Goal: Information Seeking & Learning: Learn about a topic

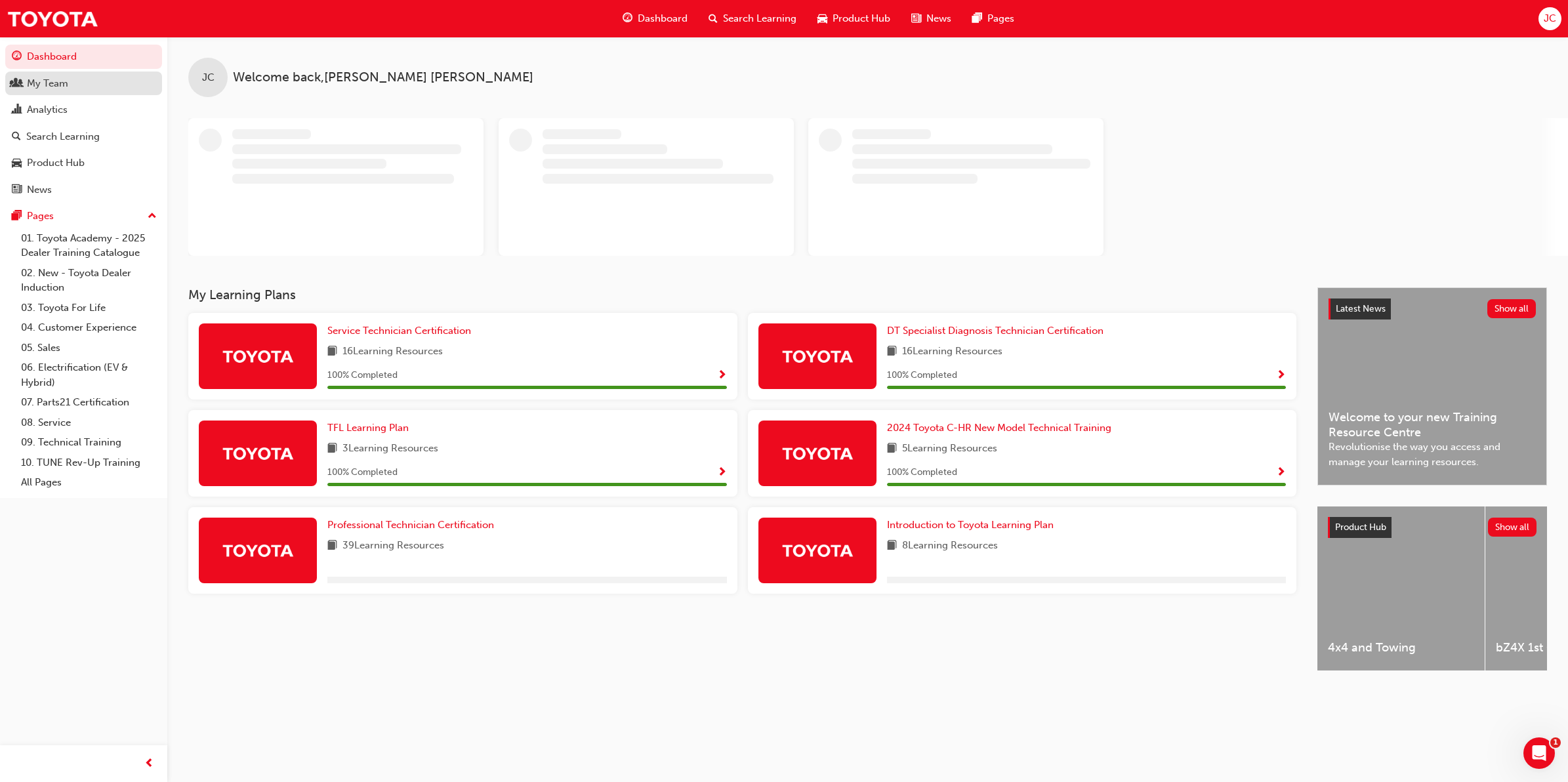
click at [121, 94] on link "My Team" at bounding box center [84, 83] width 157 height 24
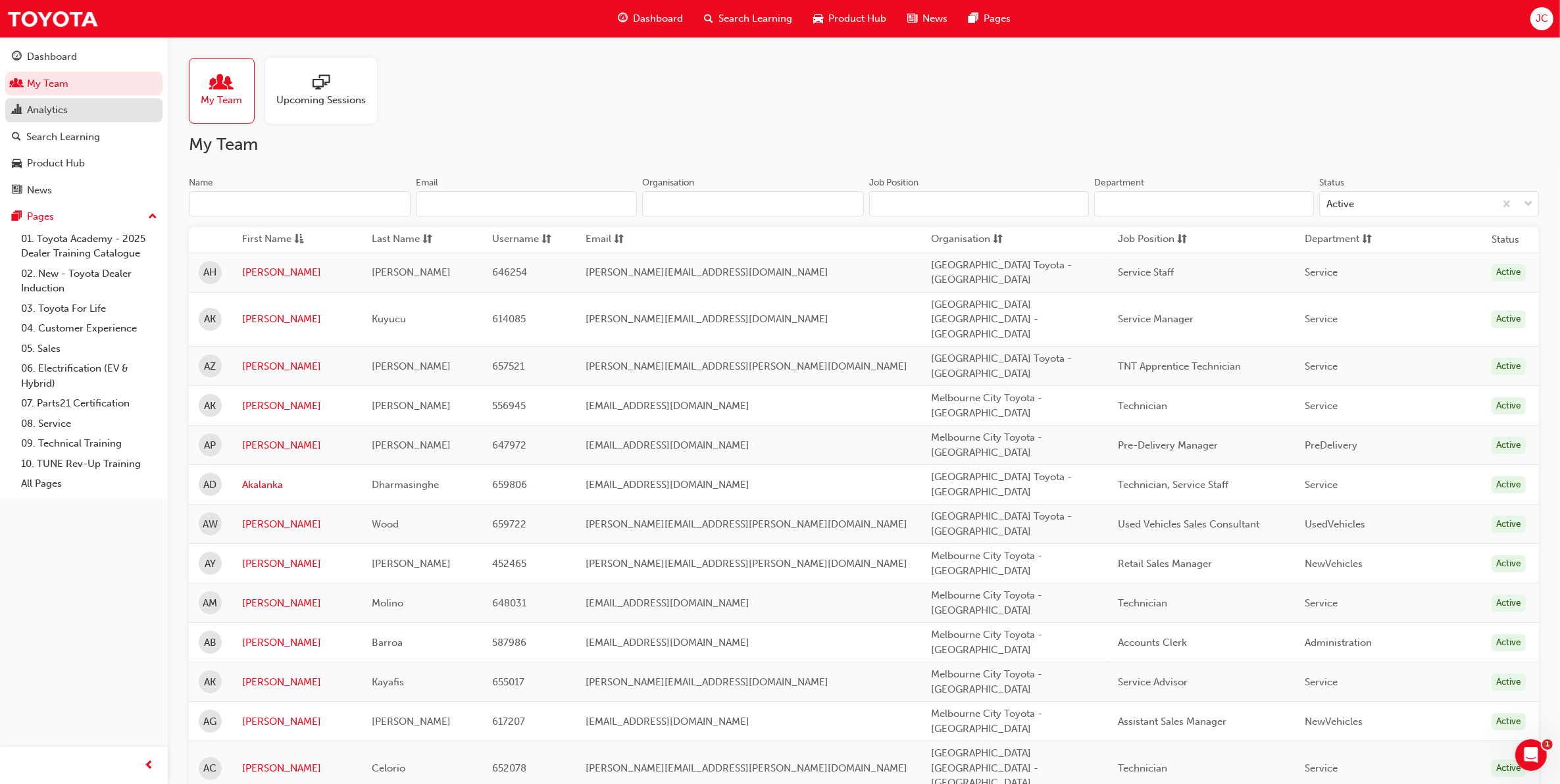
click at [119, 116] on div "Analytics" at bounding box center [83, 110] width 144 height 16
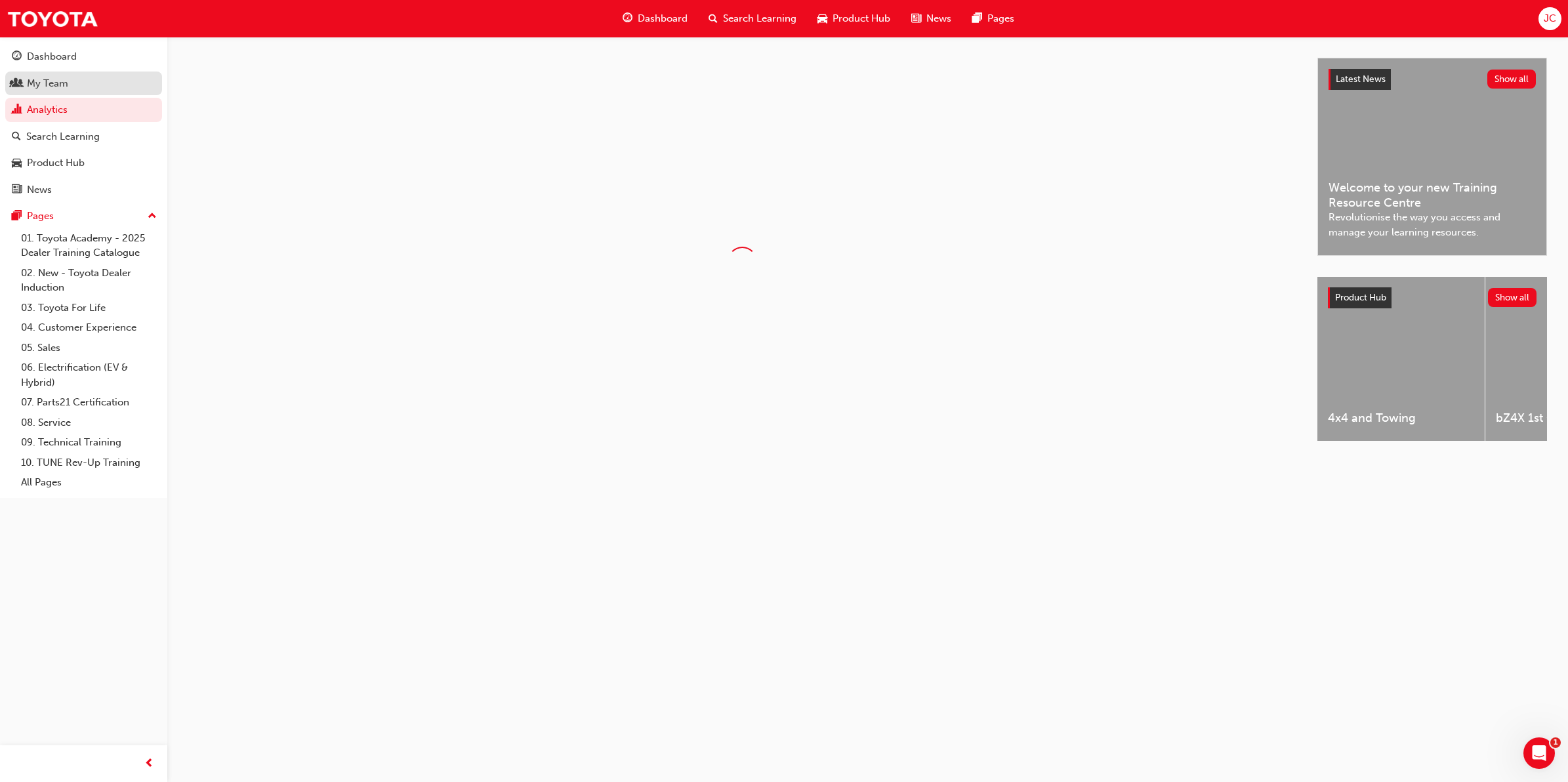
click at [118, 92] on link "My Team" at bounding box center [84, 83] width 157 height 24
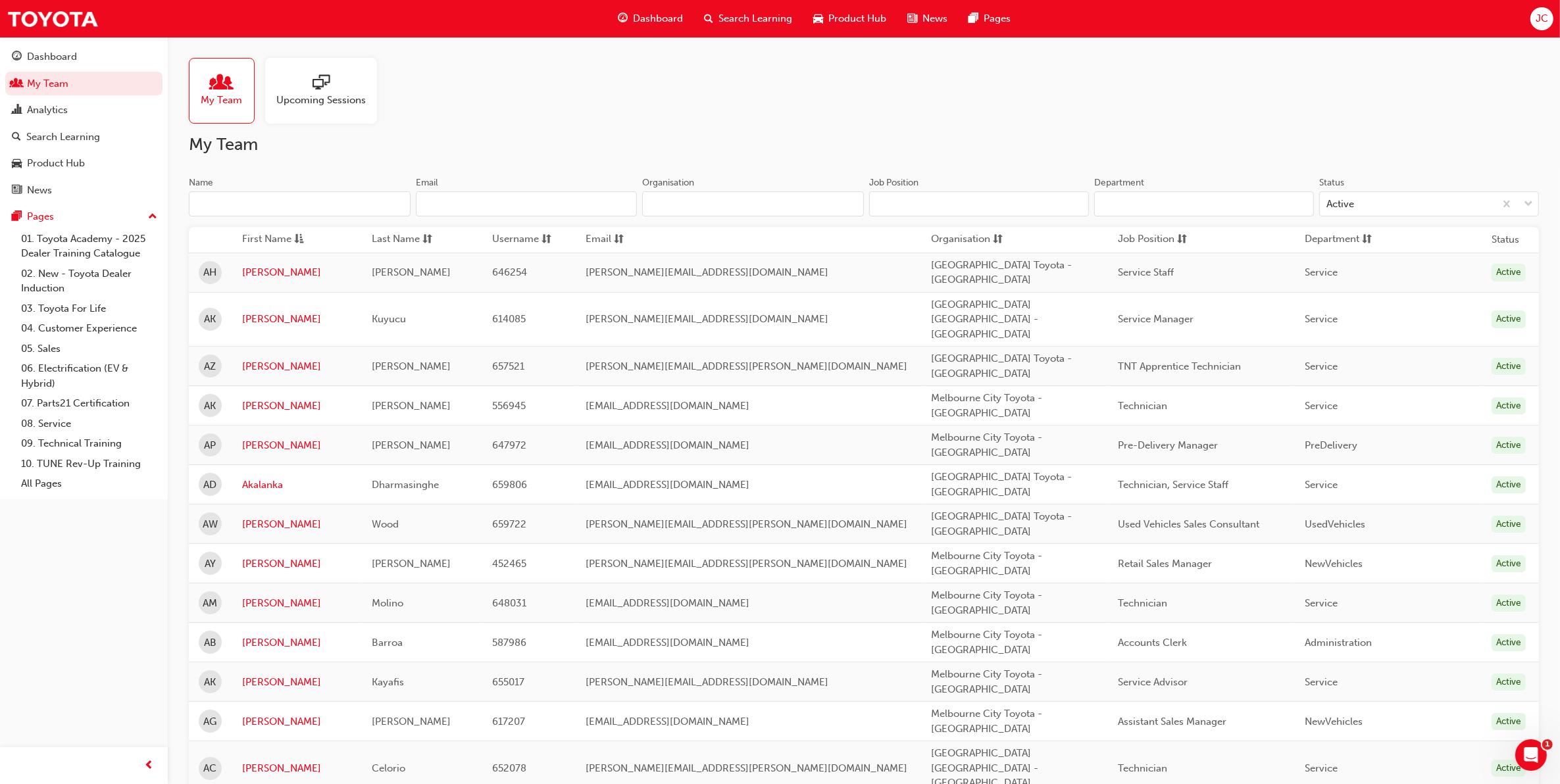
click at [310, 78] on div at bounding box center [321, 83] width 89 height 19
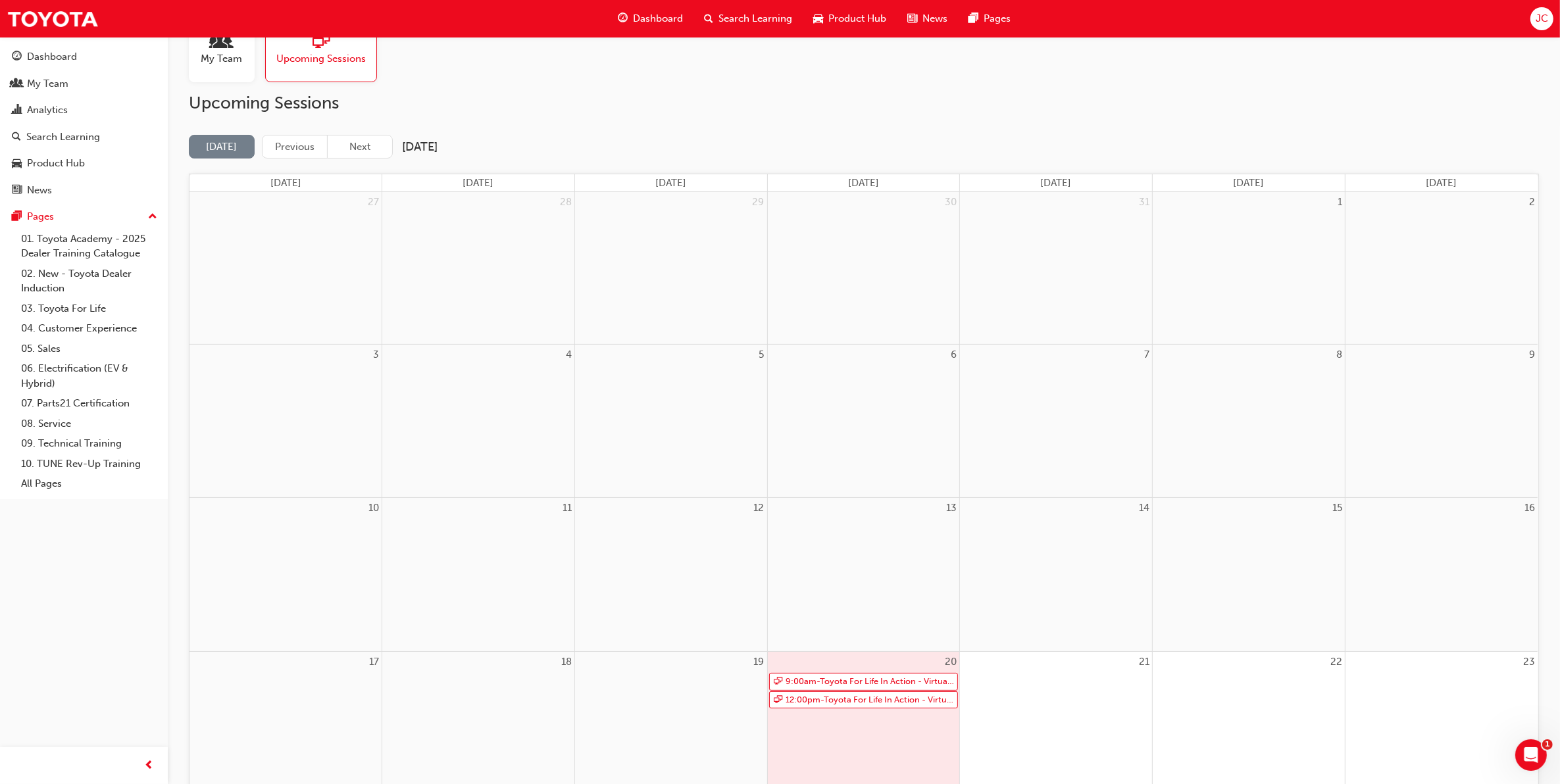
scroll to position [82, 0]
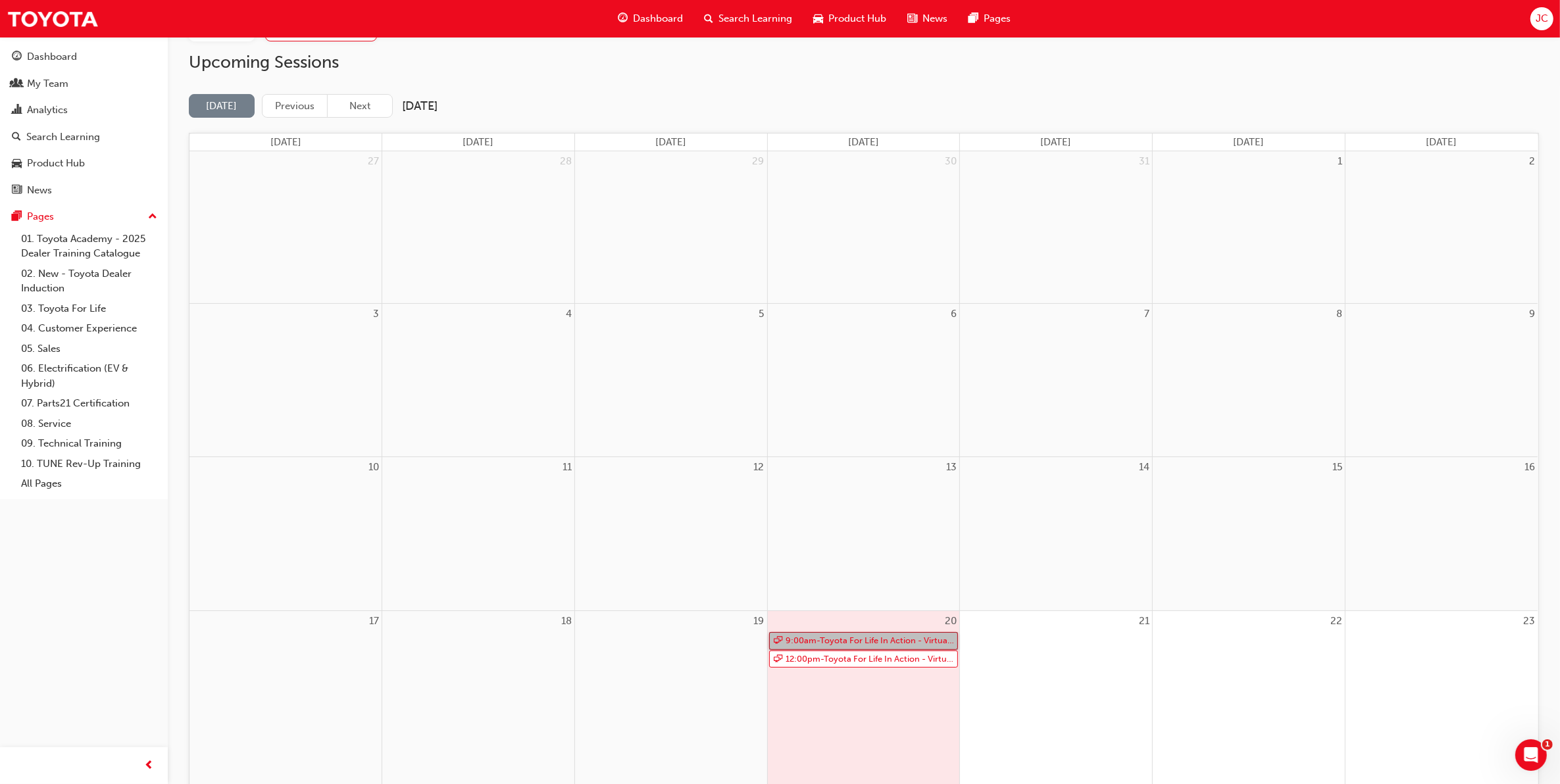
click at [926, 638] on link "9:00am - Toyota For Life In Action - Virtual Classroom" at bounding box center [863, 641] width 189 height 18
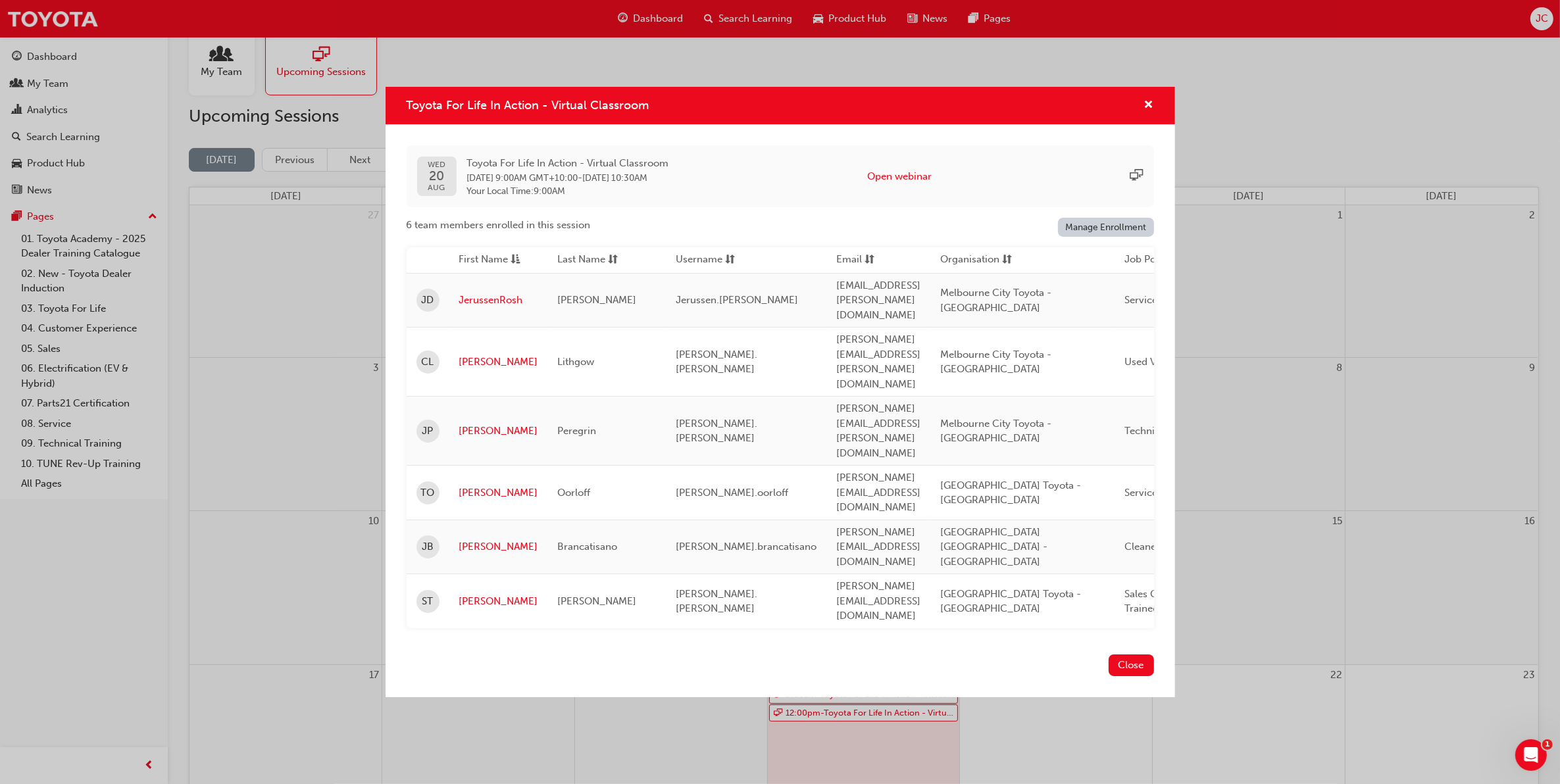
scroll to position [0, 0]
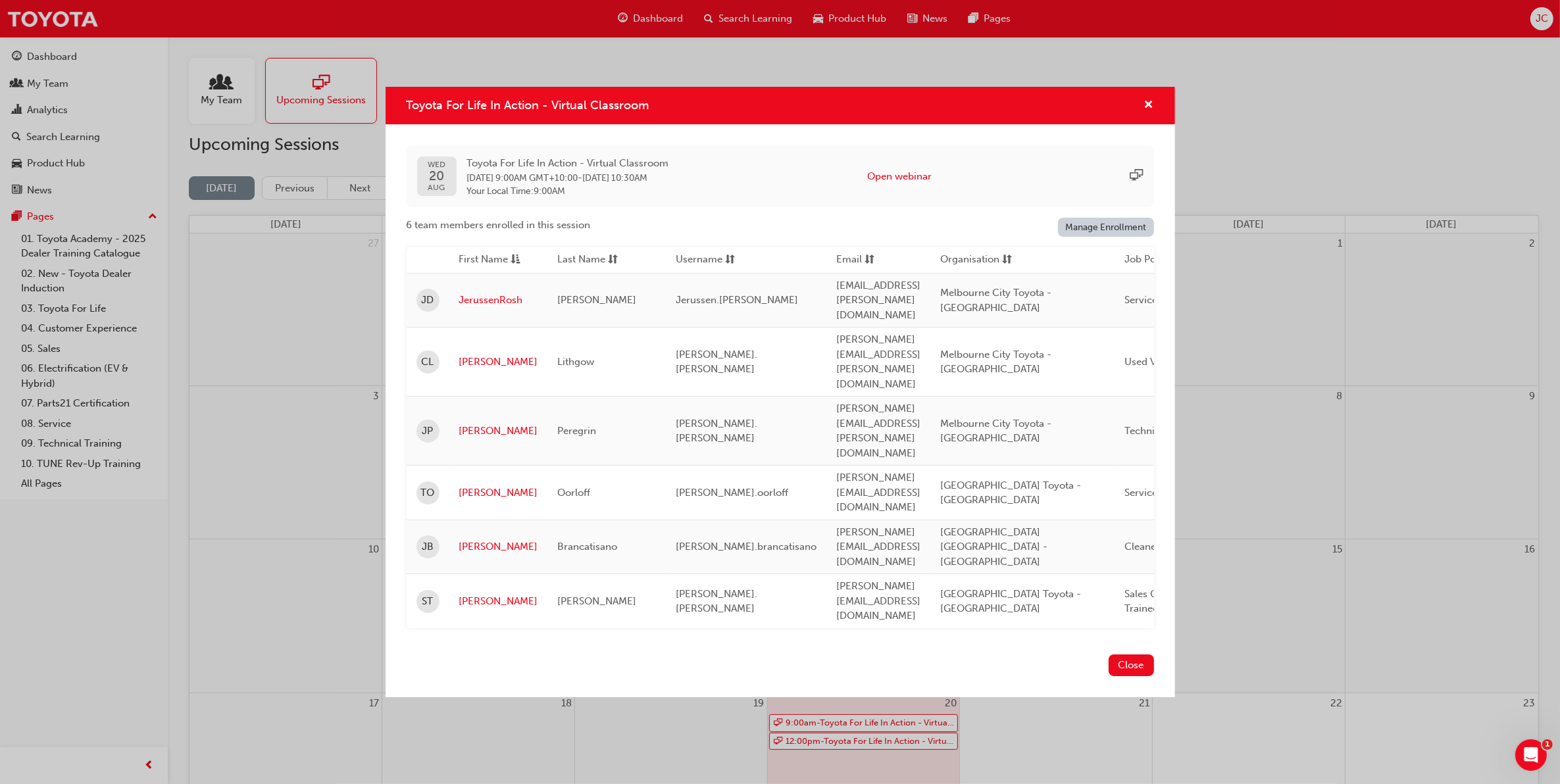
drag, startPoint x: 926, startPoint y: 221, endPoint x: 922, endPoint y: 229, distance: 8.9
click at [925, 208] on div "WED 20 AUG Toyota For Life In Action - Virtual Classroom 20 Aug 2025 9:00AM GMT…" at bounding box center [780, 177] width 747 height 63
click at [920, 184] on button "Open webinar" at bounding box center [899, 176] width 64 height 15
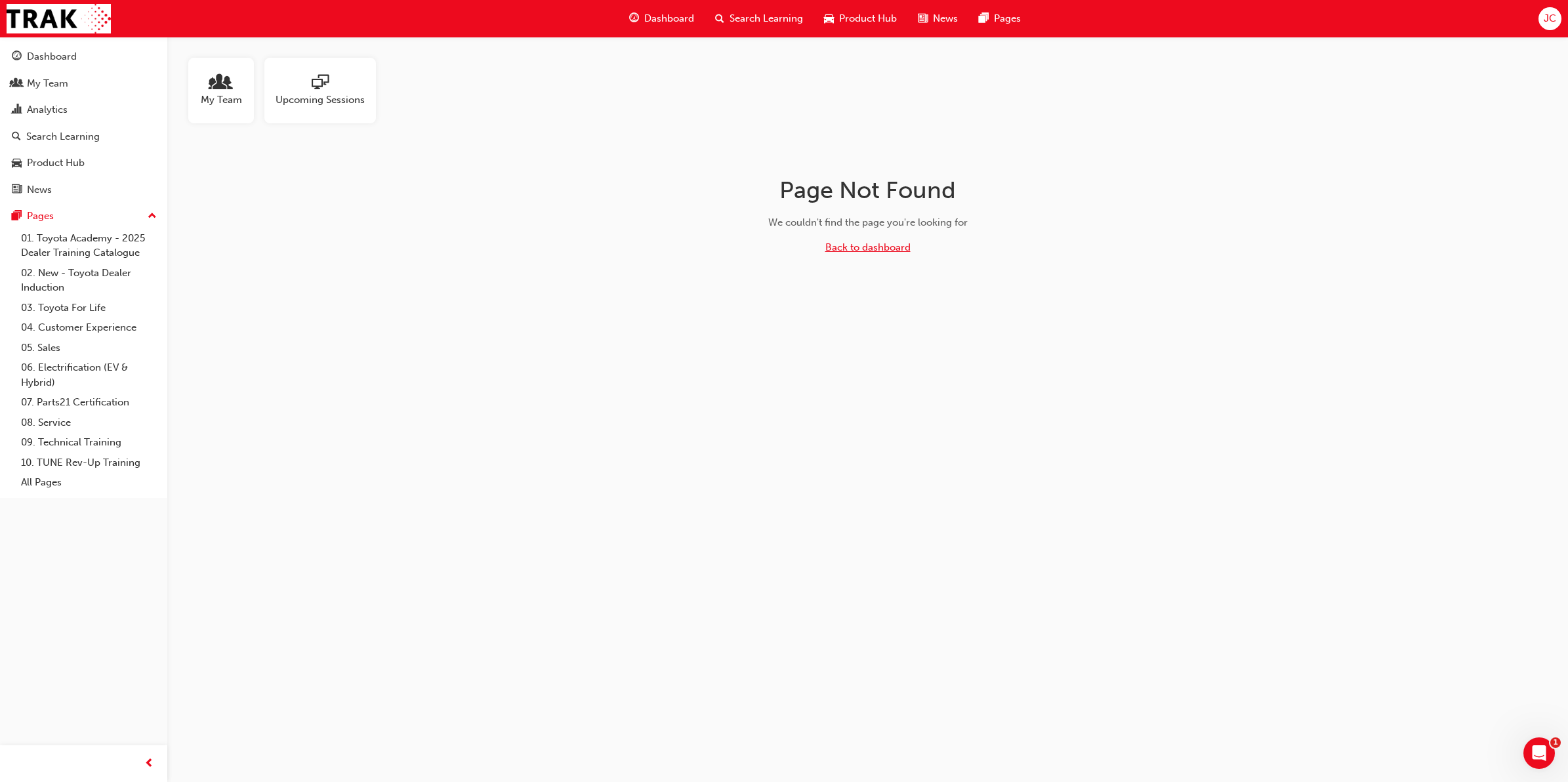
click at [874, 249] on link "Back to dashboard" at bounding box center [868, 247] width 85 height 12
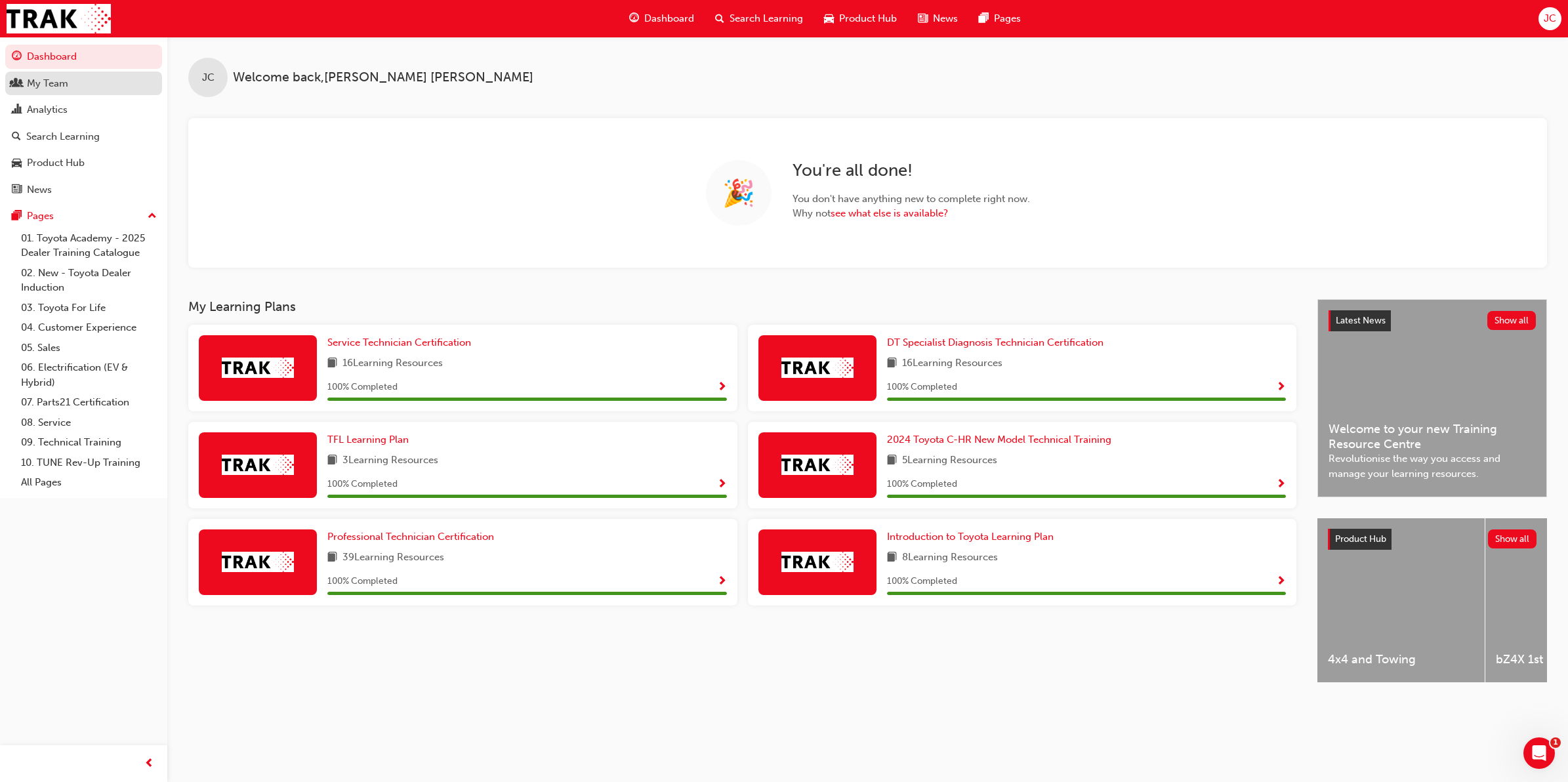
click at [63, 84] on div "My Team" at bounding box center [47, 83] width 41 height 15
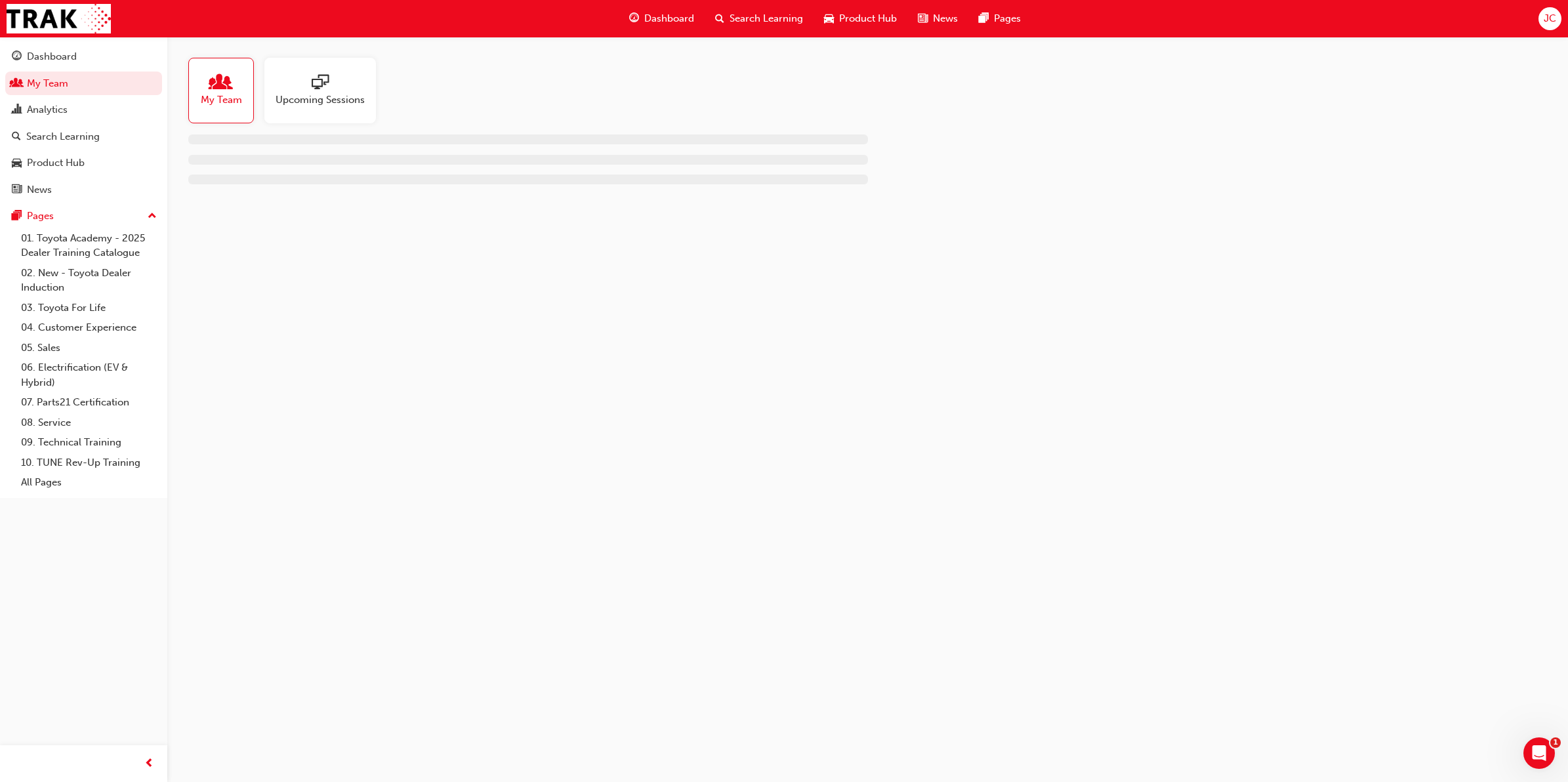
click at [315, 99] on span "Upcoming Sessions" at bounding box center [320, 100] width 89 height 15
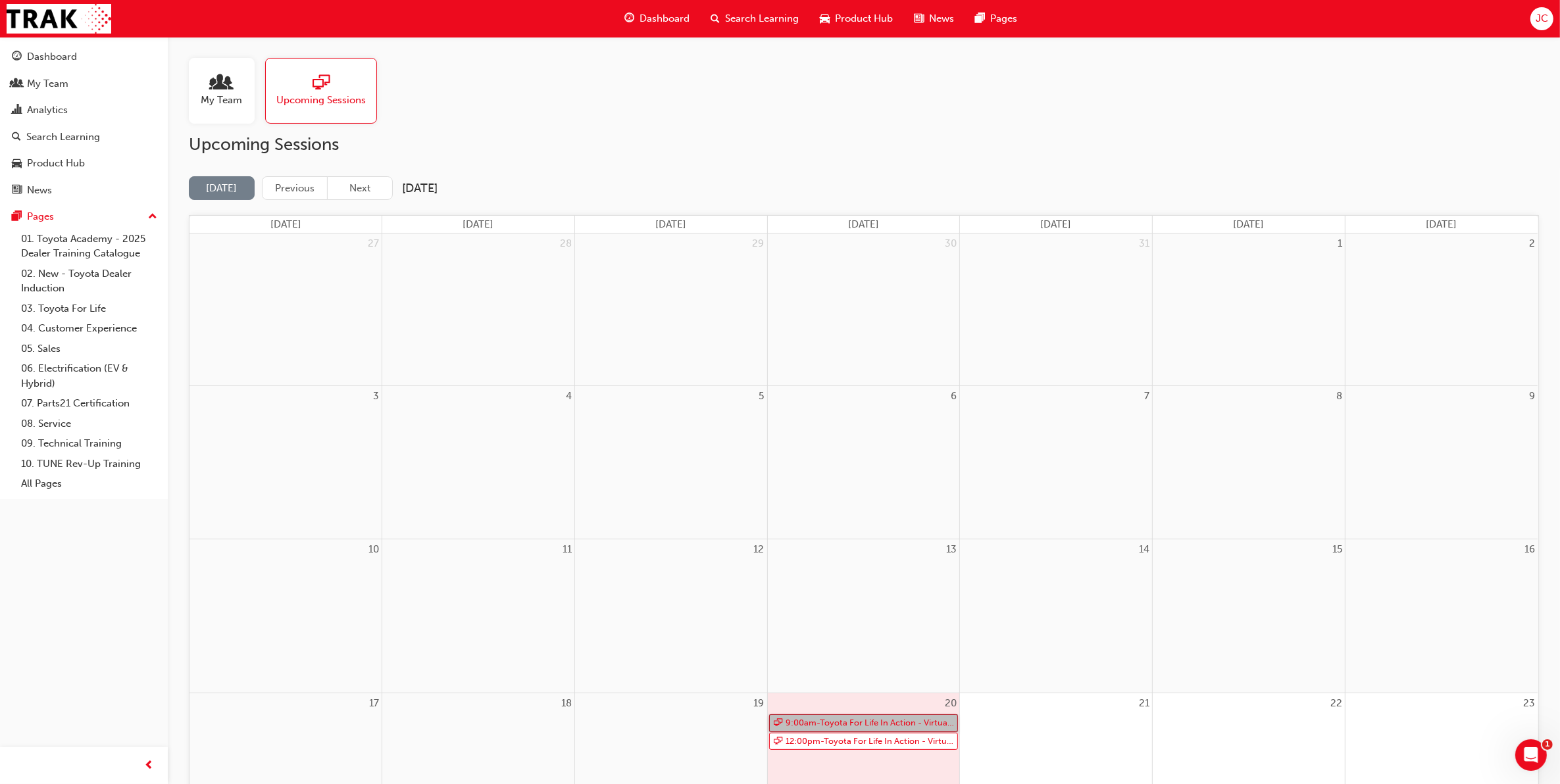
click at [833, 717] on link "9:00am - Toyota For Life In Action - Virtual Classroom" at bounding box center [863, 723] width 189 height 18
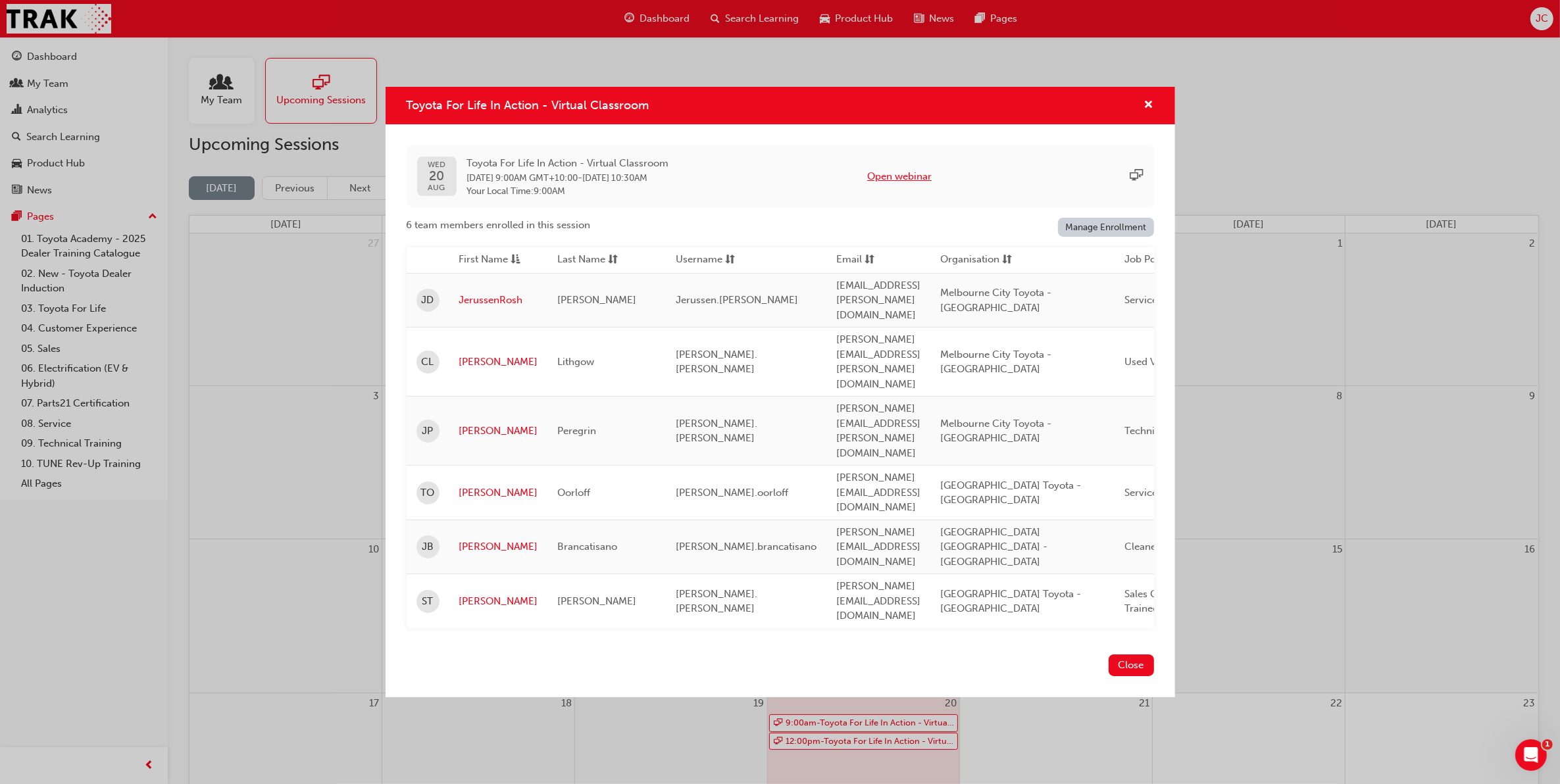
click at [929, 184] on button "Open webinar" at bounding box center [899, 176] width 64 height 15
click at [588, 171] on span "Toyota For Life In Action - Virtual Classroom" at bounding box center [568, 163] width 202 height 15
click at [1141, 184] on span "sessionType_ONLINE_URL-icon" at bounding box center [1137, 176] width 13 height 15
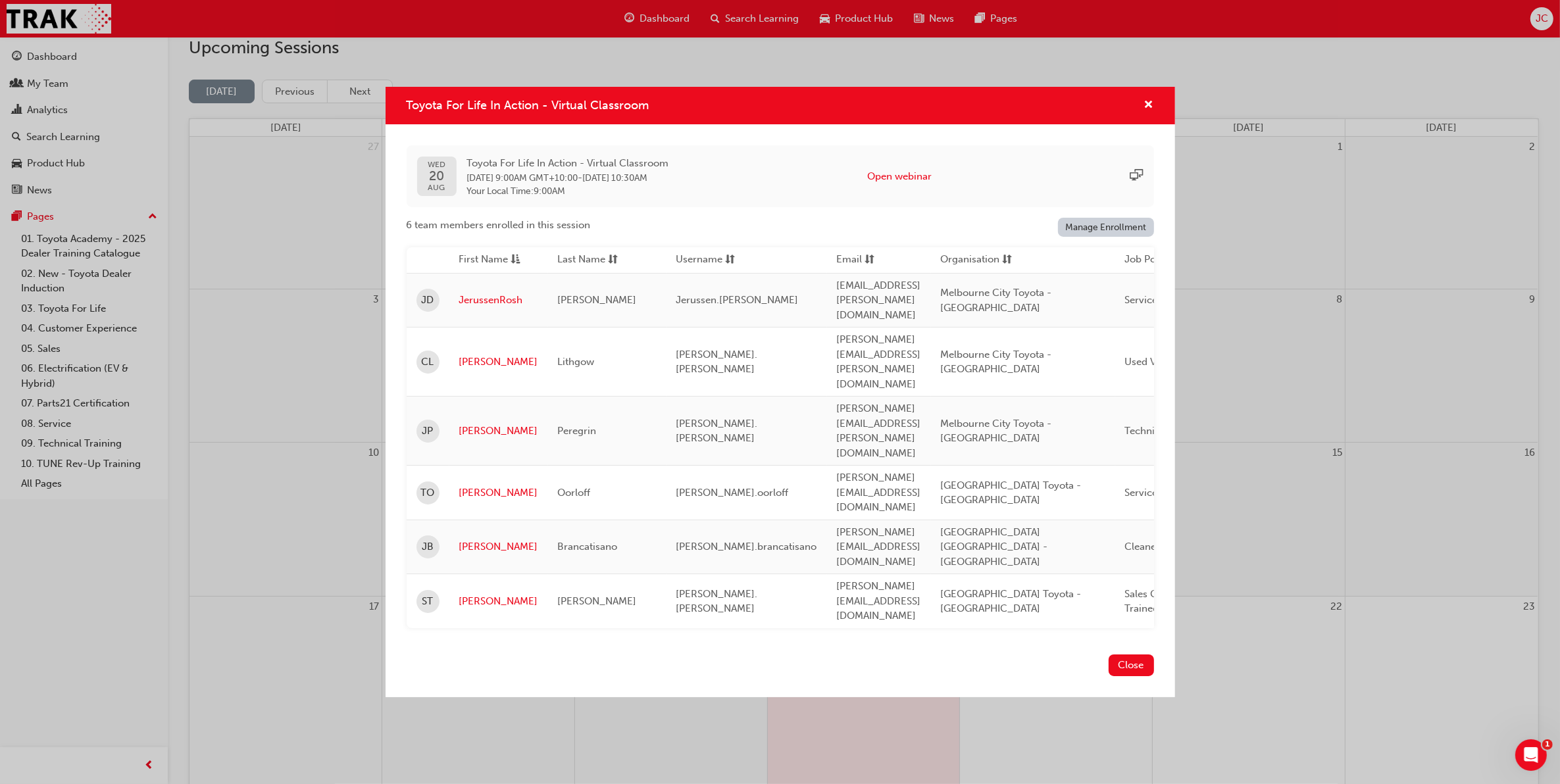
scroll to position [246, 0]
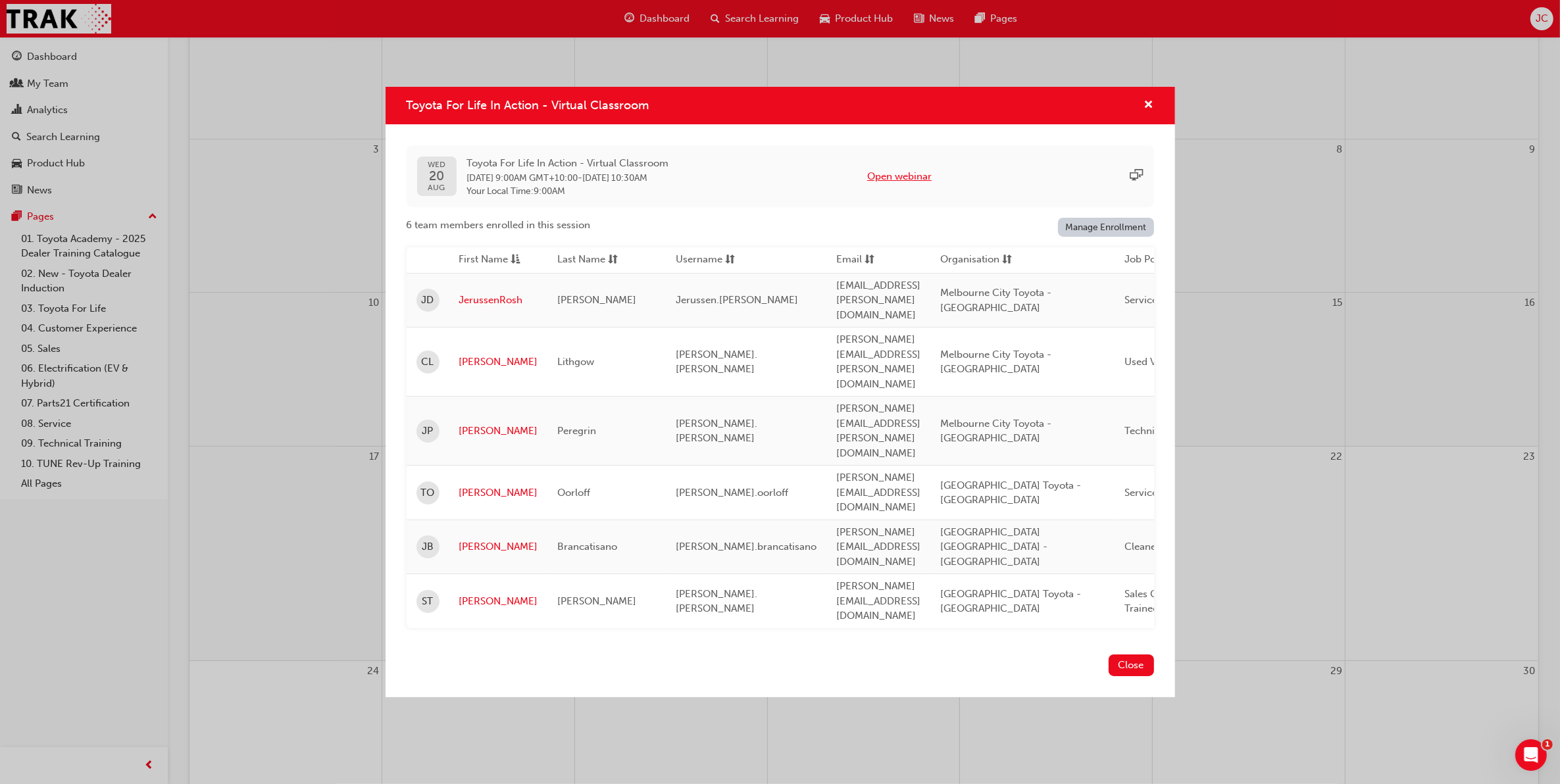
click at [912, 184] on button "Open webinar" at bounding box center [899, 176] width 64 height 15
click at [1148, 112] on span "cross-icon" at bounding box center [1148, 105] width 10 height 12
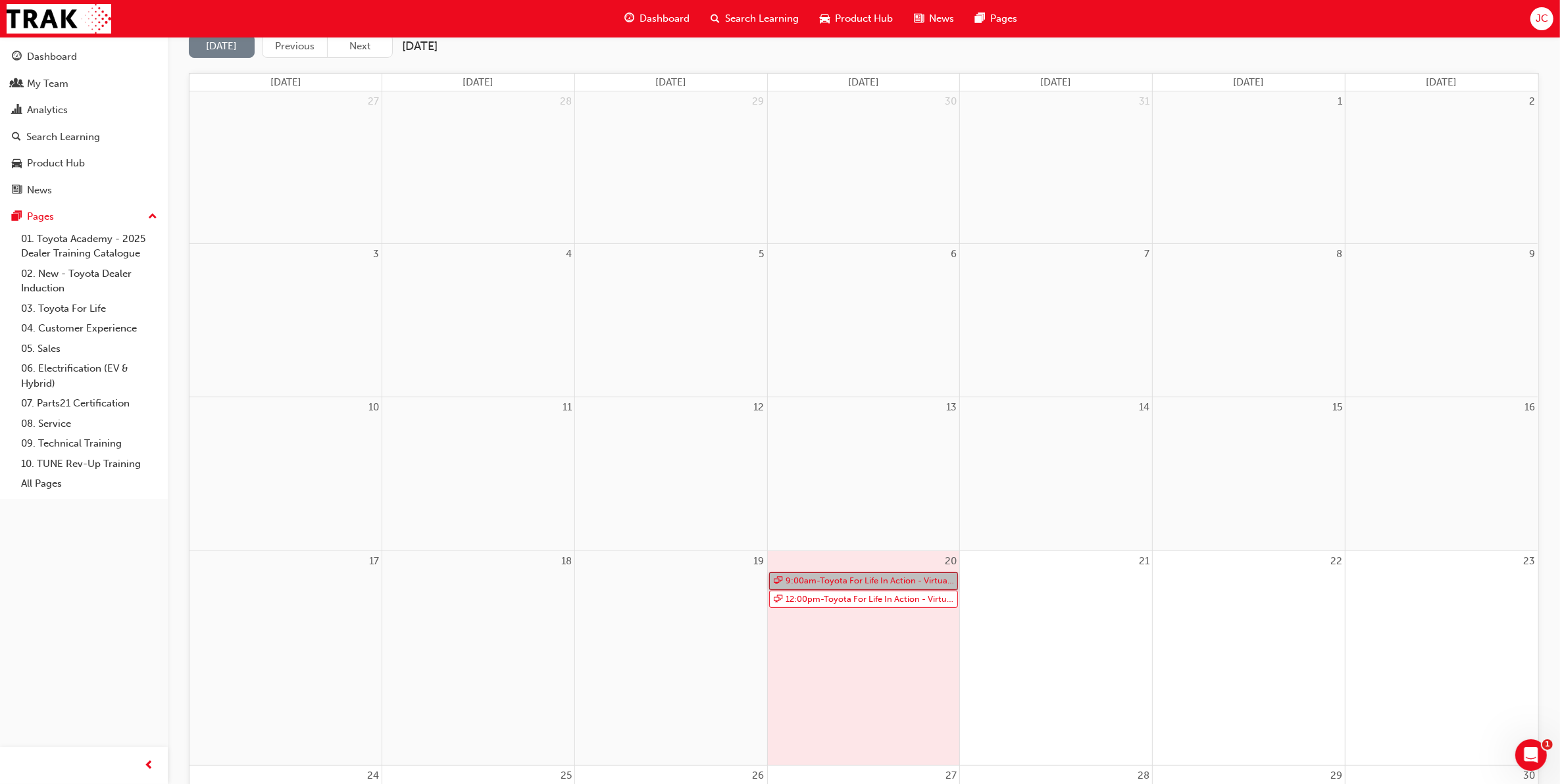
scroll to position [329, 0]
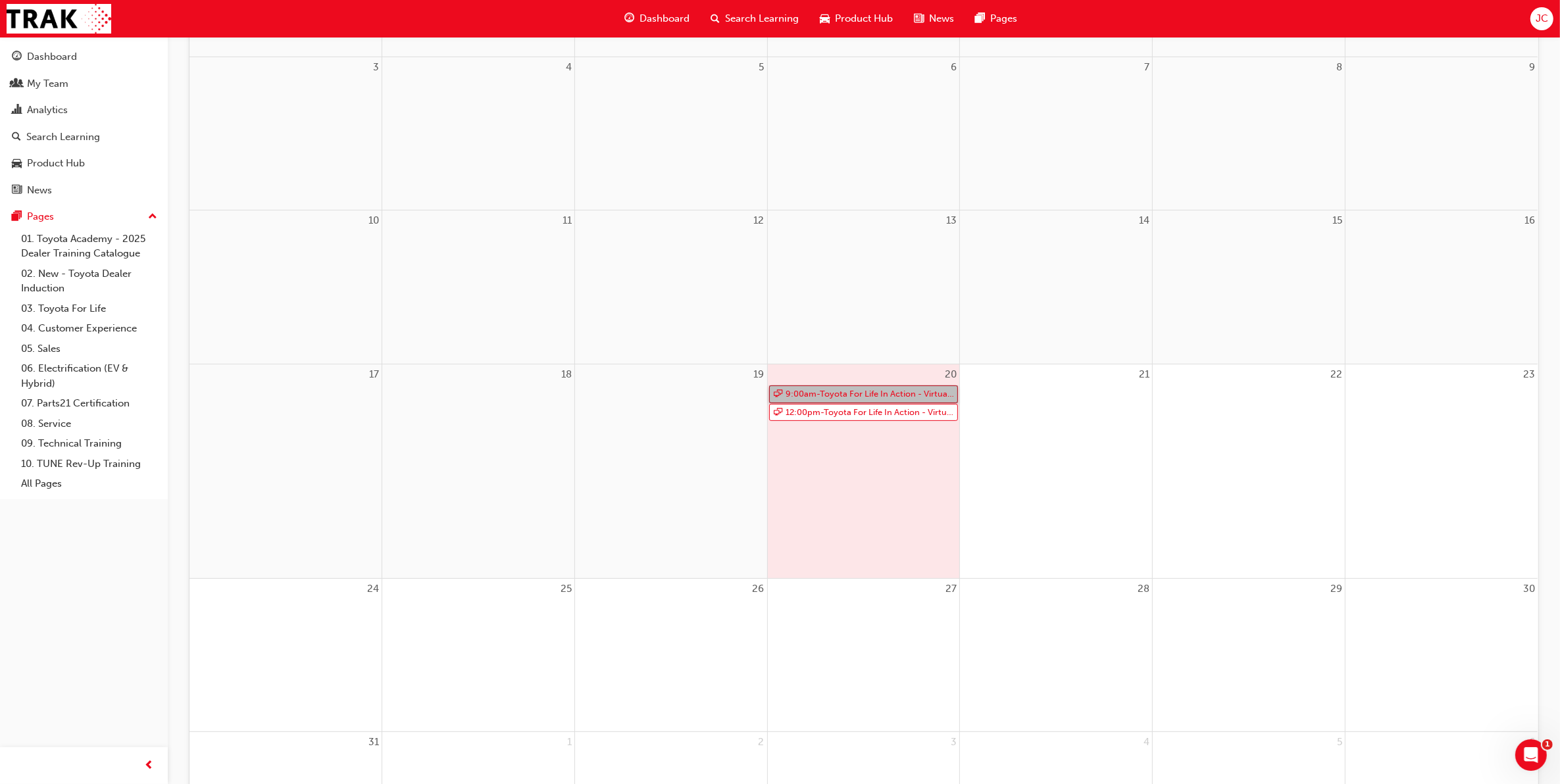
click at [867, 386] on link "9:00am - Toyota For Life In Action - Virtual Classroom" at bounding box center [863, 395] width 189 height 18
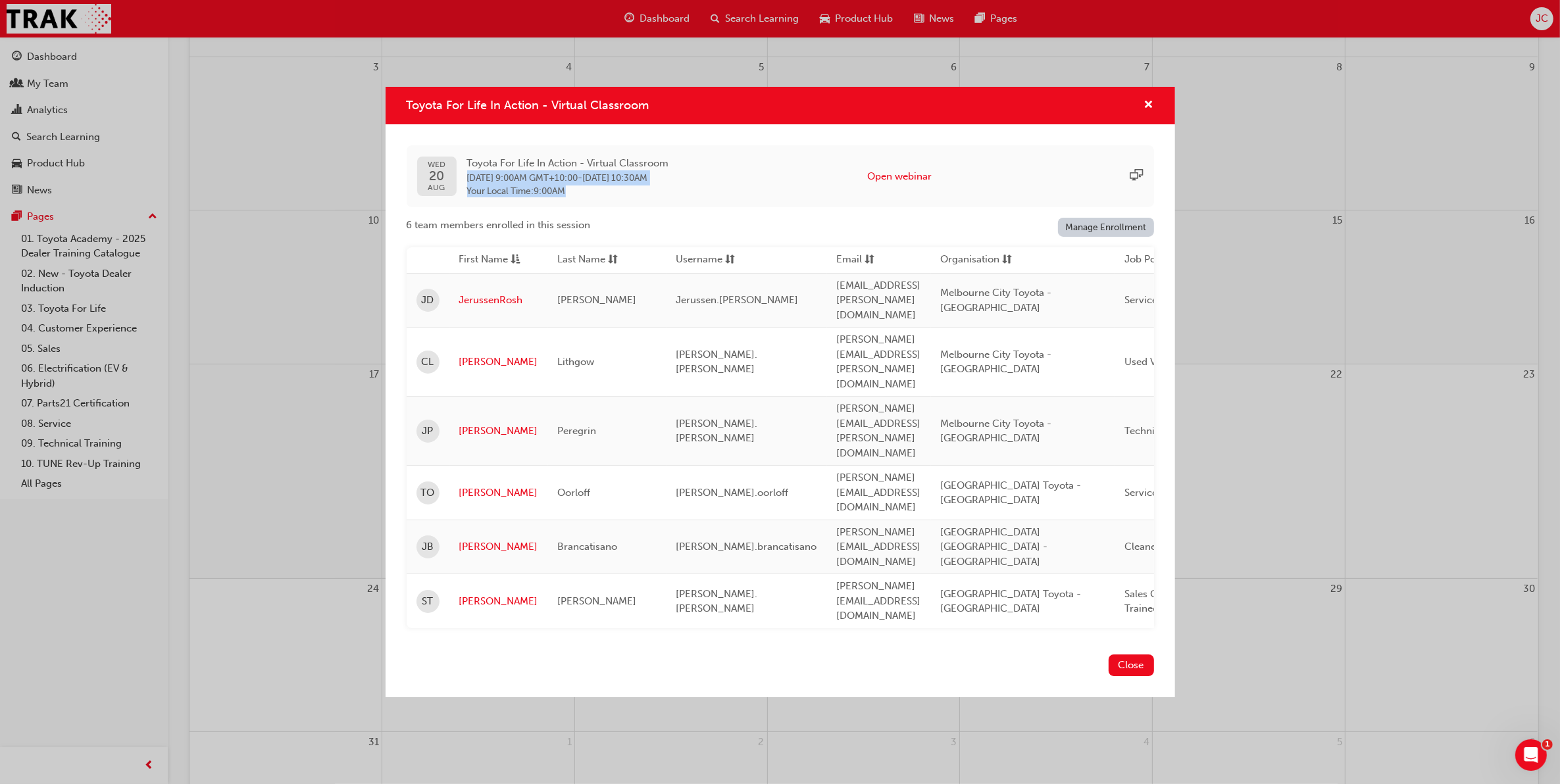
drag, startPoint x: 463, startPoint y: 229, endPoint x: 701, endPoint y: 256, distance: 239.5
click at [701, 208] on div "WED 20 AUG Toyota For Life In Action - Virtual Classroom 20 Aug 2025 9:00AM GMT…" at bounding box center [780, 177] width 747 height 63
click at [886, 184] on button "Open webinar" at bounding box center [899, 176] width 64 height 15
click at [1121, 208] on div "WED 20 AUG Toyota For Life In Action - Virtual Classroom 20 Aug 2025 9:00AM GMT…" at bounding box center [780, 177] width 747 height 63
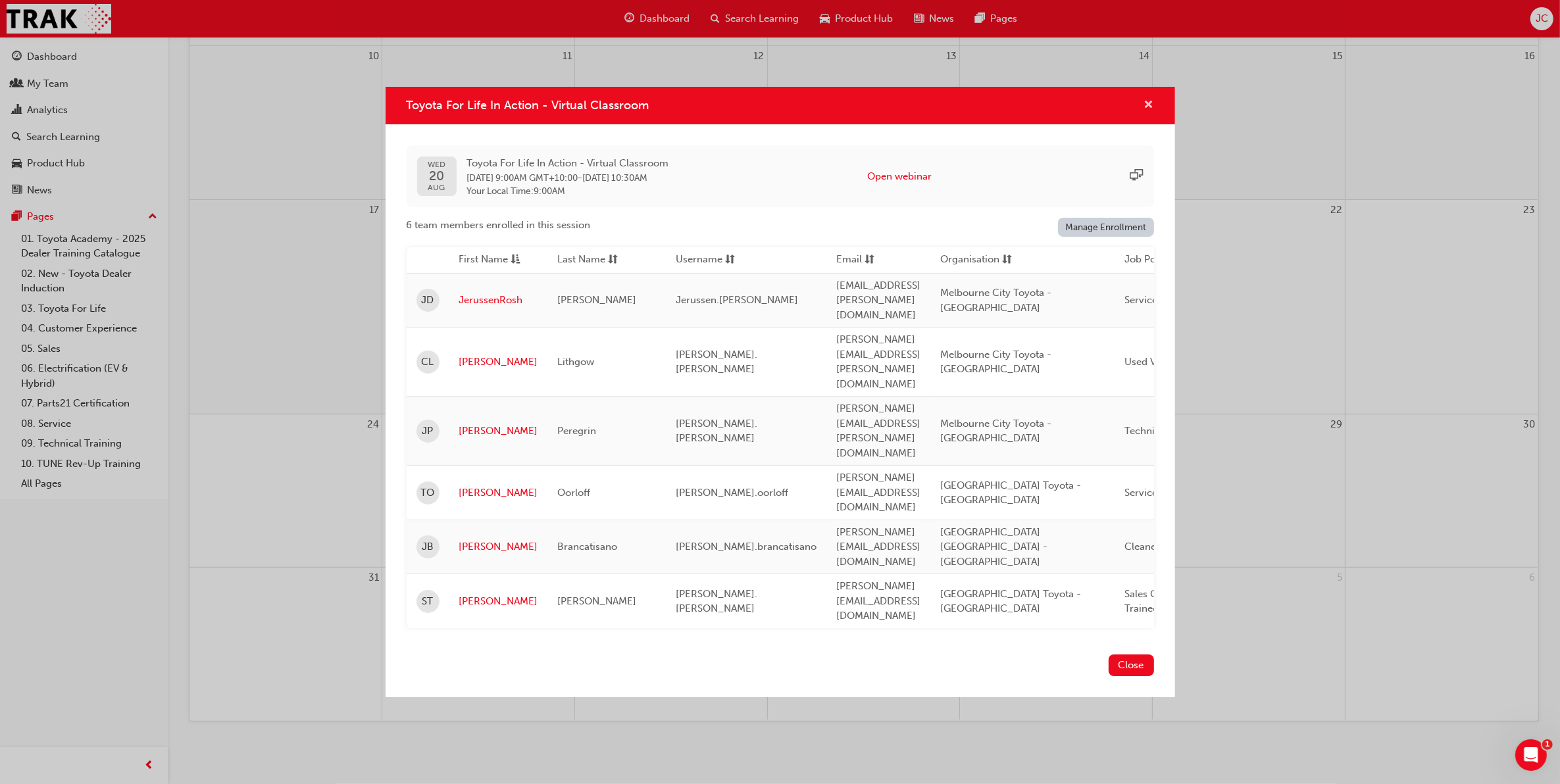
click at [1149, 112] on span "cross-icon" at bounding box center [1148, 105] width 10 height 12
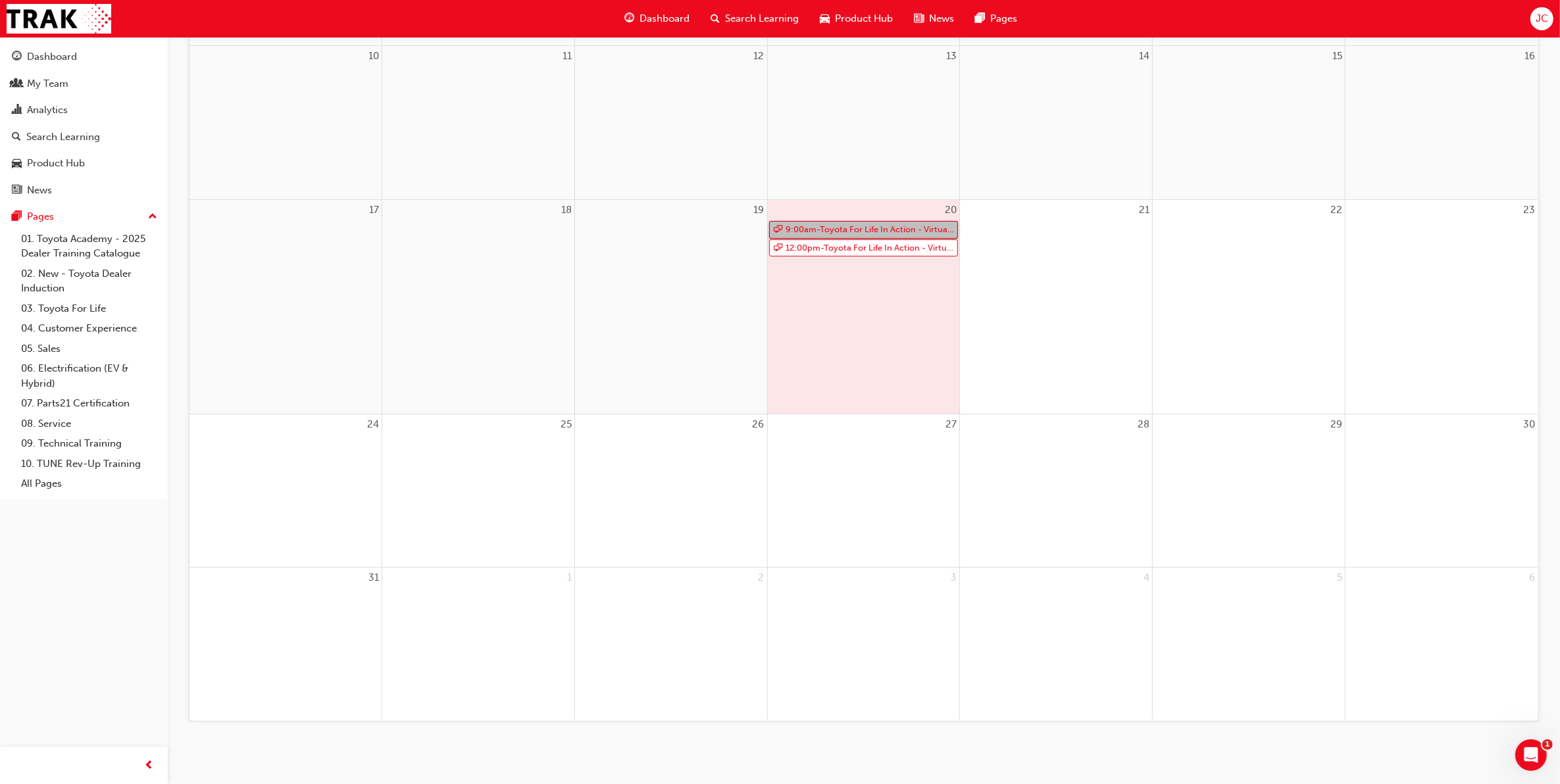
click at [859, 229] on link "9:00am - Toyota For Life In Action - Virtual Classroom" at bounding box center [863, 230] width 189 height 18
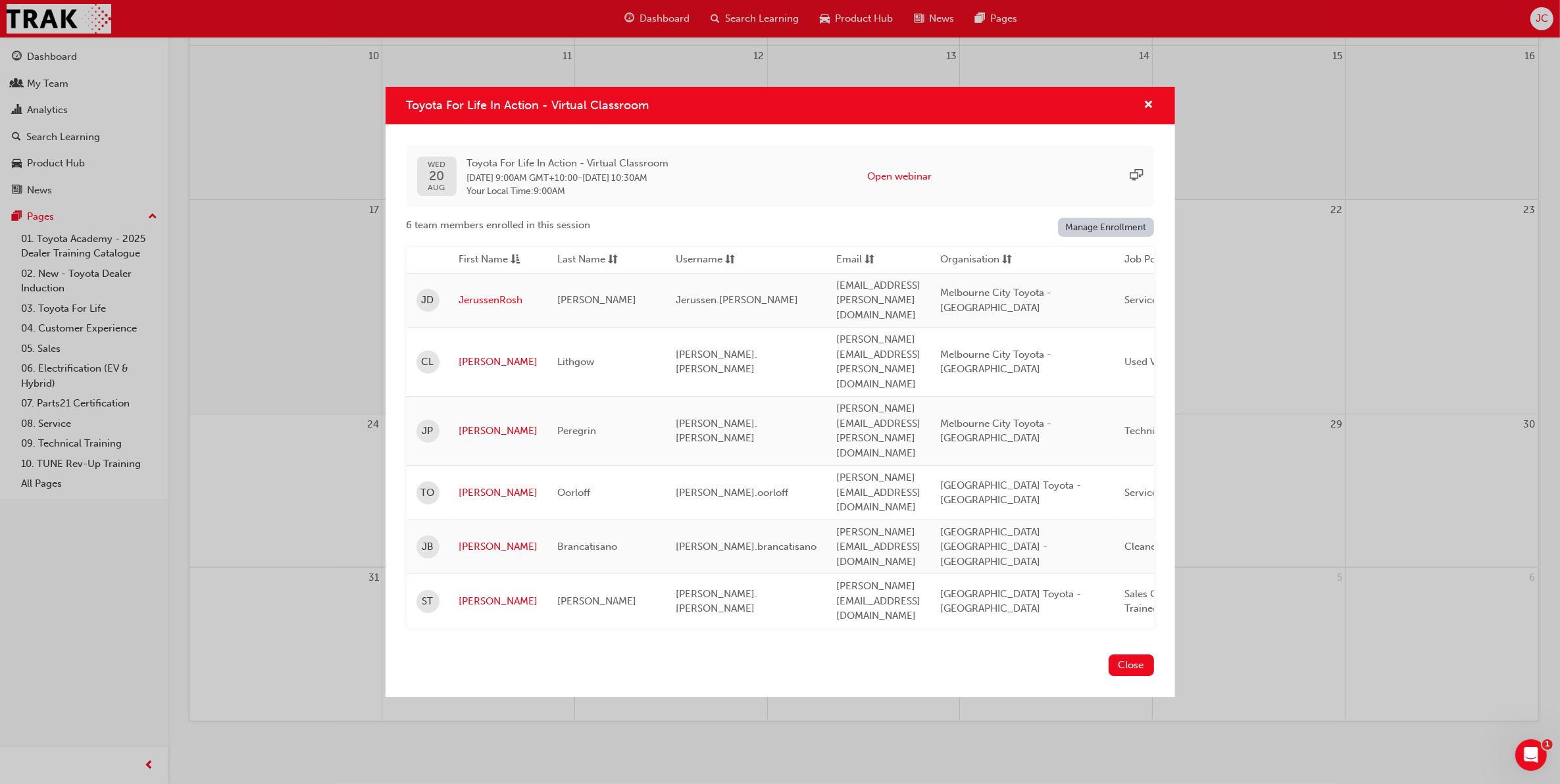
scroll to position [495, 0]
click at [1129, 655] on button "Close" at bounding box center [1130, 665] width 46 height 21
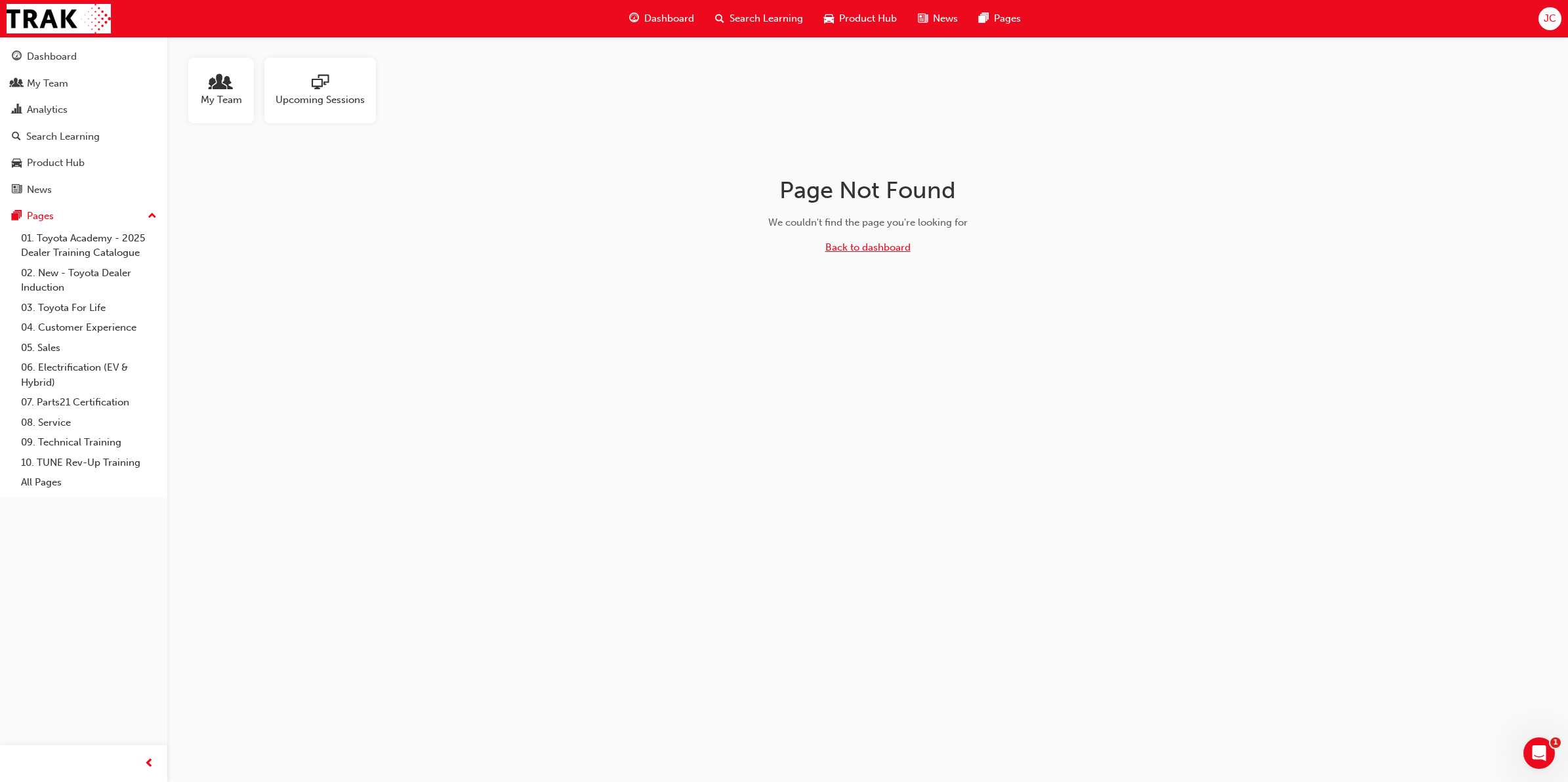
click at [861, 251] on link "Back to dashboard" at bounding box center [868, 247] width 85 height 12
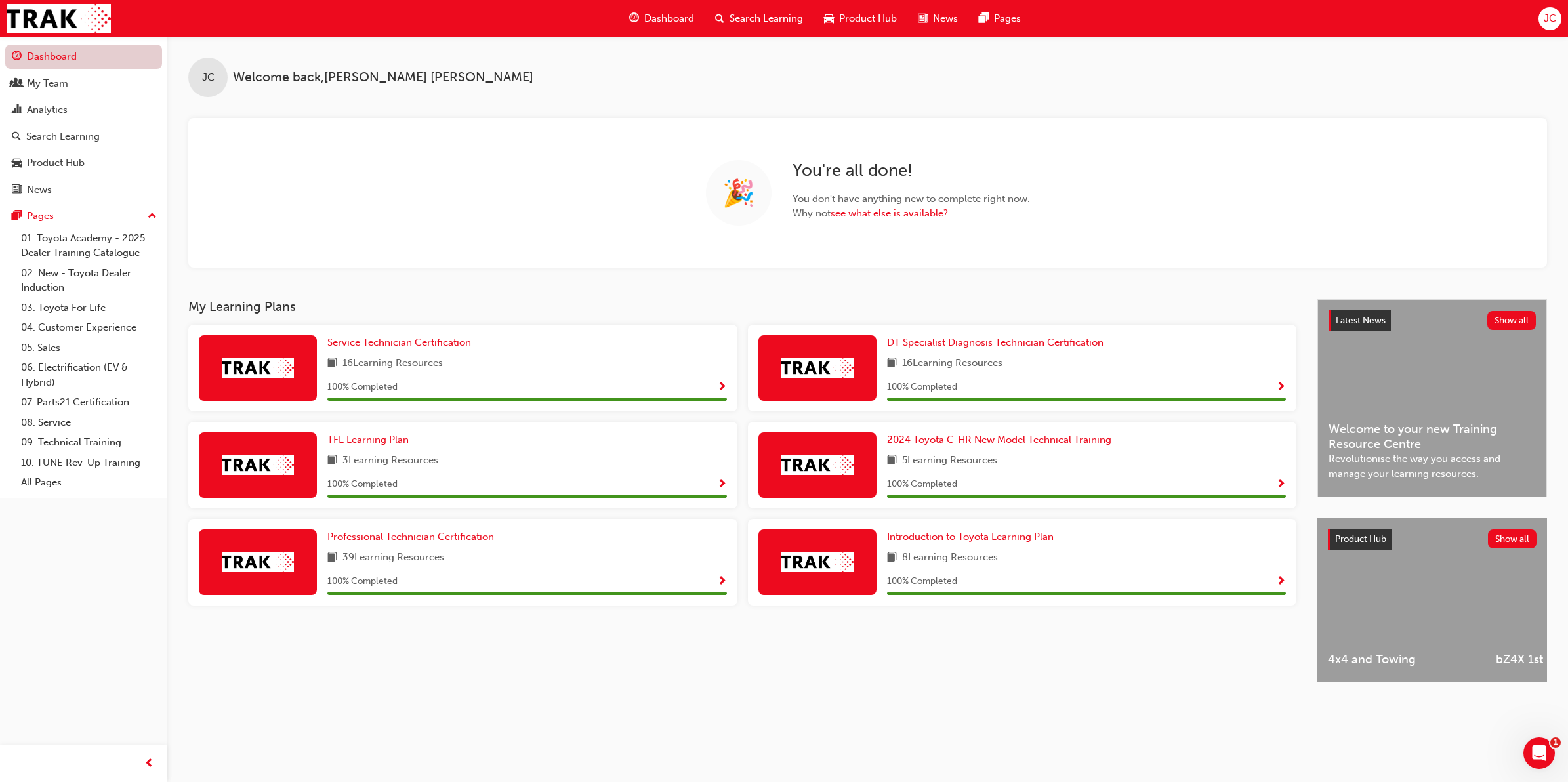
click at [85, 67] on link "Dashboard" at bounding box center [84, 56] width 157 height 24
click at [64, 96] on button "Dashboard My Team Analytics Search Learning Product Hub News Pages" at bounding box center [84, 123] width 157 height 162
click at [86, 88] on div "My Team" at bounding box center [83, 84] width 143 height 16
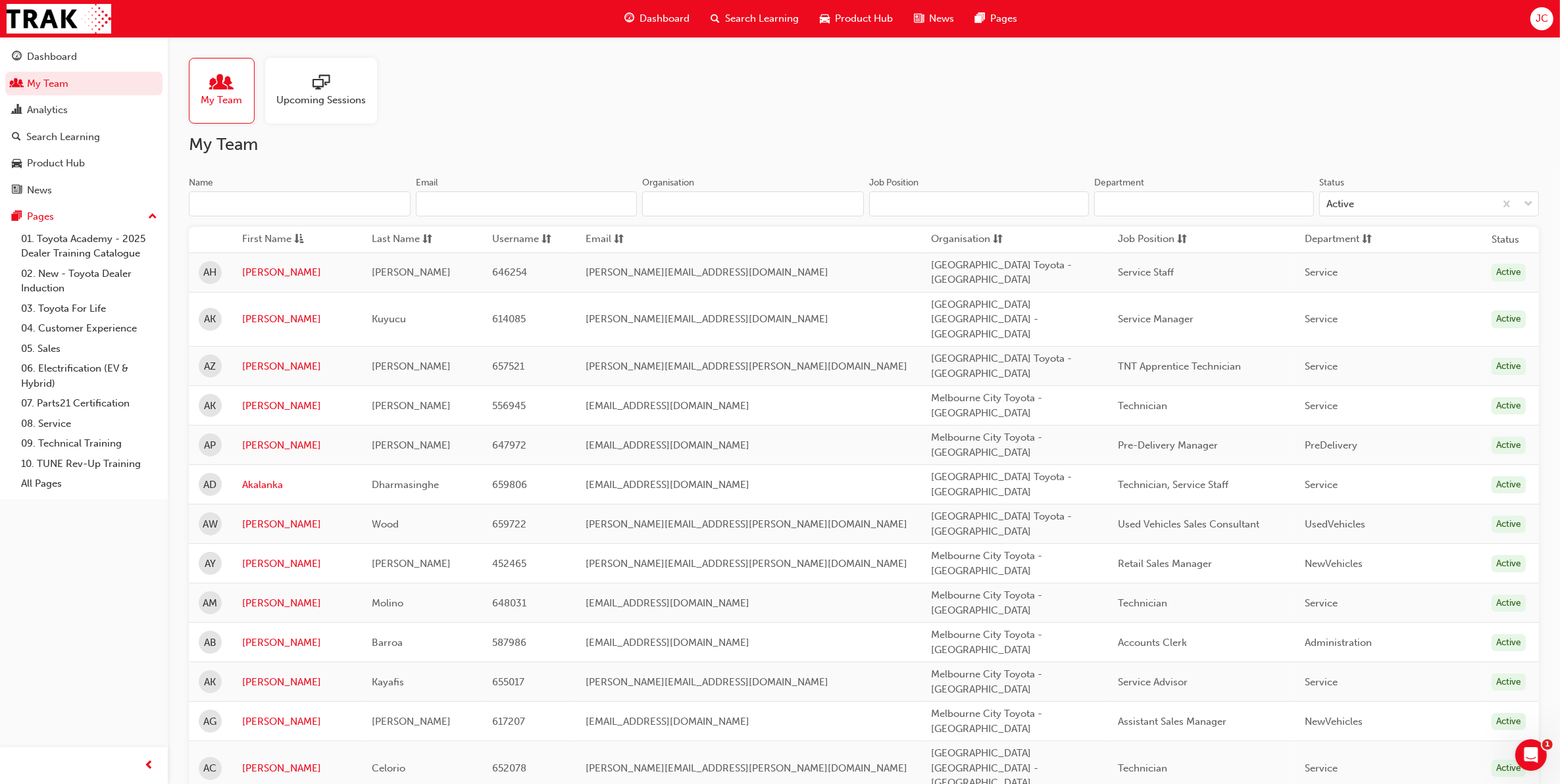
click at [329, 113] on div "Upcoming Sessions" at bounding box center [321, 91] width 112 height 66
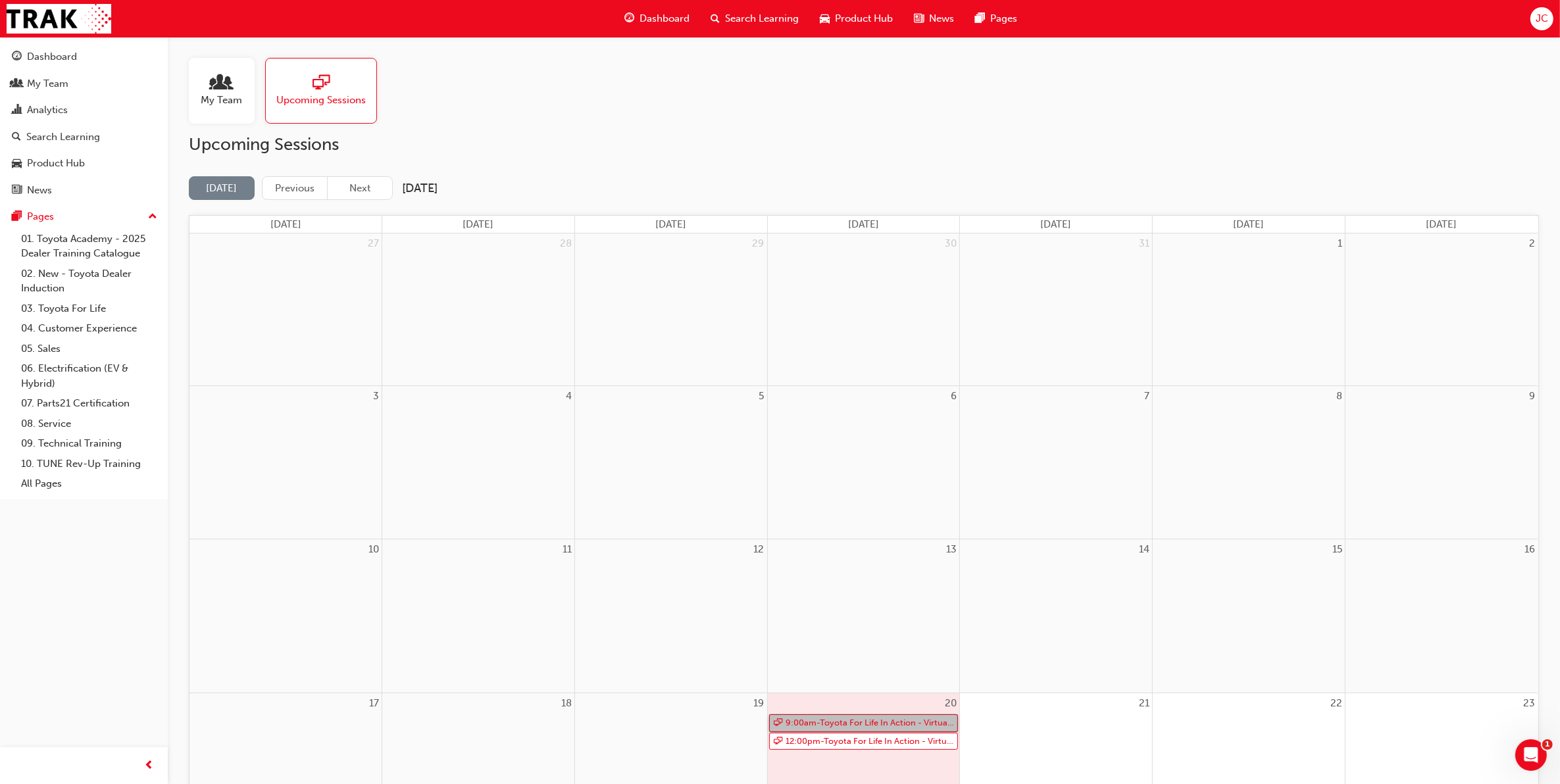
click at [910, 718] on link "9:00am - Toyota For Life In Action - Virtual Classroom" at bounding box center [863, 723] width 189 height 18
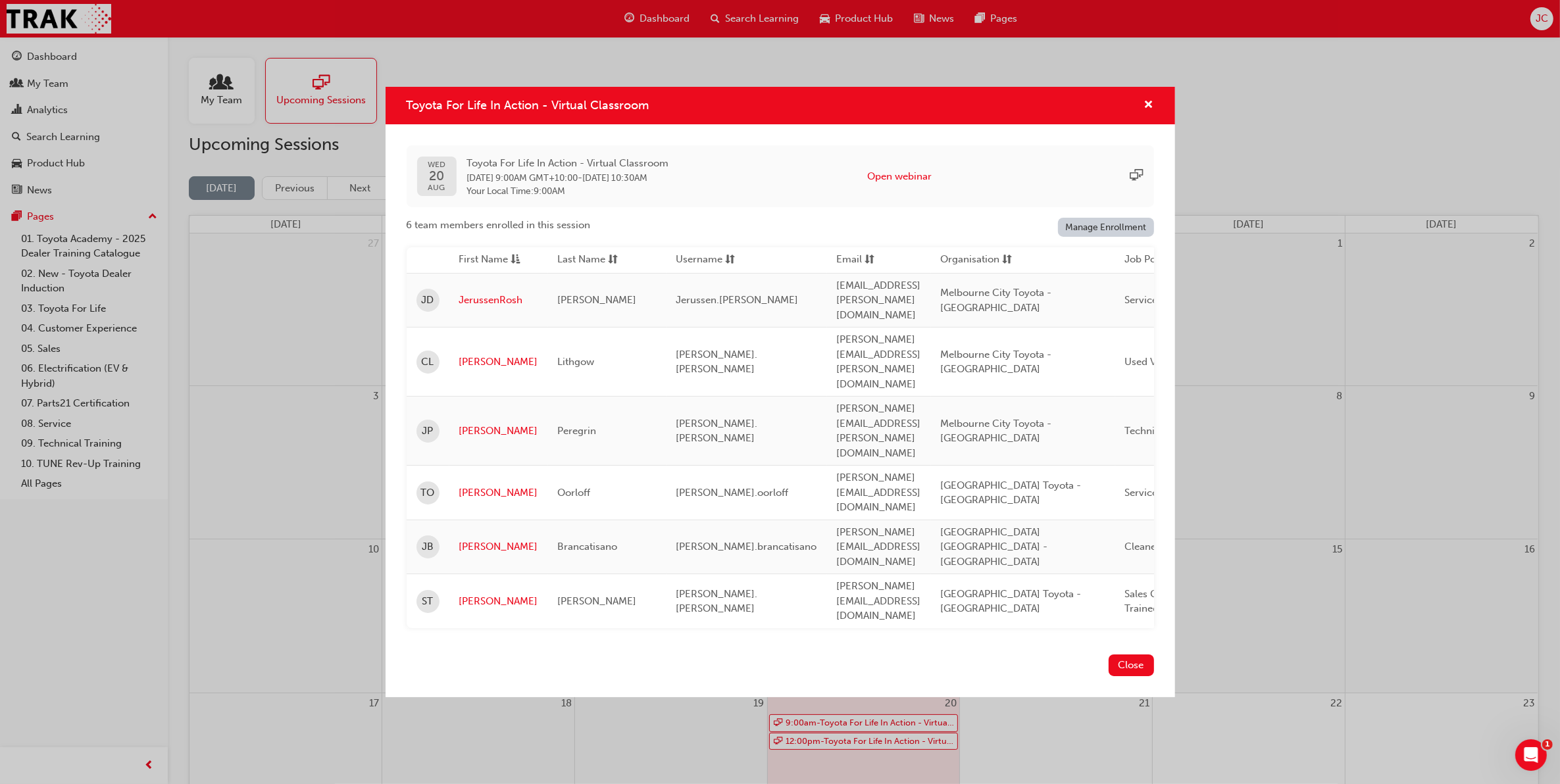
click at [1139, 184] on span "sessionType_ONLINE_URL-icon" at bounding box center [1137, 176] width 13 height 15
click at [931, 184] on button "Open webinar" at bounding box center [899, 176] width 64 height 15
click at [405, 219] on div "WED 20 AUG Toyota For Life In Action - Virtual Classroom 20 Aug 2025 9:00AM GMT…" at bounding box center [780, 387] width 789 height 525
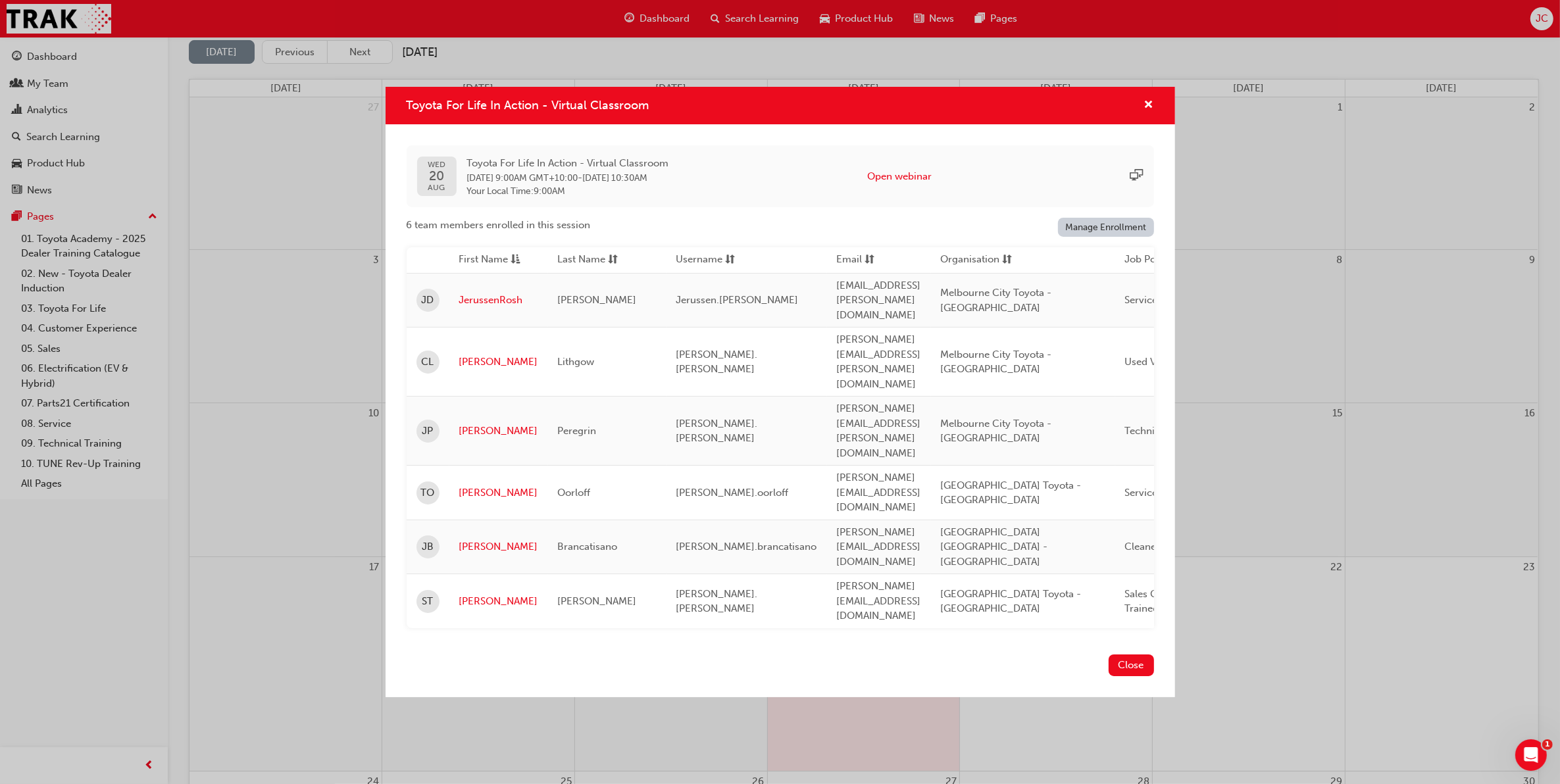
scroll to position [164, 0]
click at [1125, 655] on button "Close" at bounding box center [1130, 665] width 46 height 21
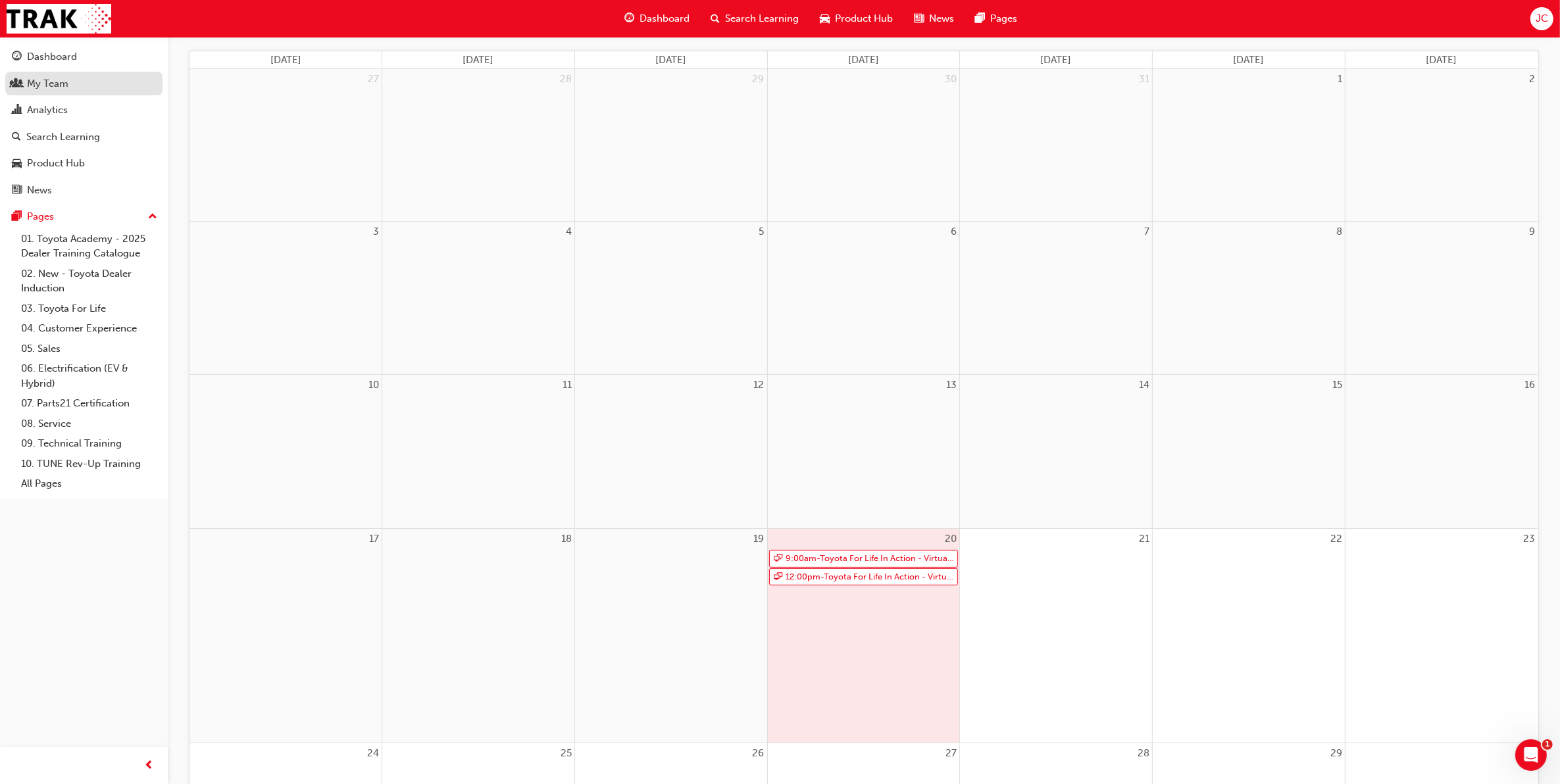
click at [111, 93] on link "My Team" at bounding box center [84, 83] width 157 height 24
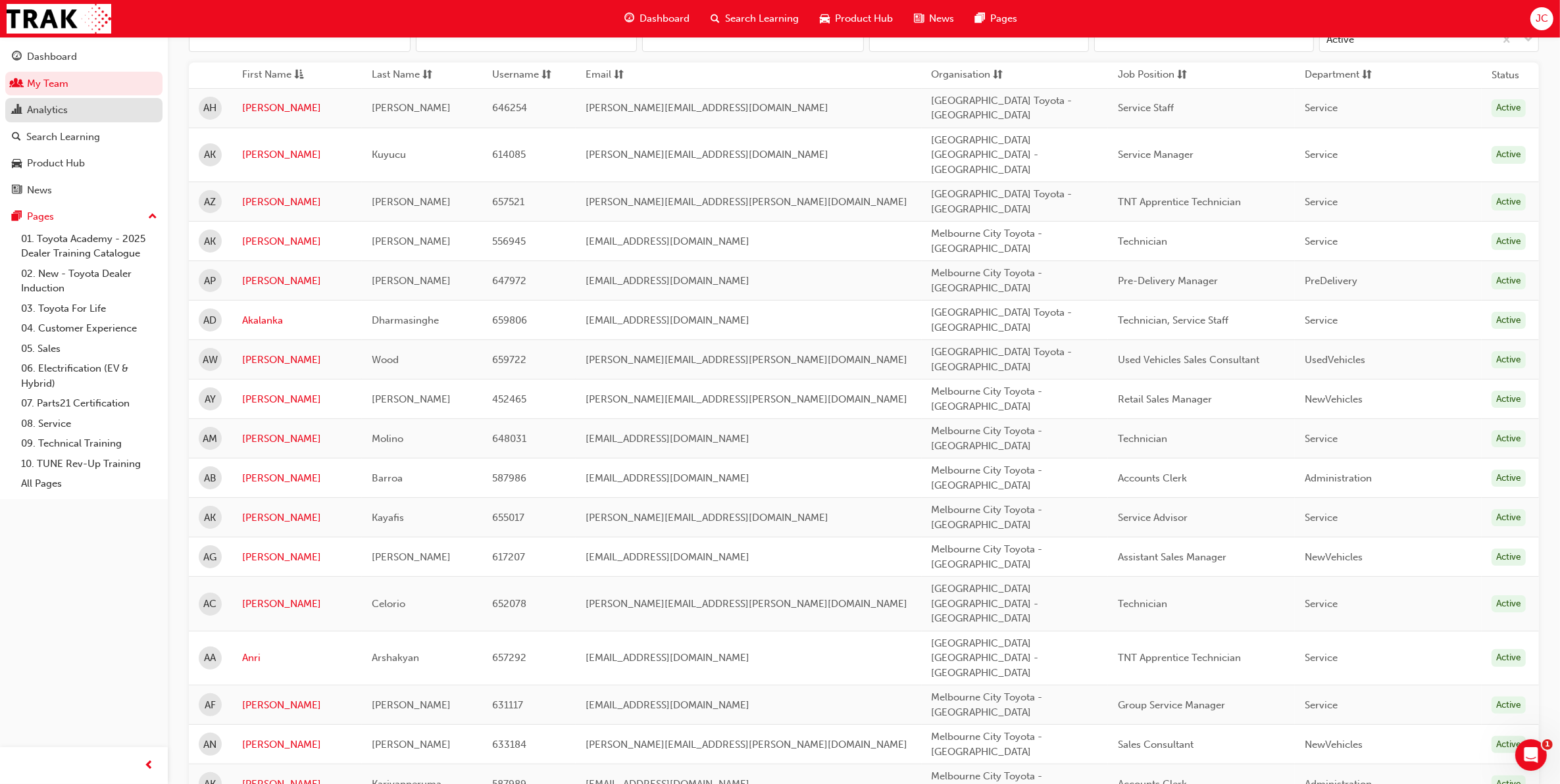
click at [96, 106] on div "Analytics" at bounding box center [83, 110] width 144 height 16
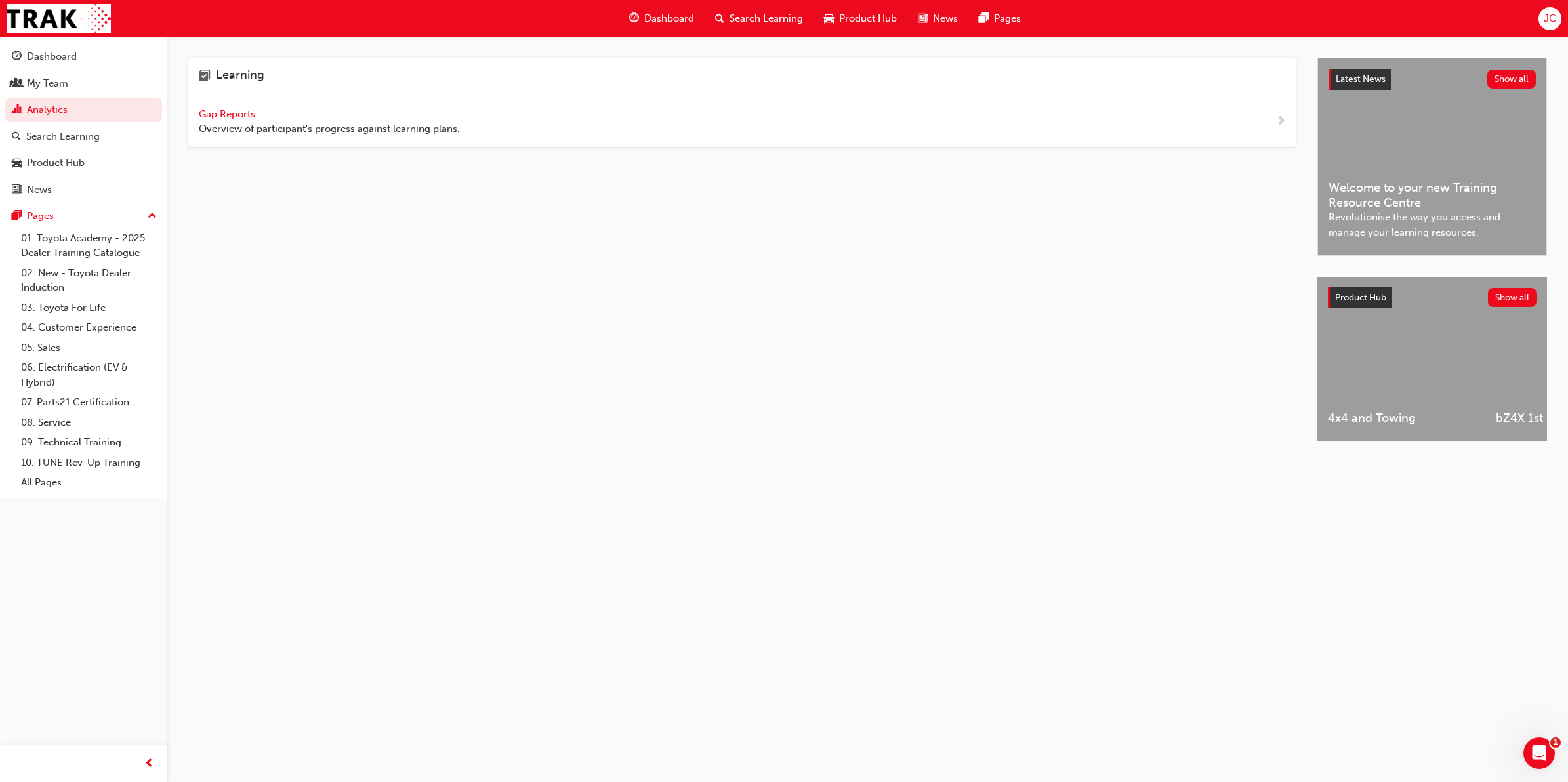
click at [280, 110] on div "Gap Reports Overview of participant's progress against learning plans." at bounding box center [329, 121] width 261 height 29
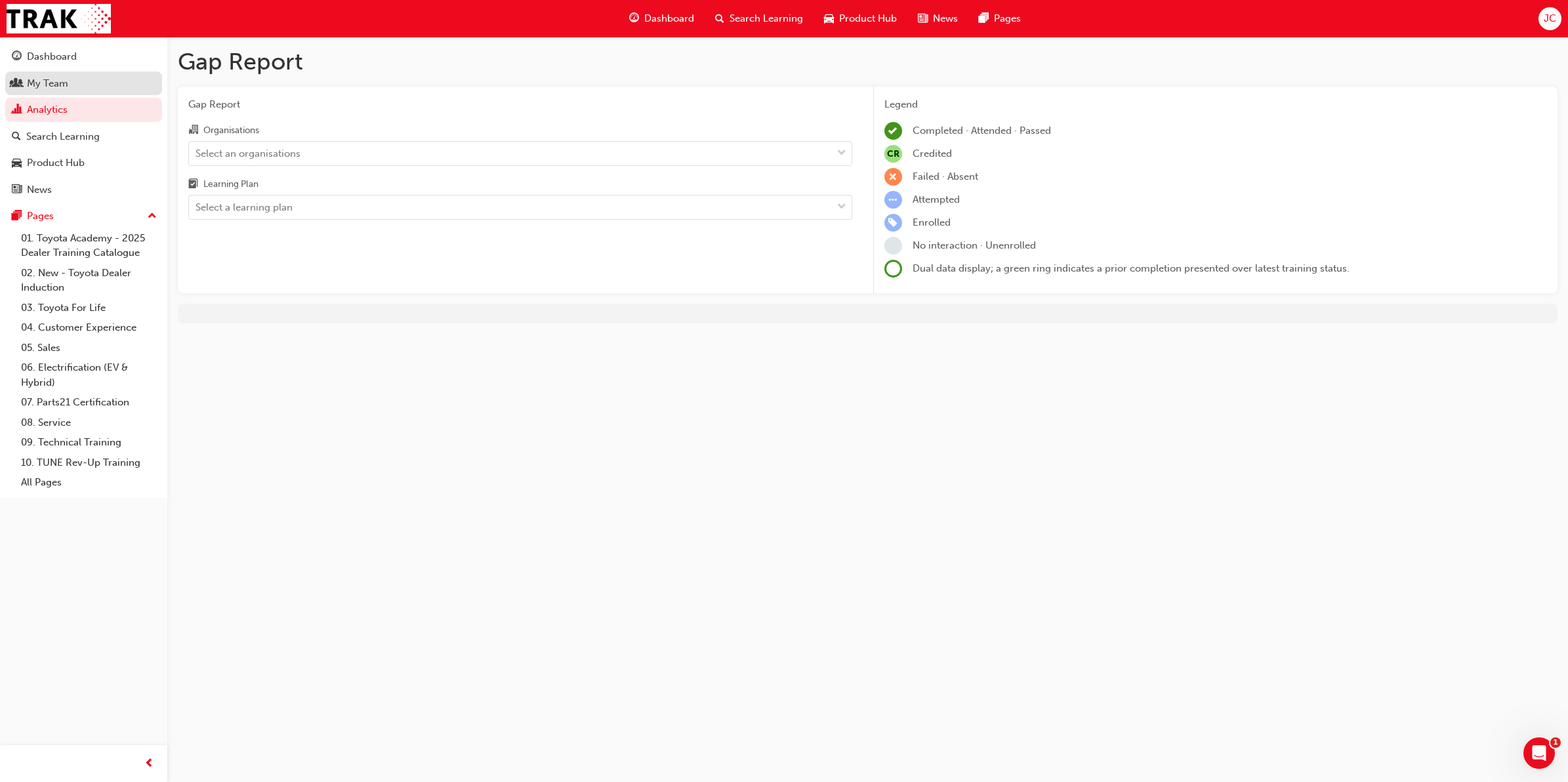
click at [63, 86] on div "My Team" at bounding box center [47, 83] width 41 height 15
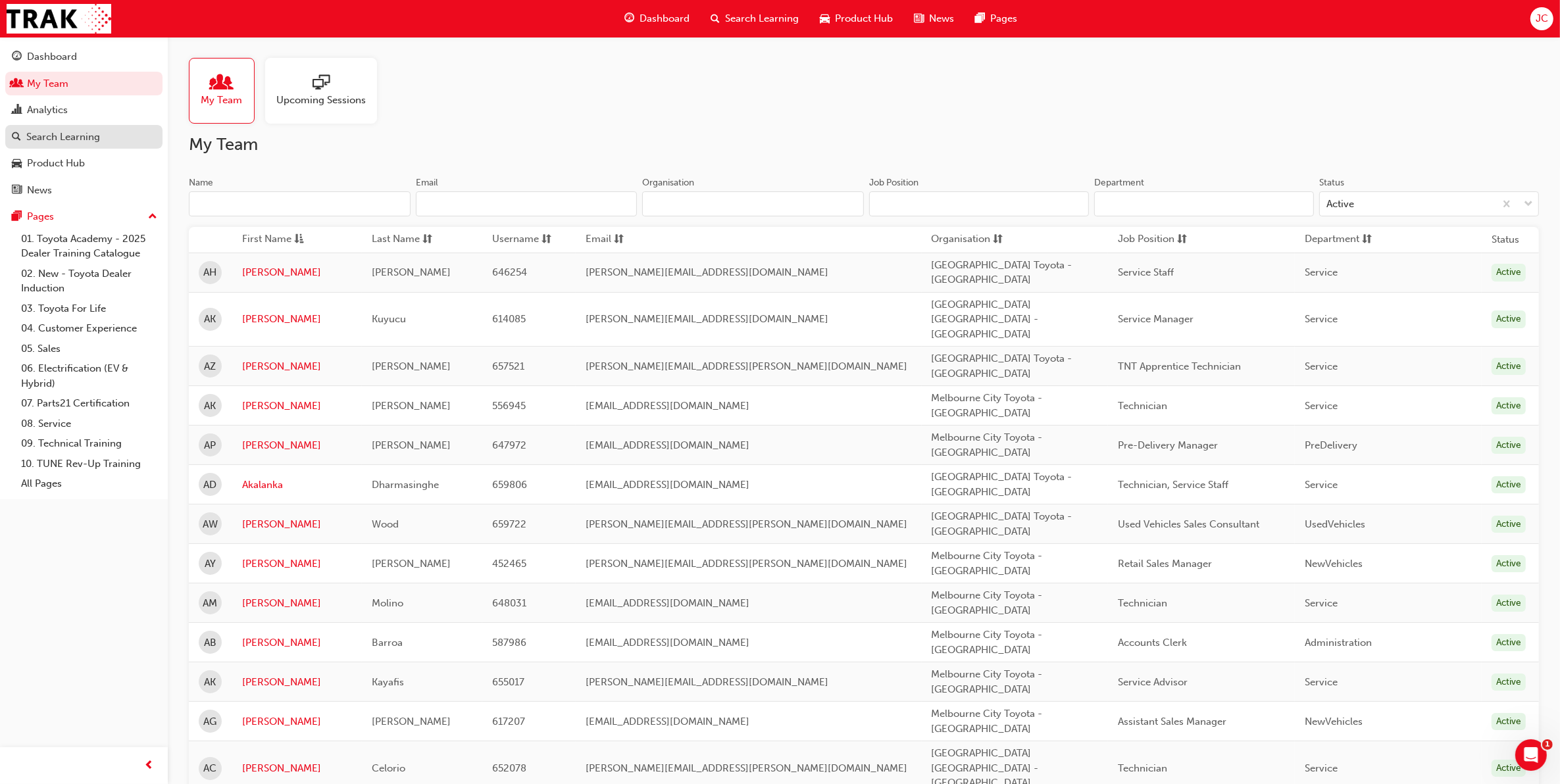
click at [88, 137] on div "Search Learning" at bounding box center [63, 137] width 74 height 15
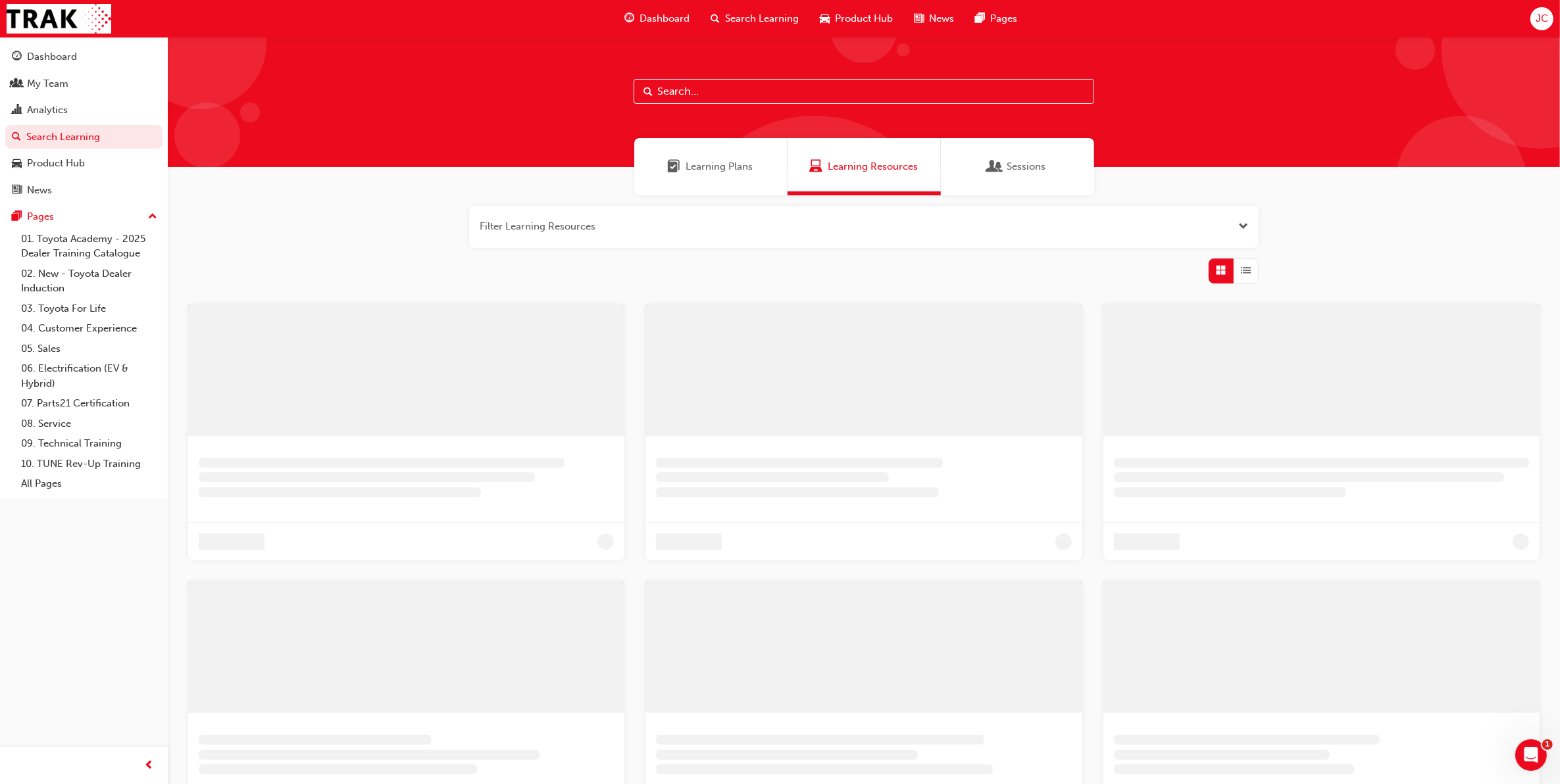
click at [696, 155] on div "Learning Plans" at bounding box center [711, 167] width 154 height 57
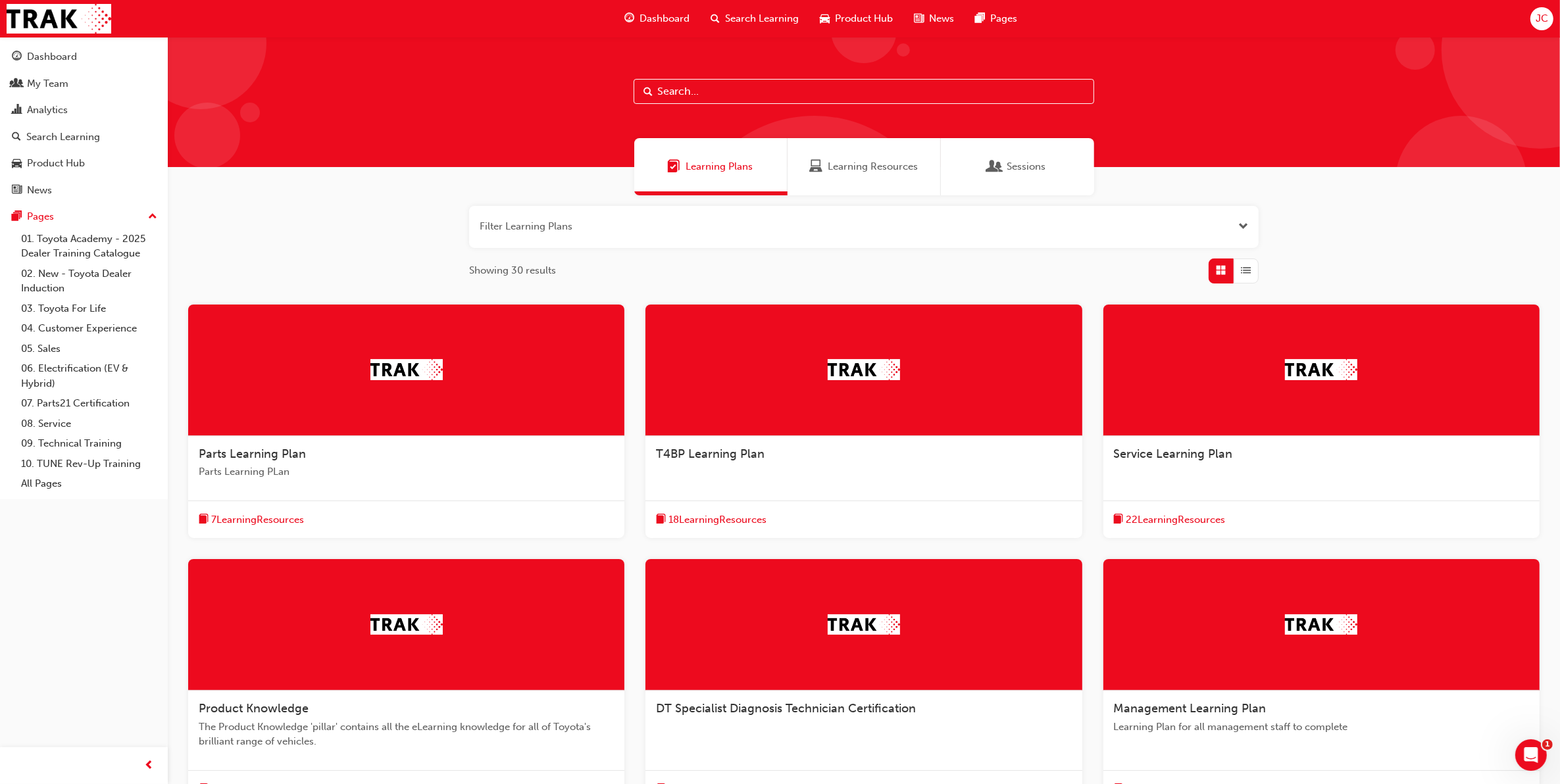
click at [841, 165] on span "Learning Resources" at bounding box center [872, 166] width 90 height 15
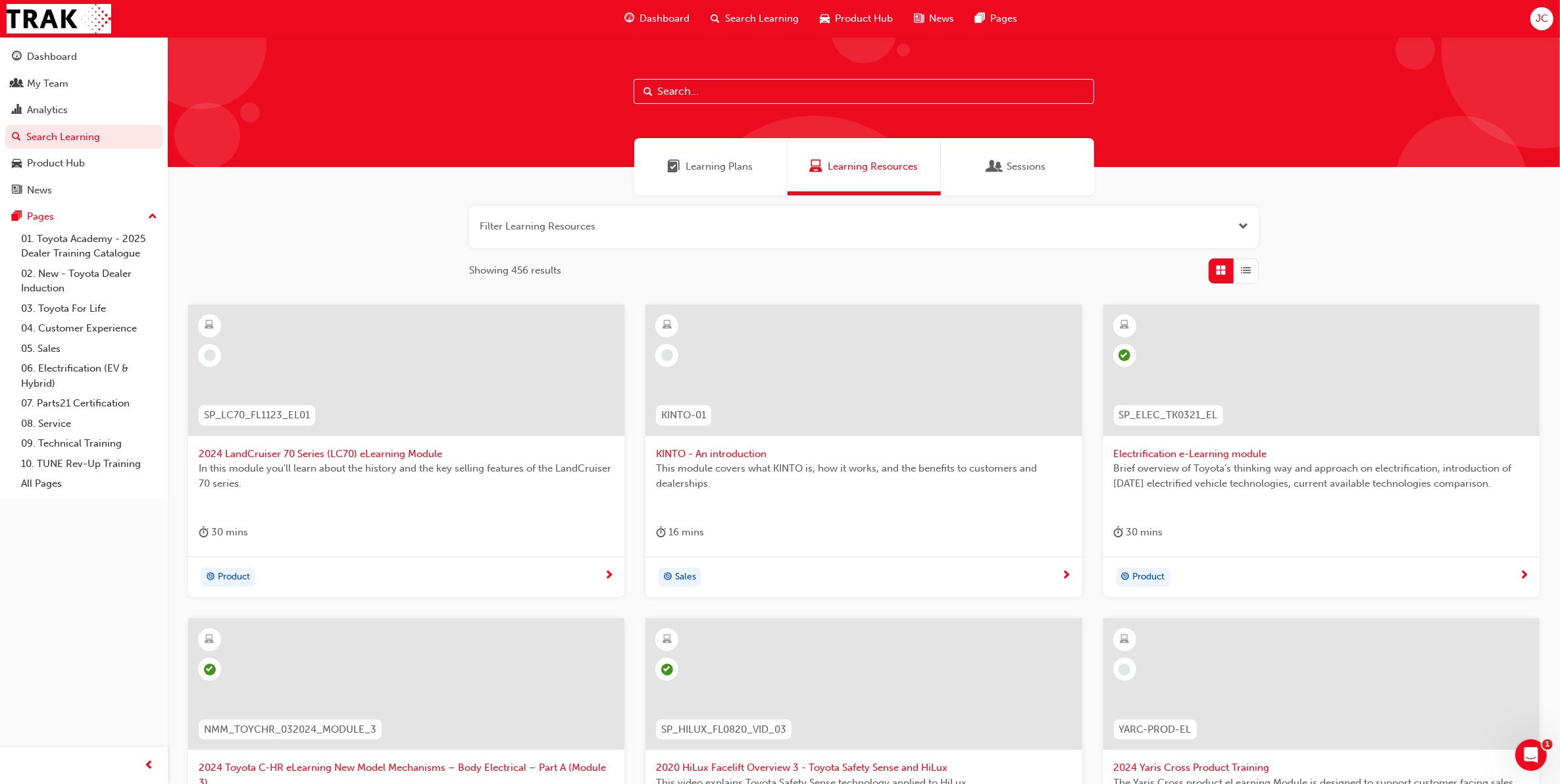
click at [761, 94] on input "text" at bounding box center [864, 91] width 461 height 25
type input "tfl"
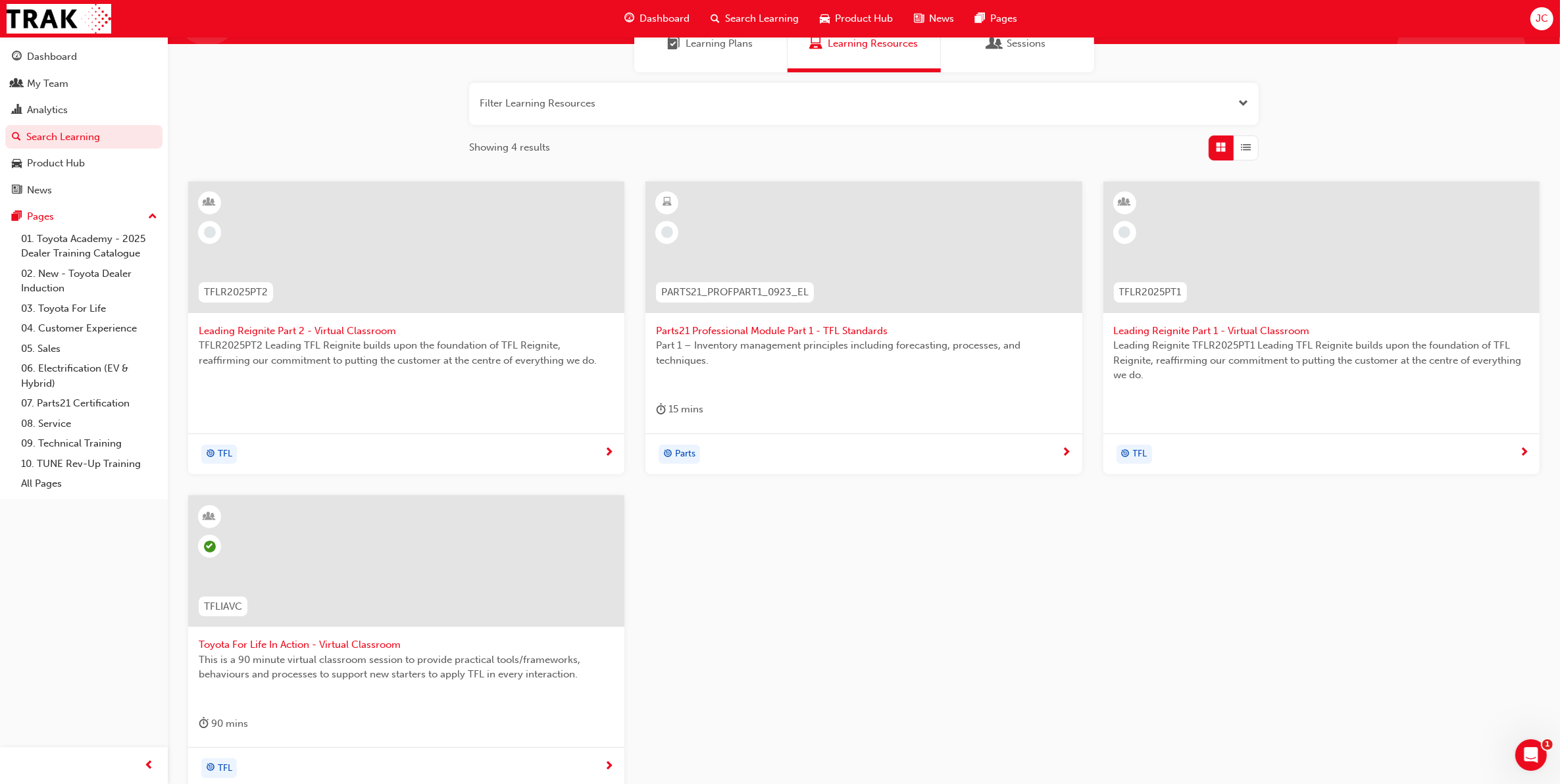
scroll to position [254, 0]
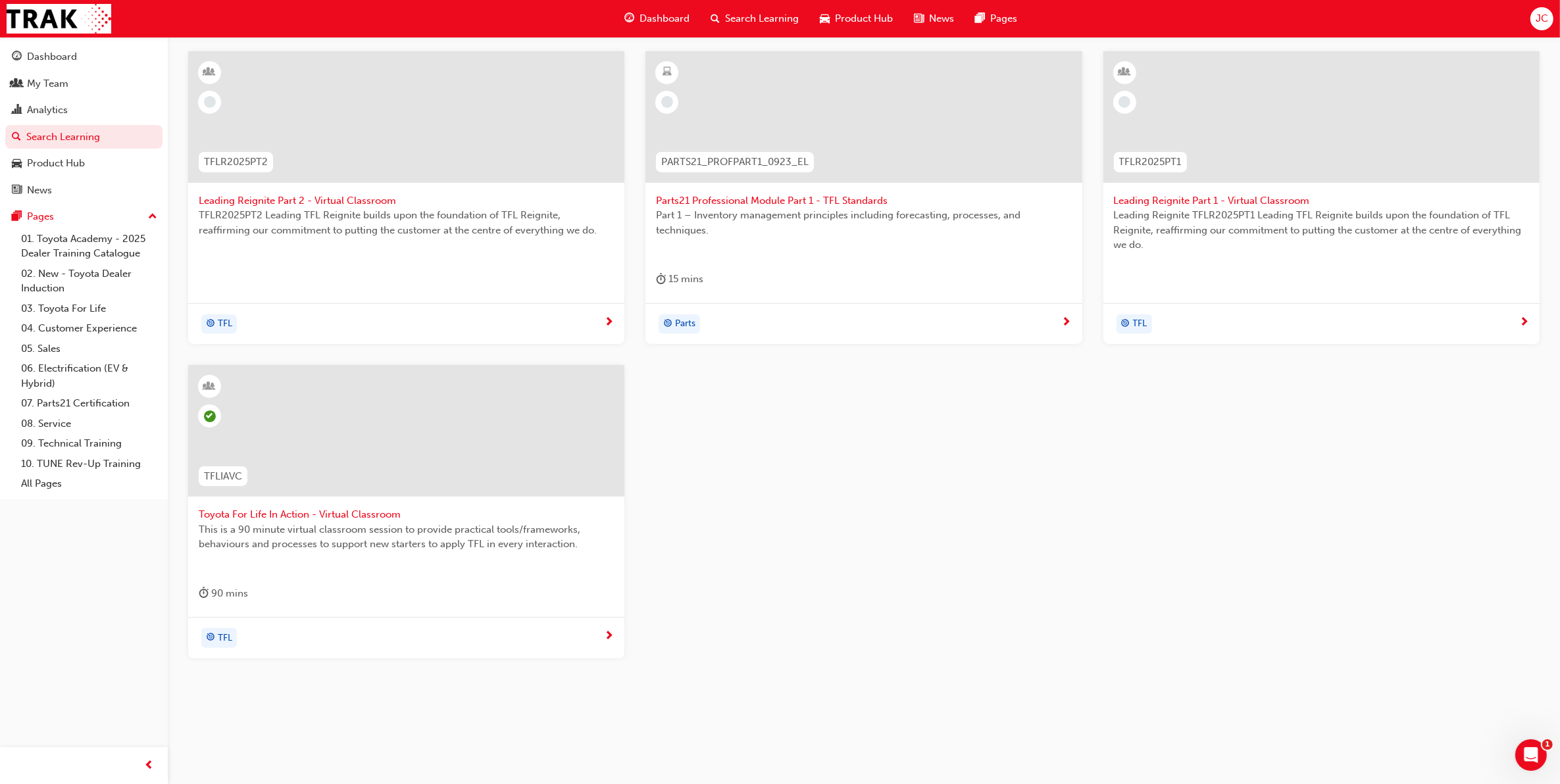
click at [333, 511] on span "Toyota For Life In Action - Virtual Classroom" at bounding box center [406, 514] width 415 height 15
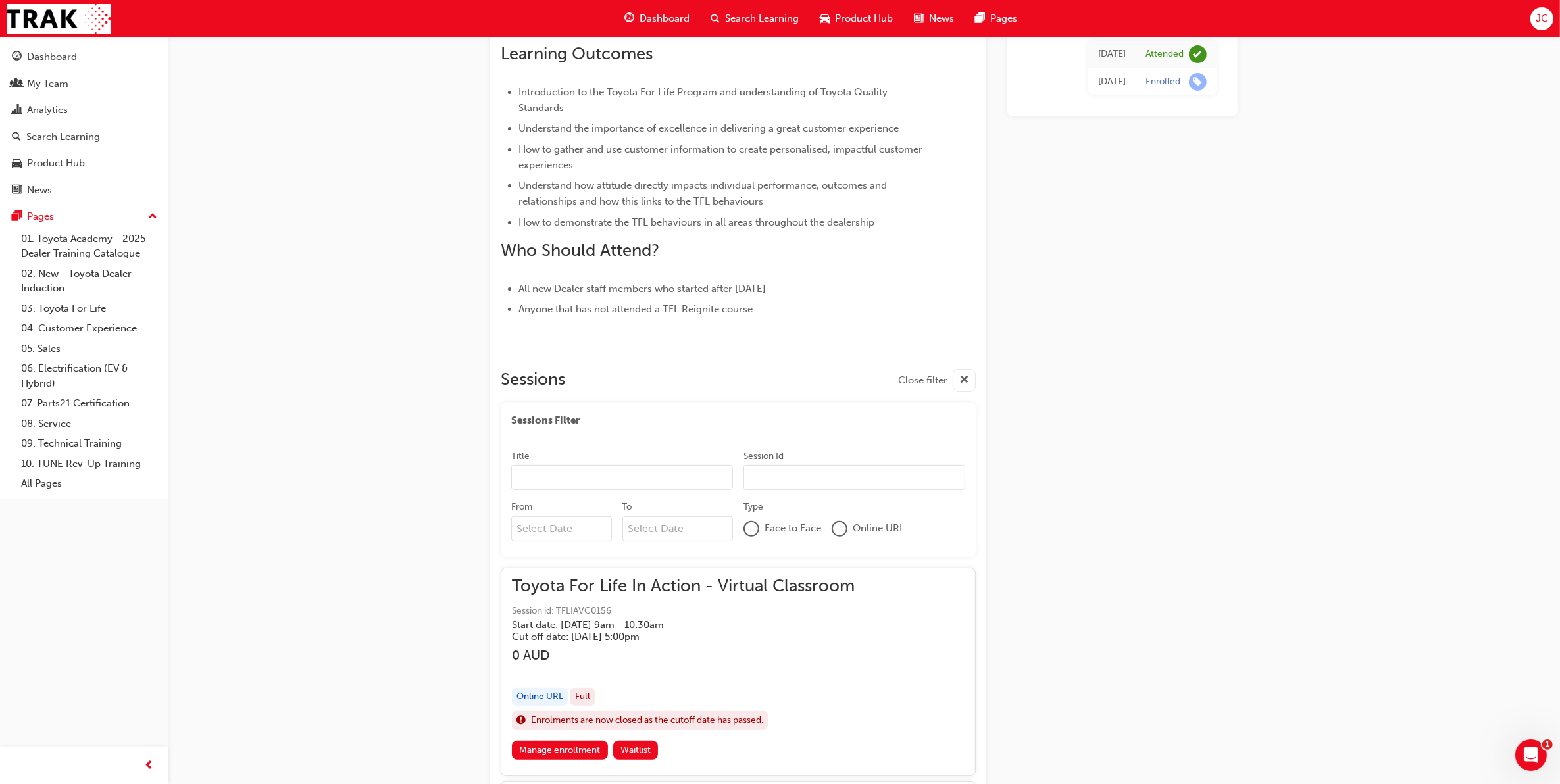
scroll to position [576, 0]
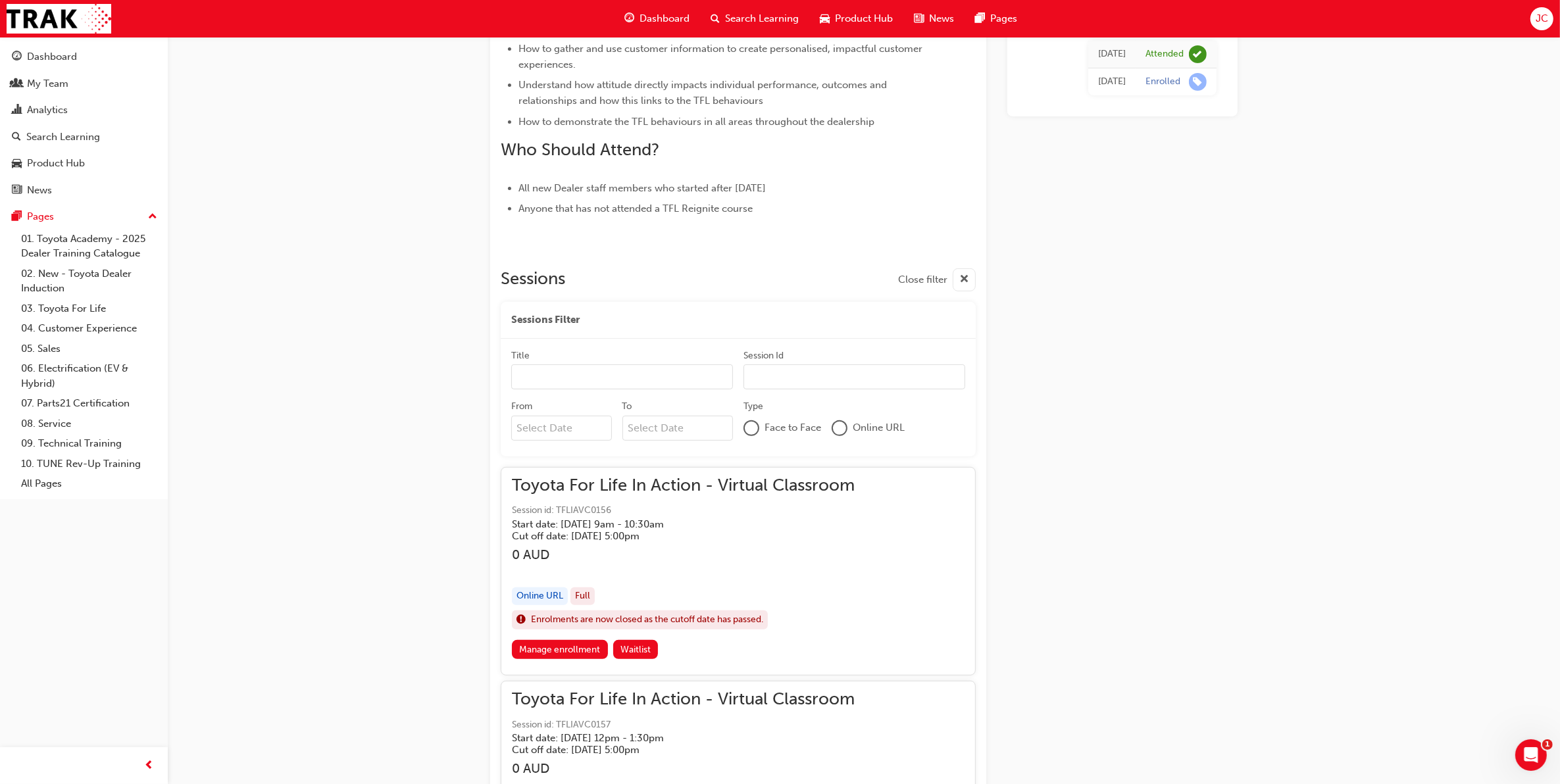
click at [713, 488] on span "Toyota For Life In Action - Virtual Classroom" at bounding box center [683, 486] width 343 height 15
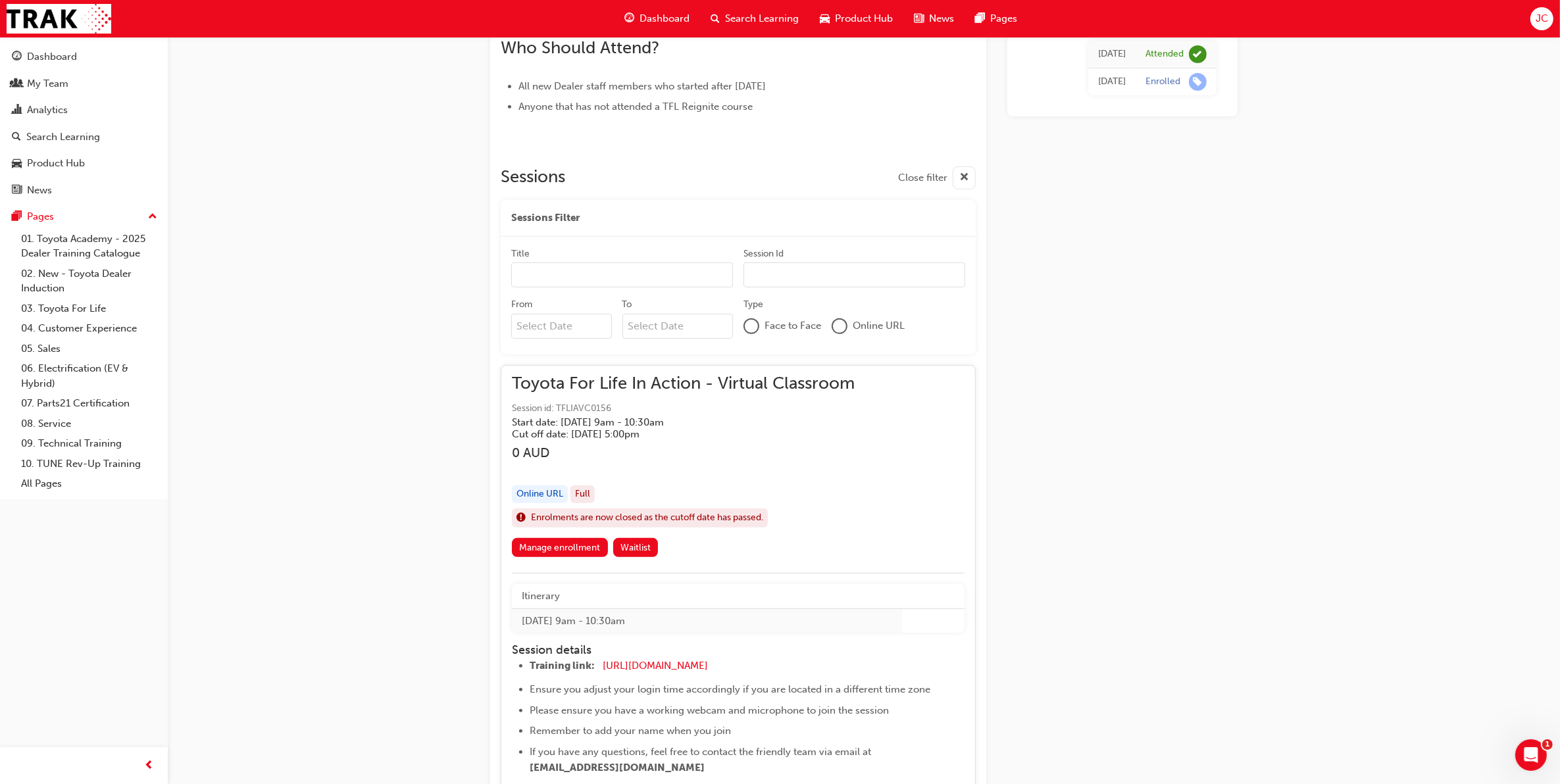
scroll to position [905, 0]
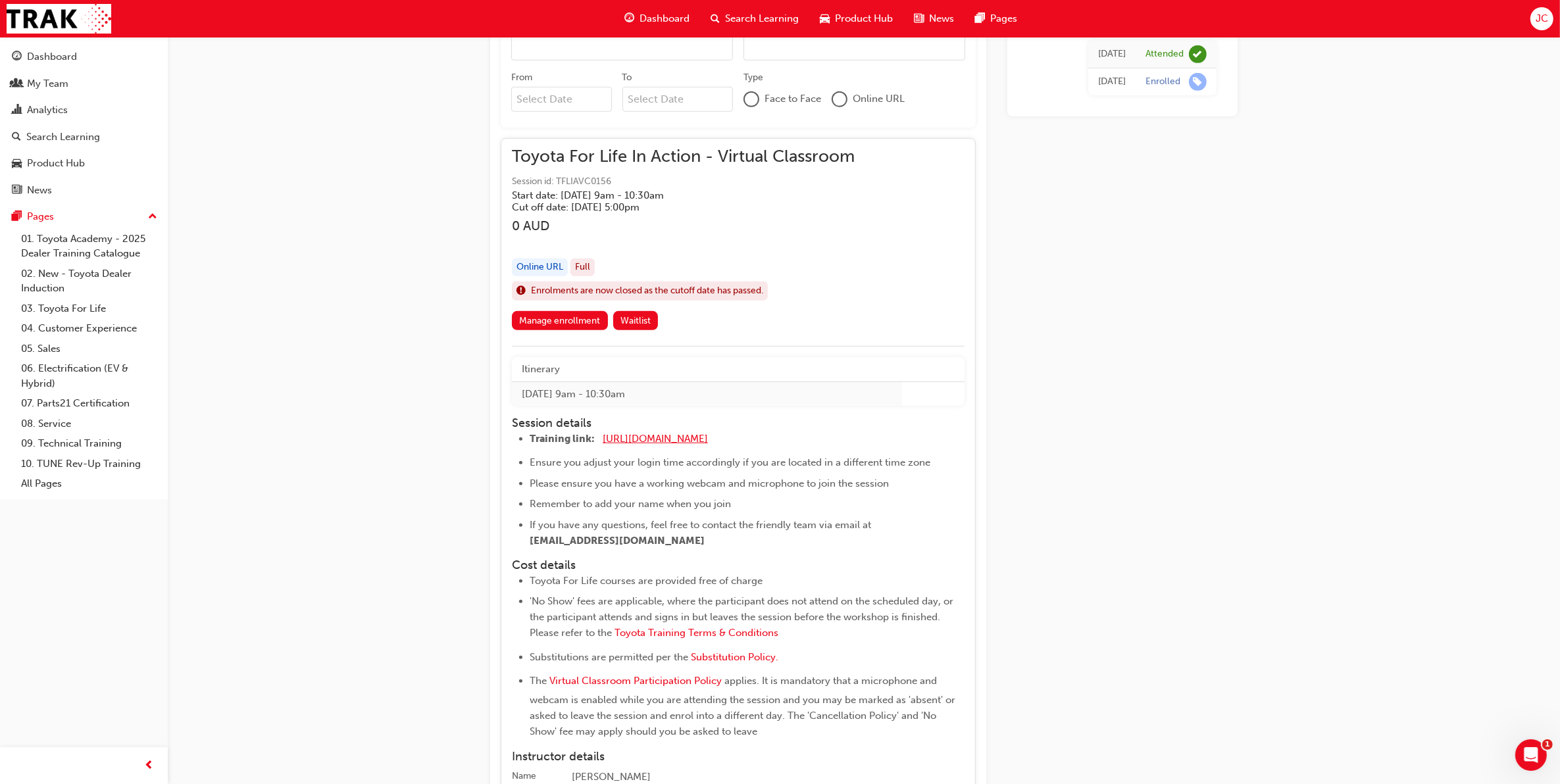
click at [666, 441] on span "https://zoom.us/j/5450758959" at bounding box center [655, 438] width 105 height 12
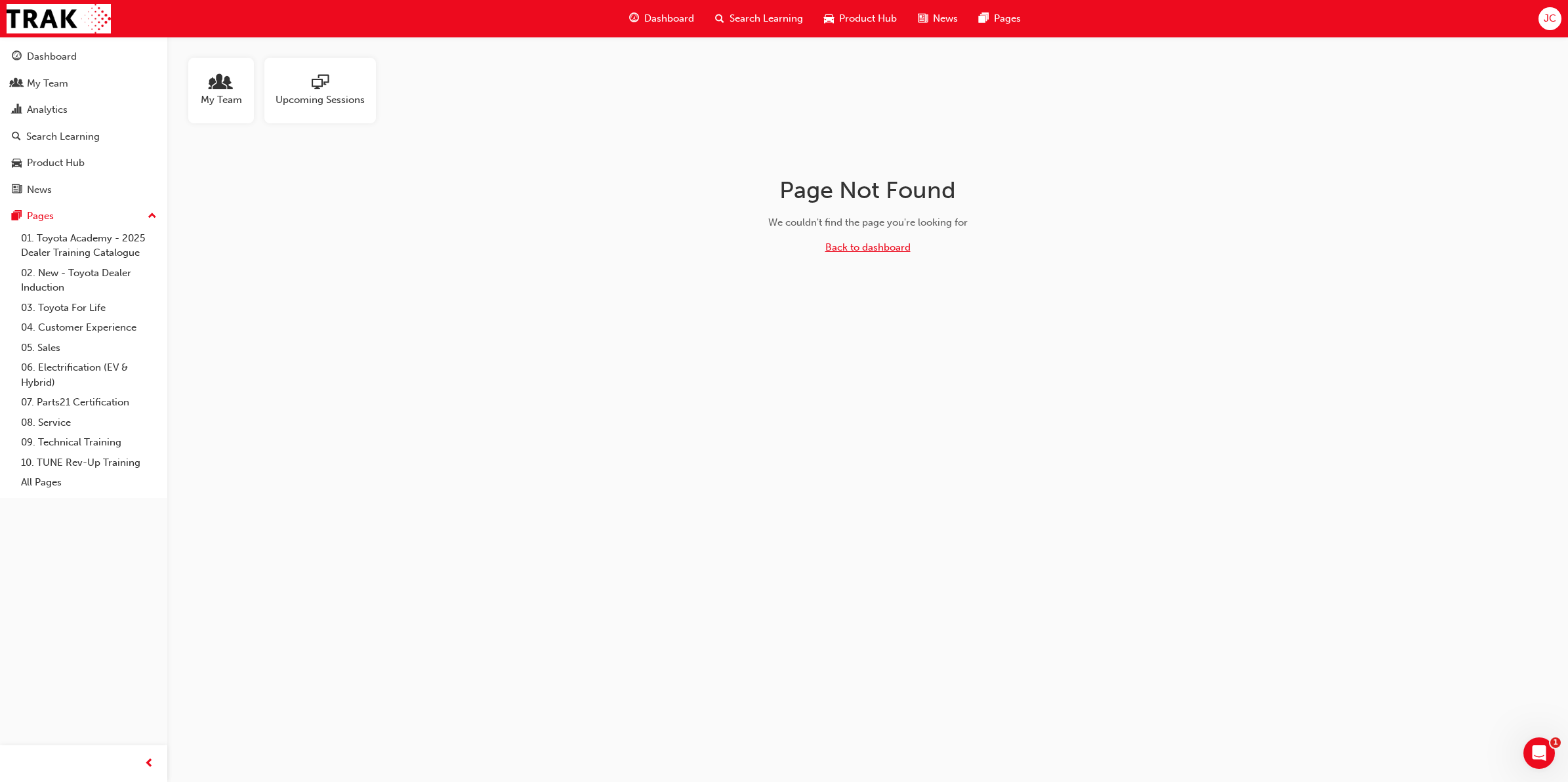
click at [873, 249] on link "Back to dashboard" at bounding box center [868, 247] width 85 height 12
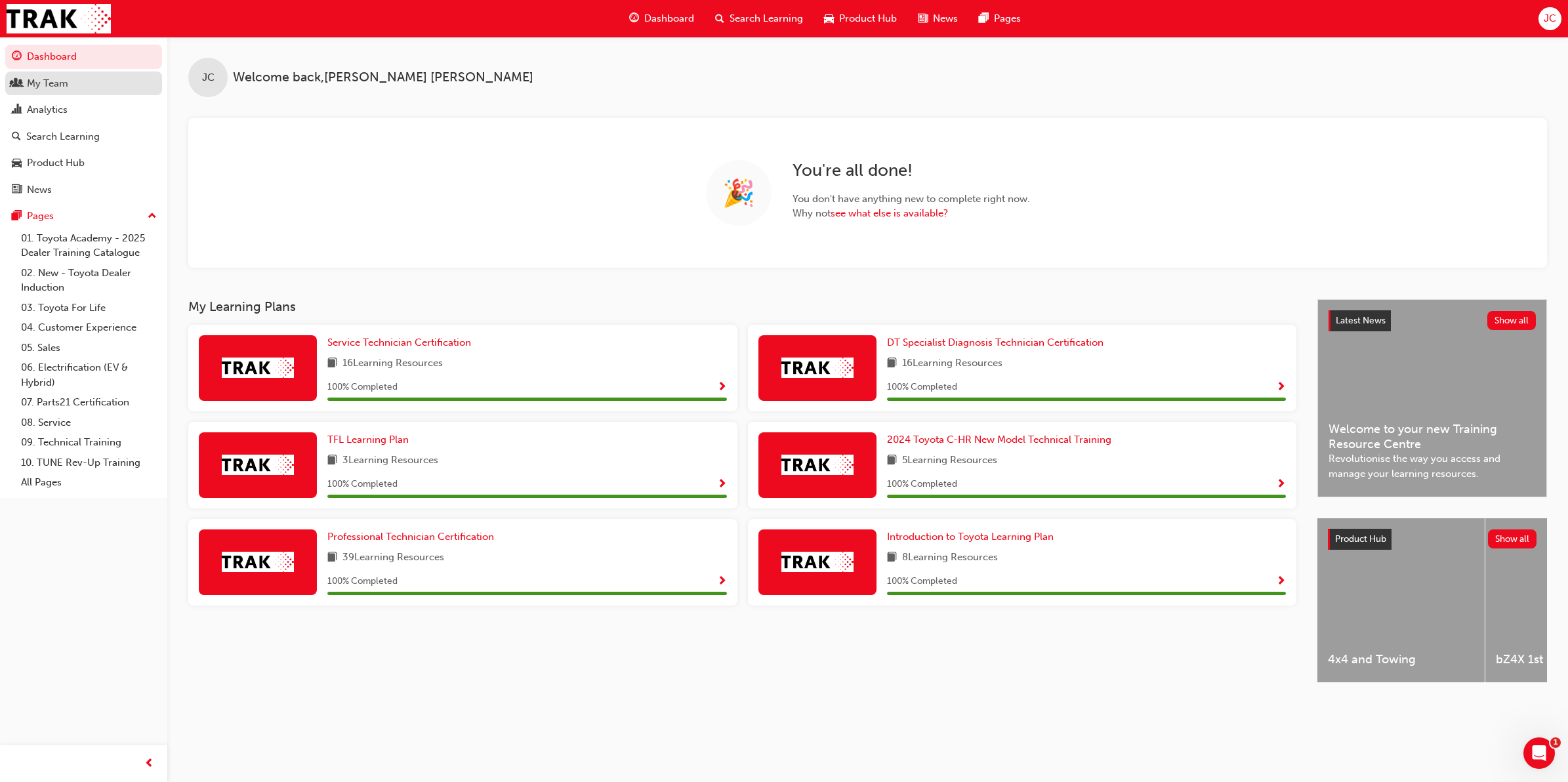
click at [76, 81] on div "My Team" at bounding box center [83, 84] width 143 height 16
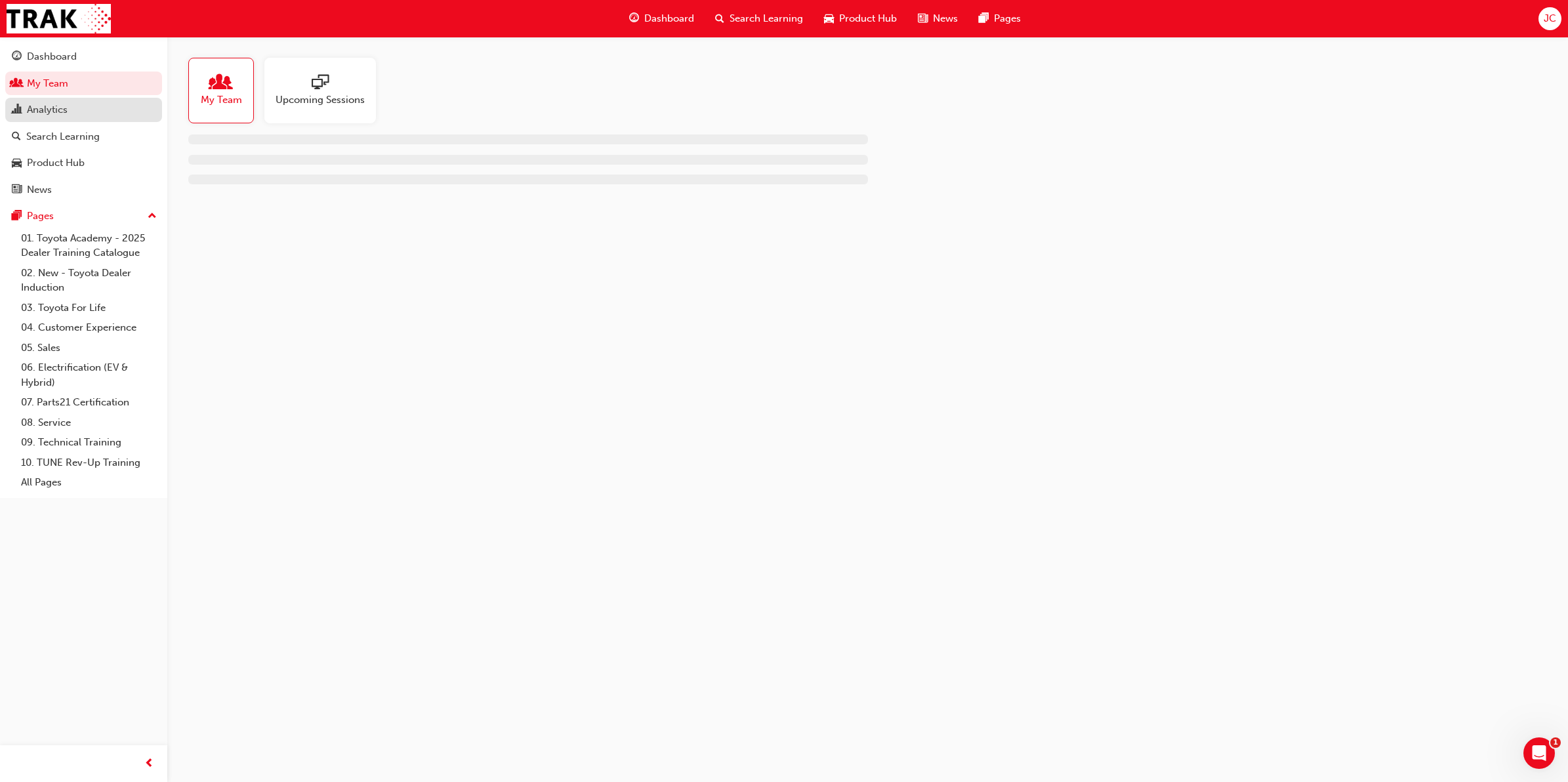
click at [109, 122] on link "Analytics" at bounding box center [84, 110] width 157 height 24
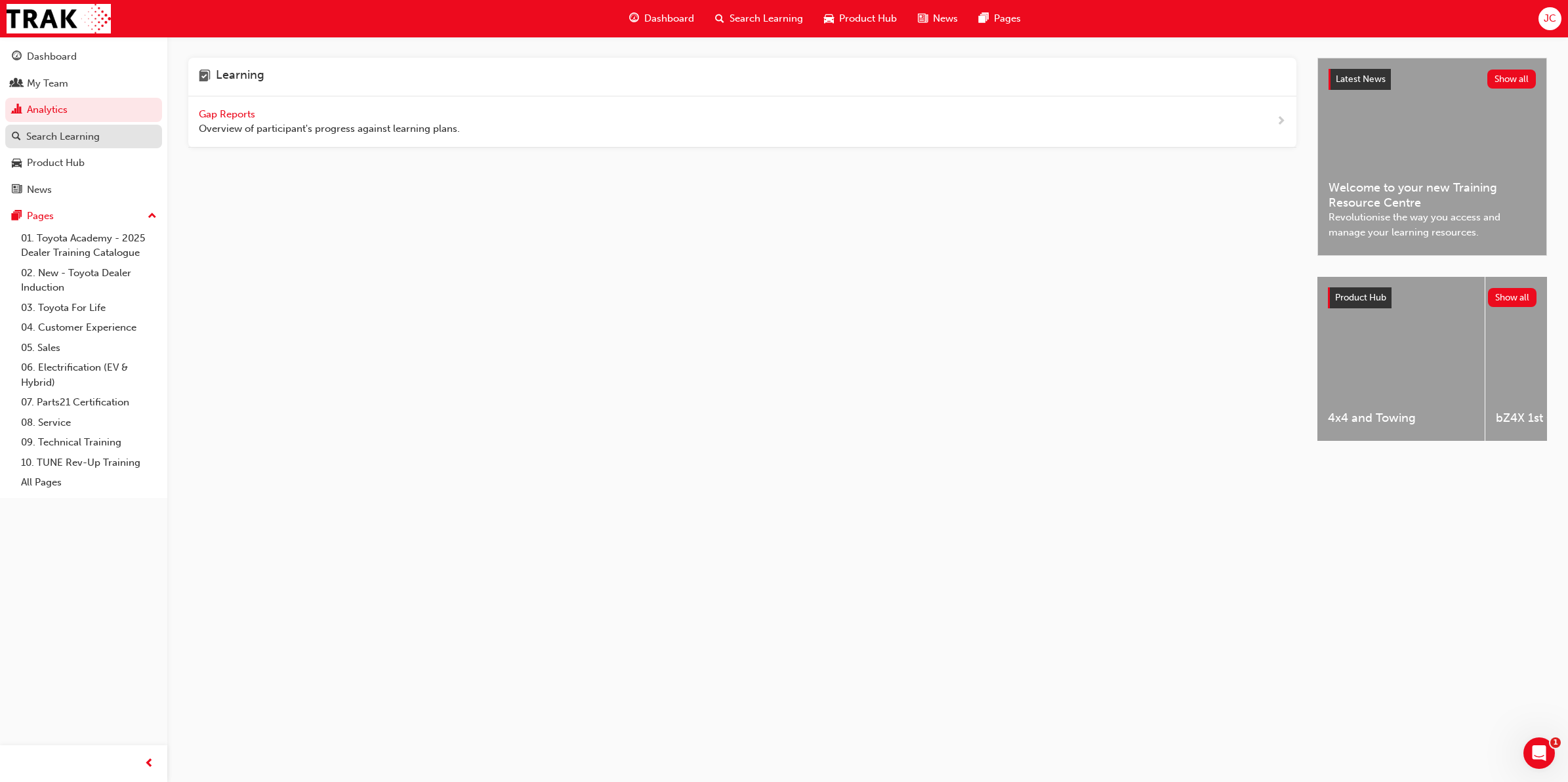
click at [48, 146] on link "Search Learning" at bounding box center [84, 136] width 157 height 24
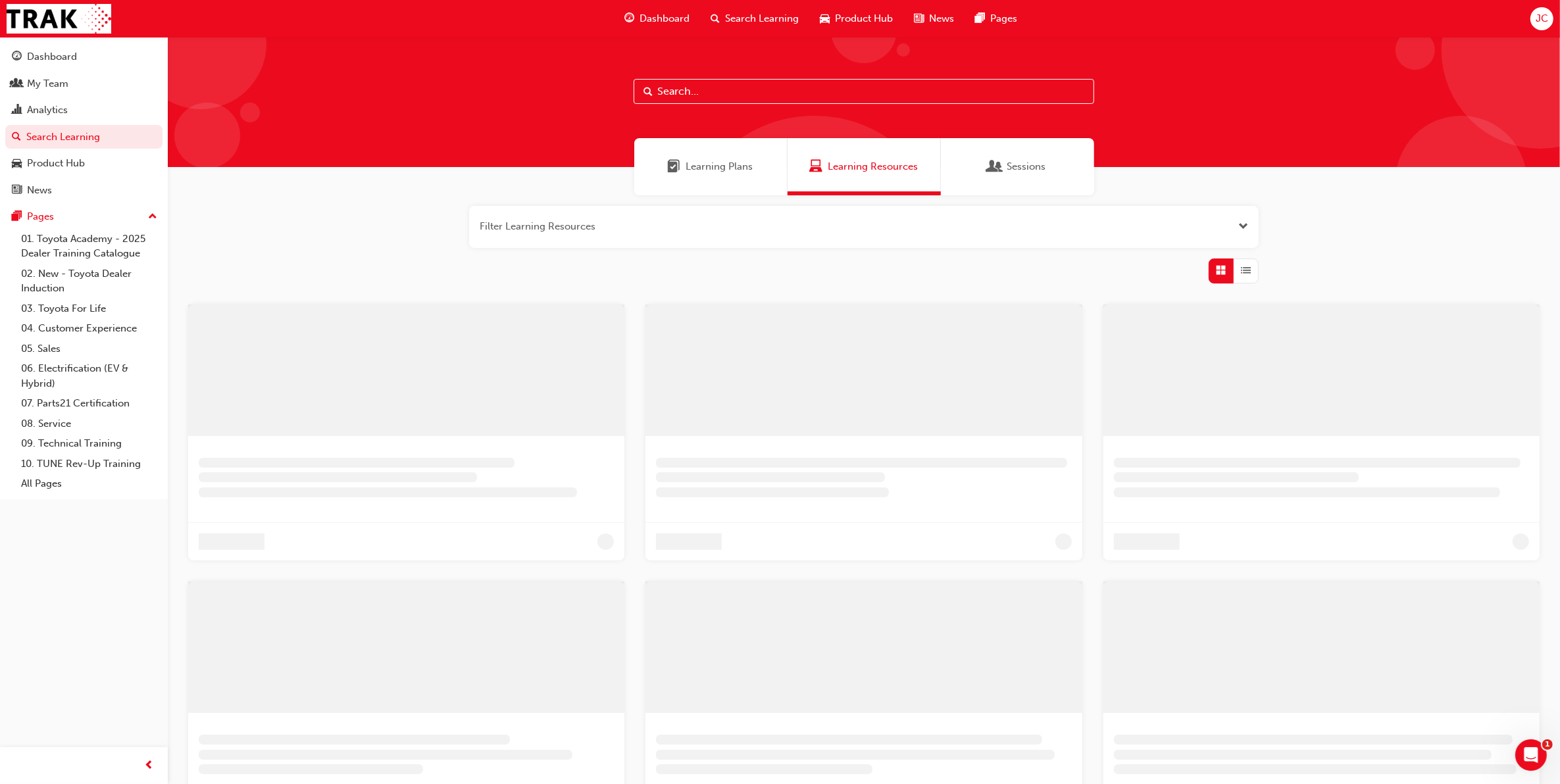
click at [758, 83] on input "text" at bounding box center [864, 91] width 461 height 25
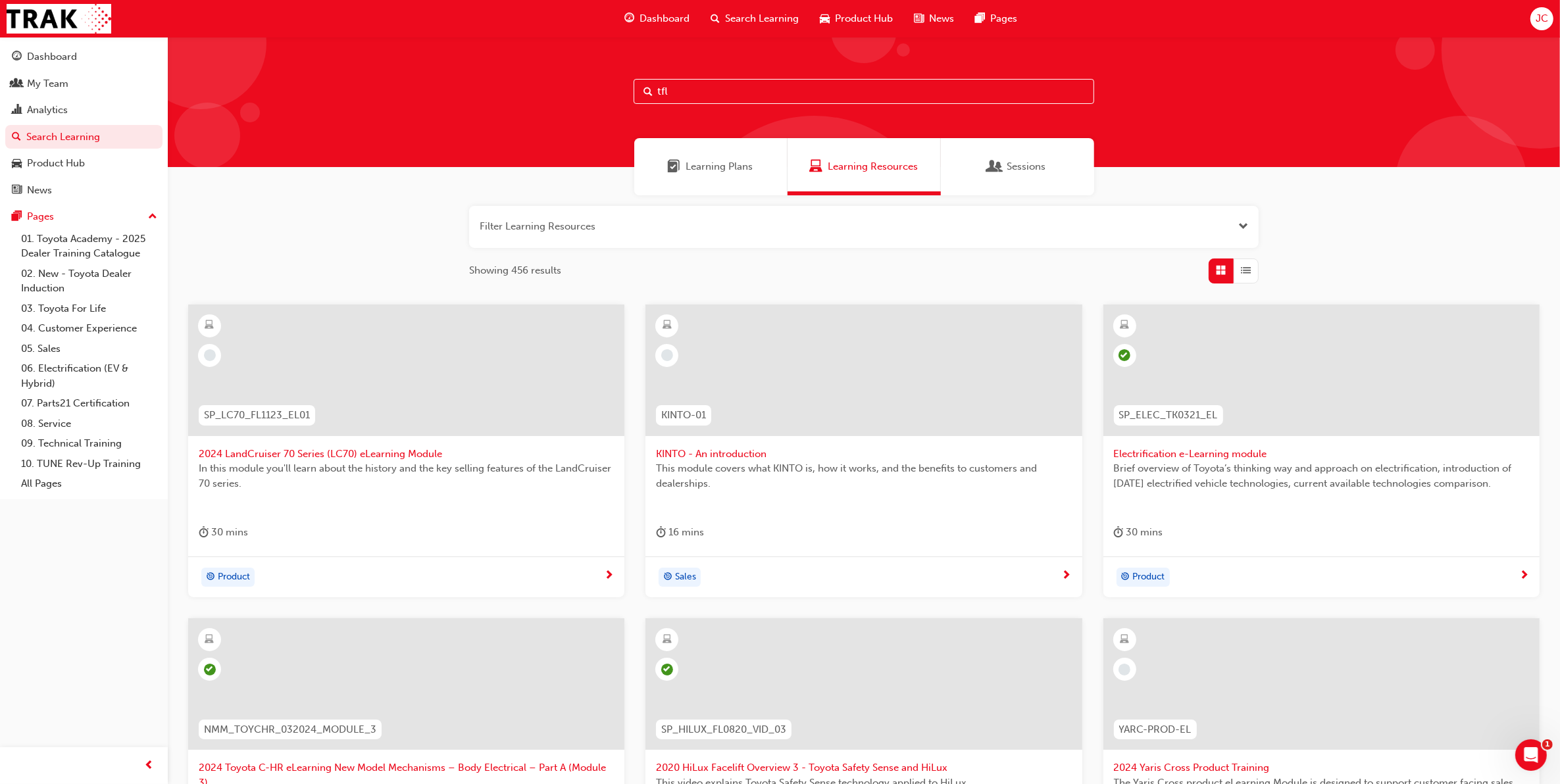
type input "tfl"
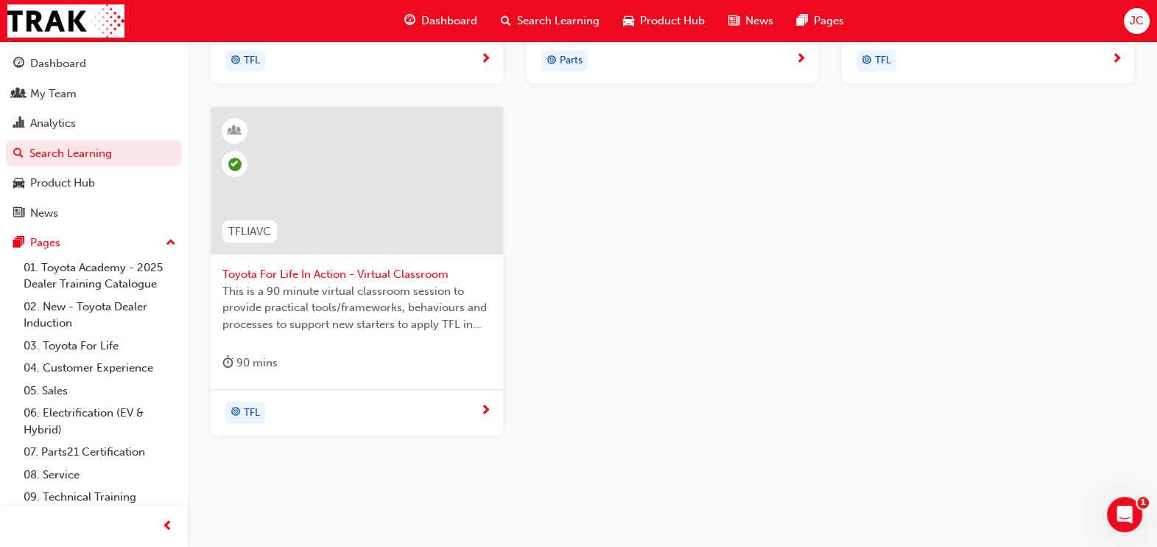
scroll to position [616, 0]
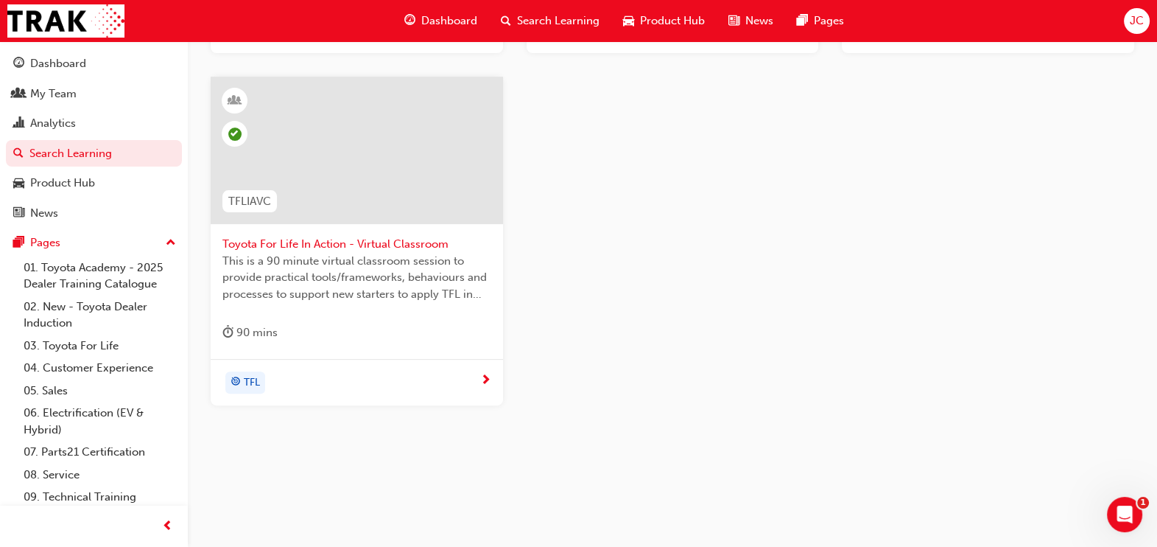
click at [422, 313] on div "Toyota For Life In Action - Virtual Classroom This is a 90 minute virtual class…" at bounding box center [357, 218] width 292 height 282
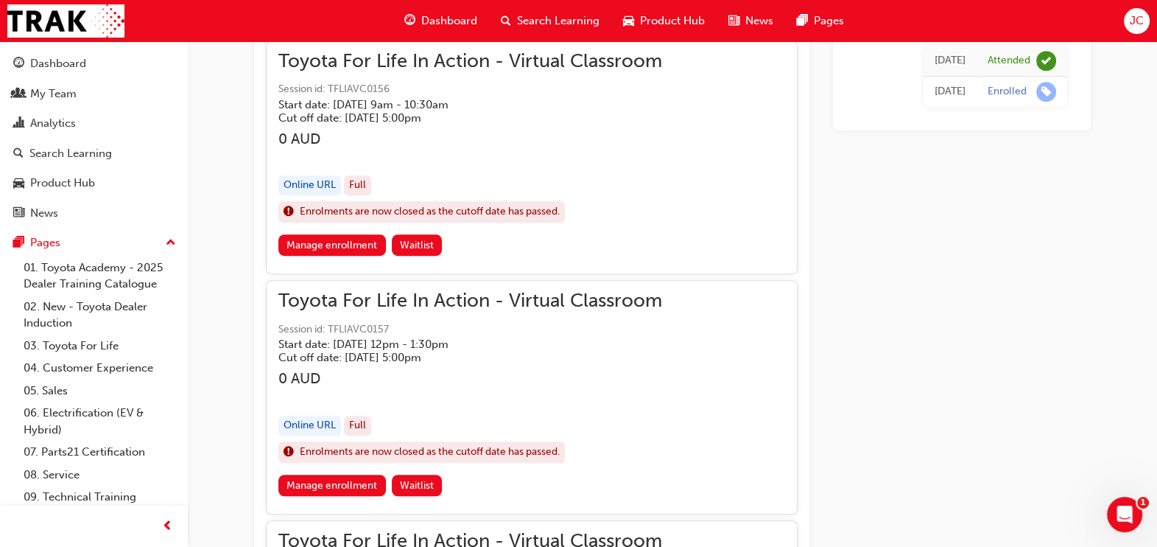
scroll to position [1015, 0]
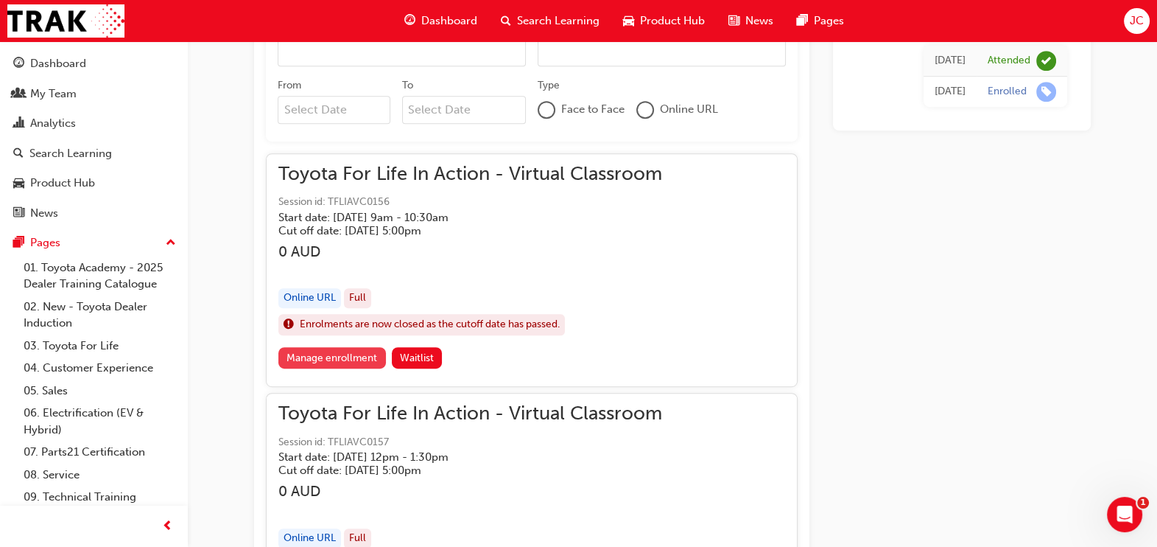
click at [356, 347] on link "Manage enrollment" at bounding box center [332, 357] width 108 height 21
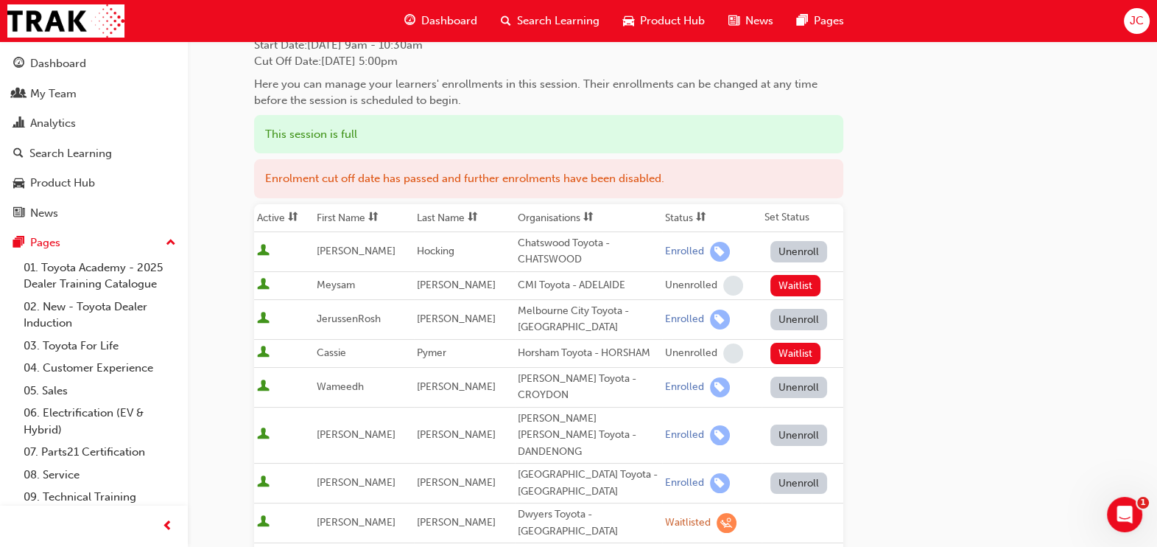
scroll to position [91, 0]
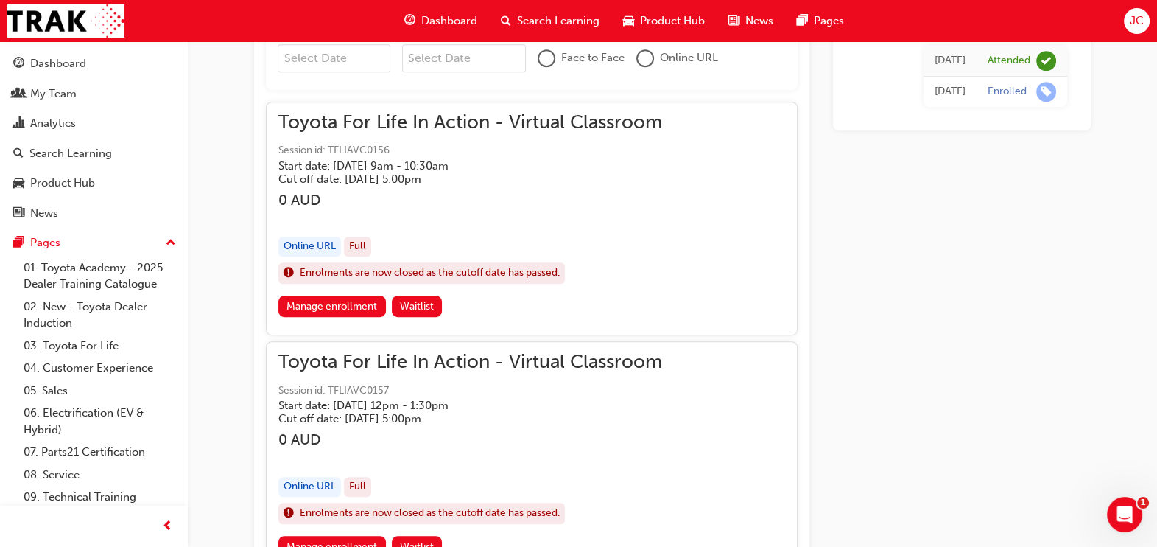
scroll to position [1107, 0]
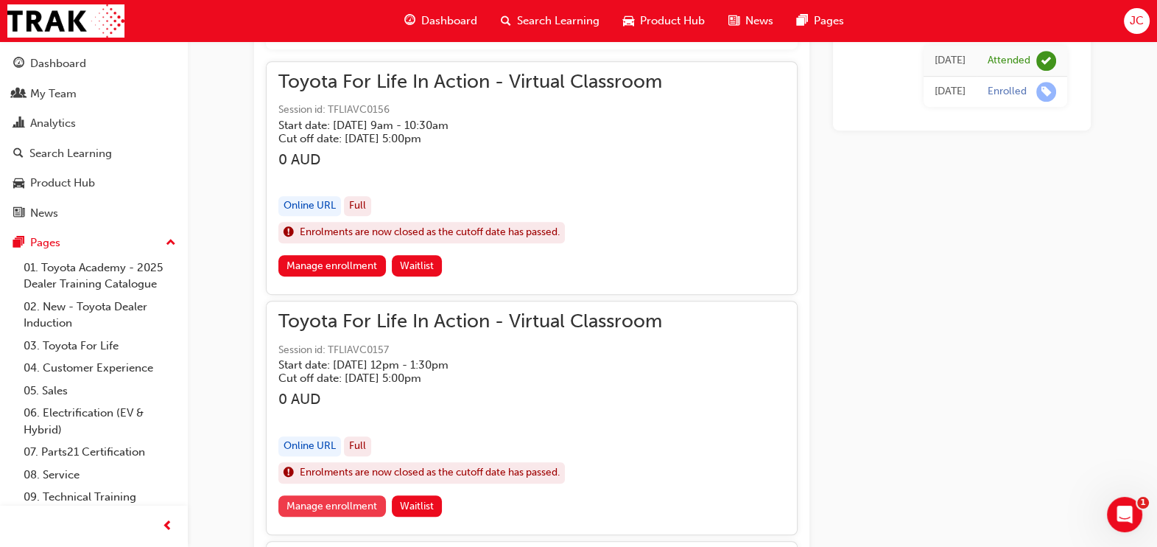
click at [356, 500] on link "Manage enrollment" at bounding box center [332, 505] width 108 height 21
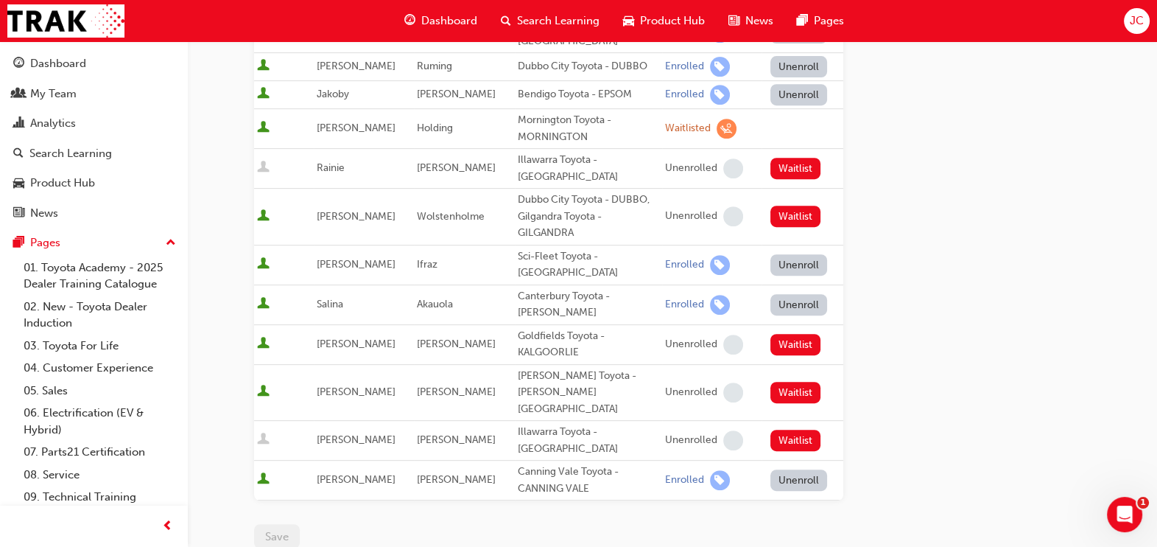
scroll to position [829, 0]
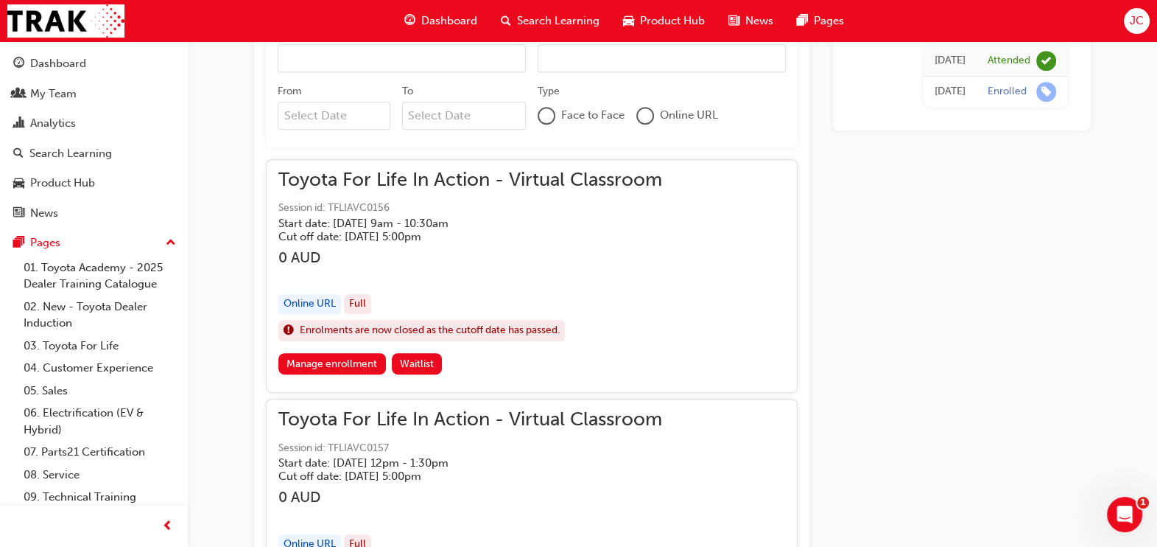
scroll to position [1105, 0]
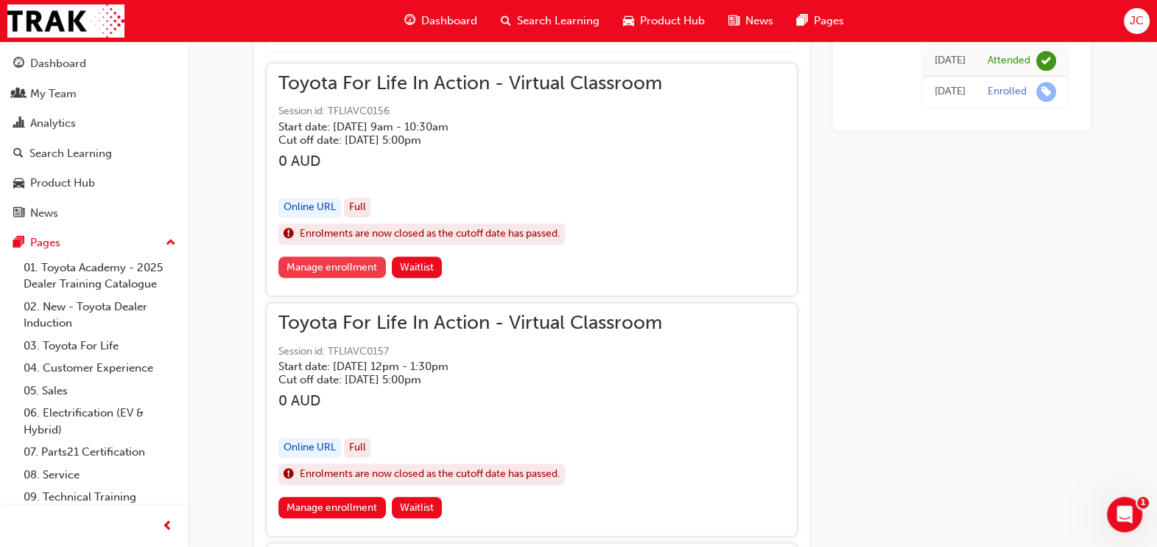
click at [355, 270] on link "Manage enrollment" at bounding box center [332, 266] width 108 height 21
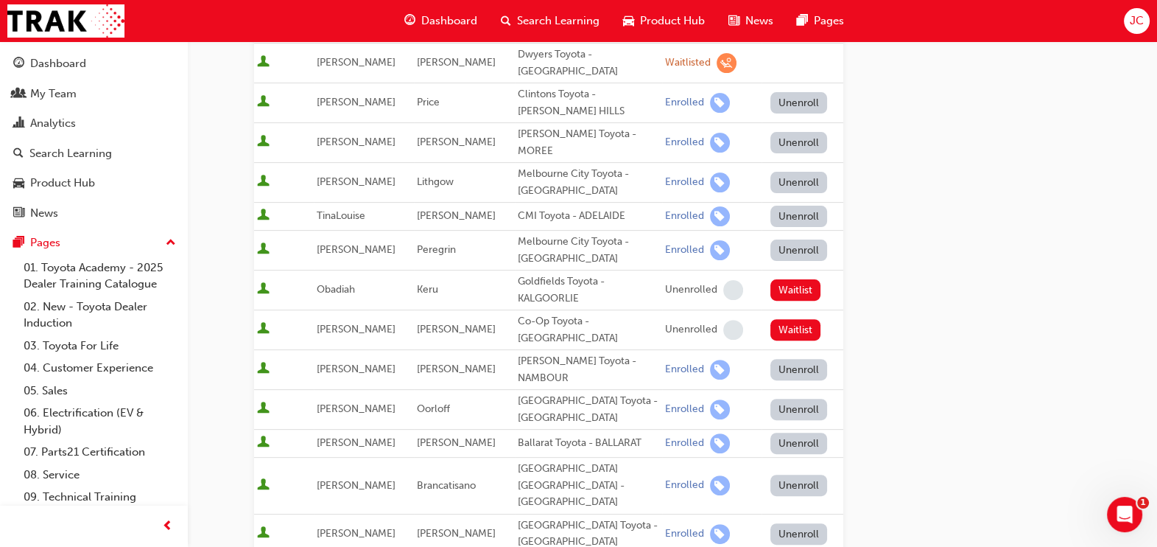
scroll to position [553, 0]
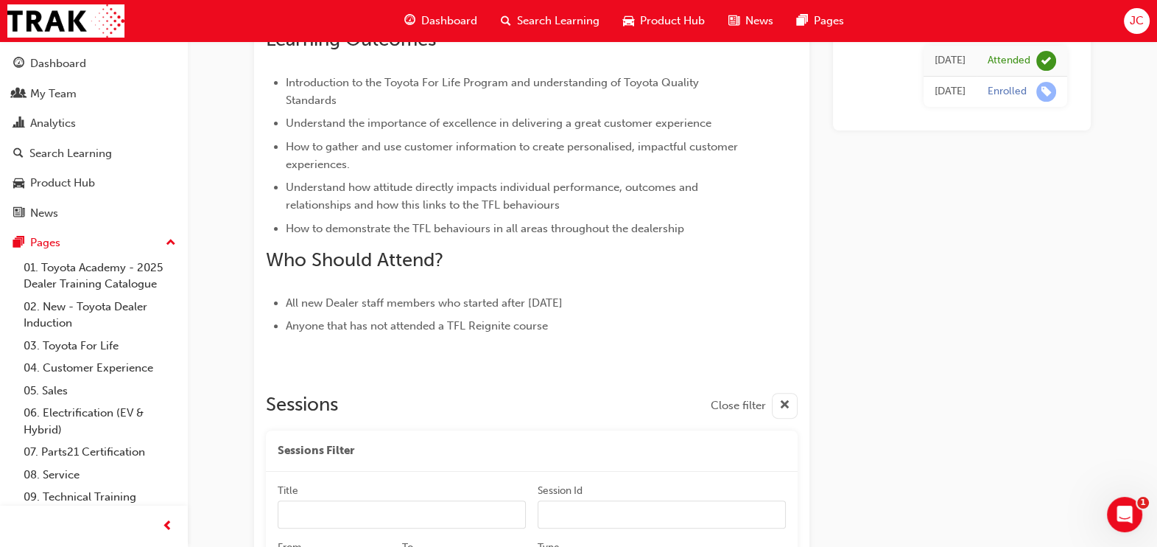
scroll to position [1105, 0]
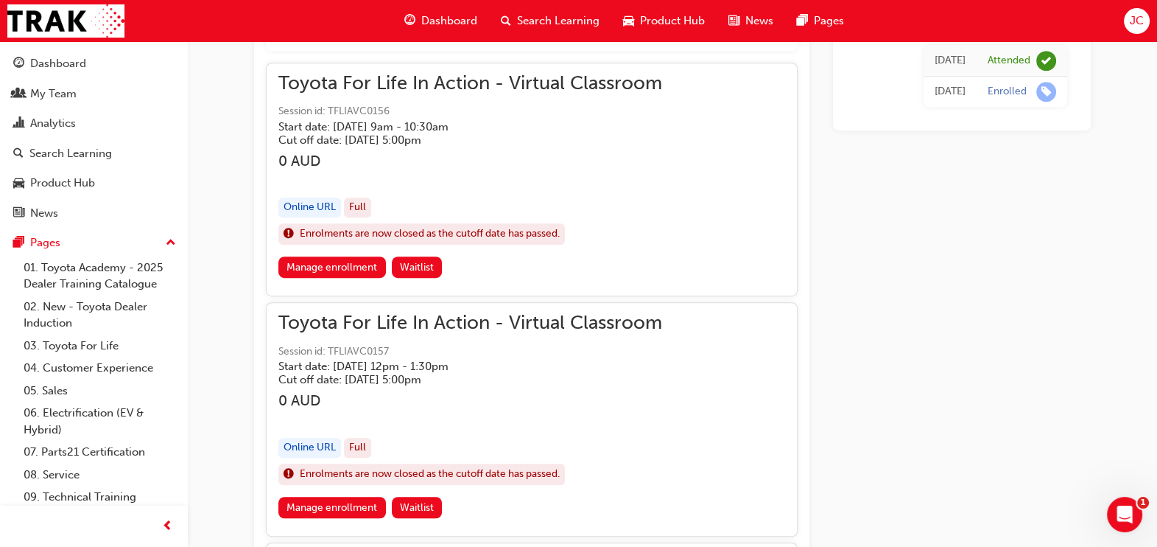
click at [442, 153] on h3 "0 AUD" at bounding box center [470, 161] width 384 height 17
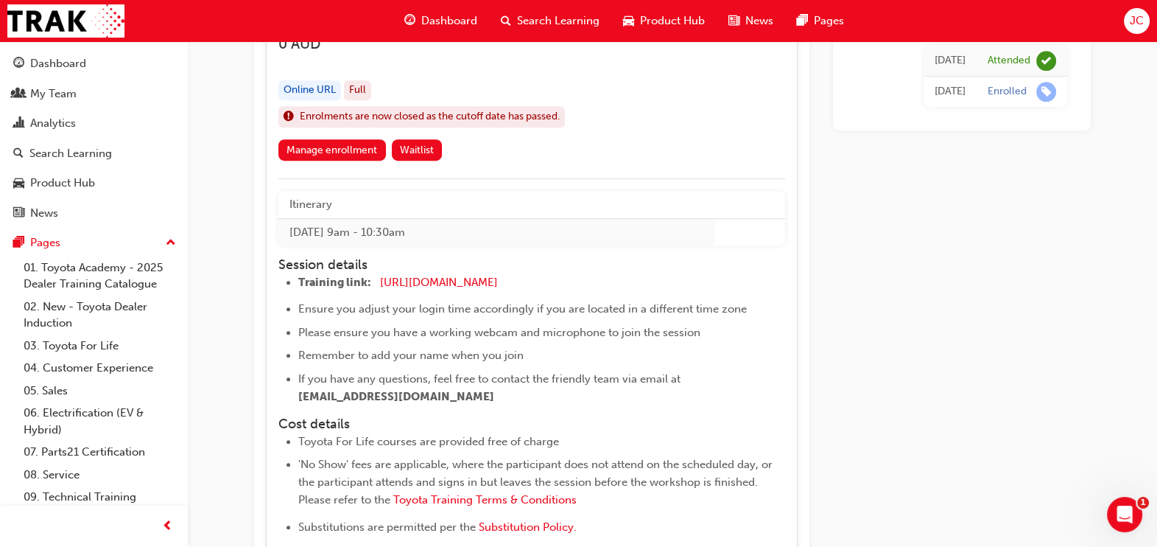
scroll to position [1289, 0]
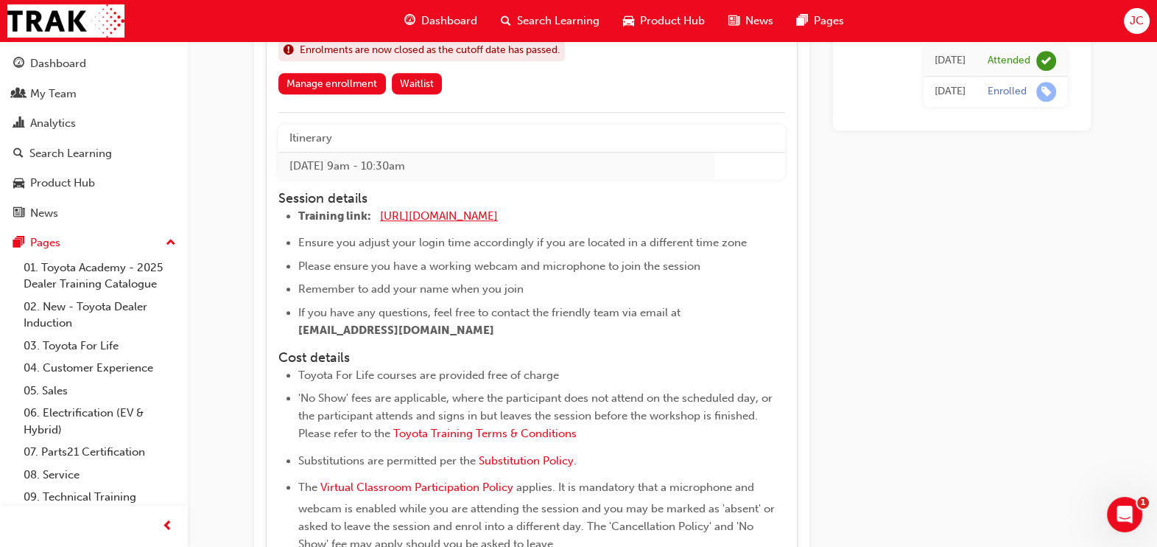
click at [442, 210] on span "https://zoom.us/j/5450758959" at bounding box center [439, 215] width 118 height 13
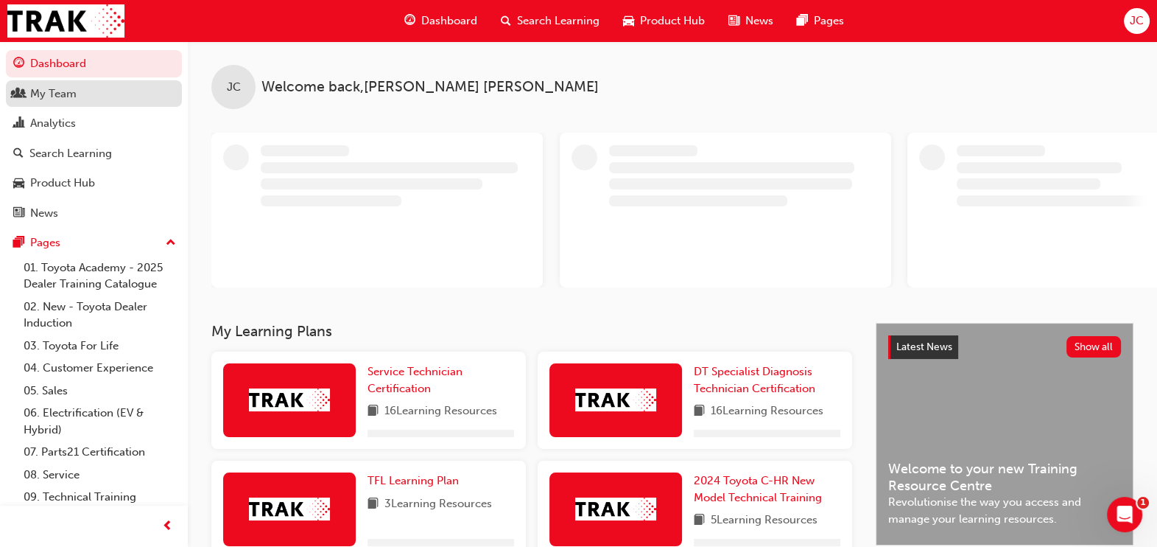
click at [74, 94] on div "My Team" at bounding box center [53, 93] width 46 height 17
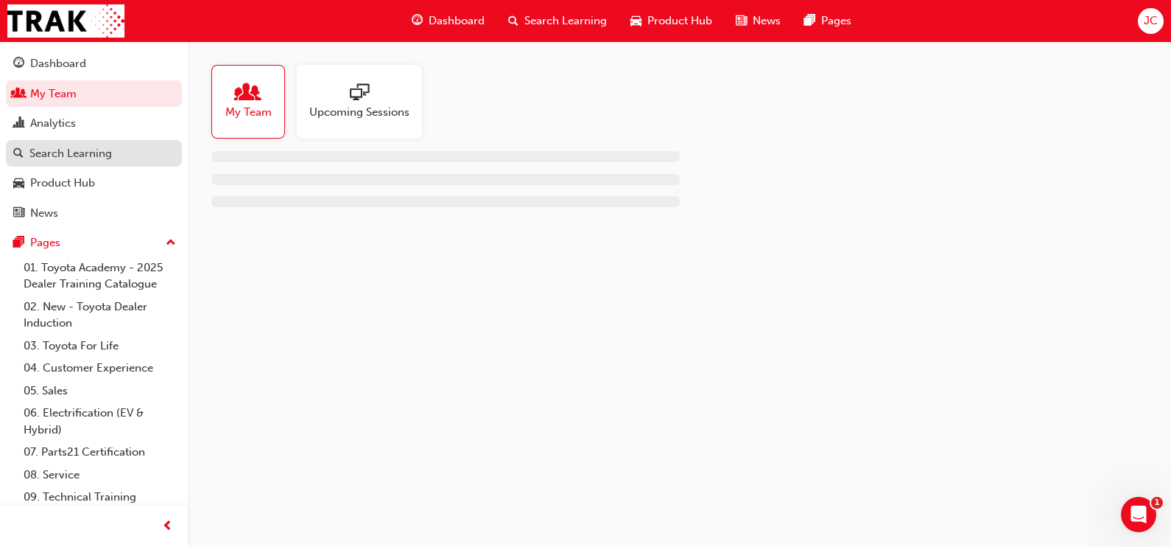
click at [69, 159] on div "Search Learning" at bounding box center [70, 153] width 83 height 17
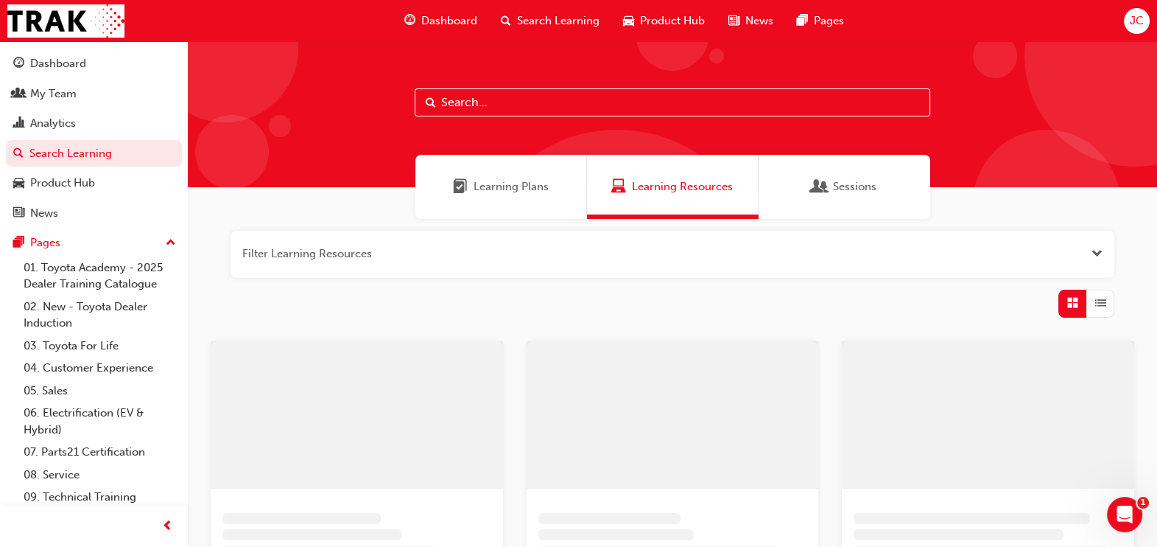
drag, startPoint x: 460, startPoint y: 92, endPoint x: 462, endPoint y: 101, distance: 9.1
click at [462, 99] on input "text" at bounding box center [673, 102] width 516 height 28
type input "tfl"
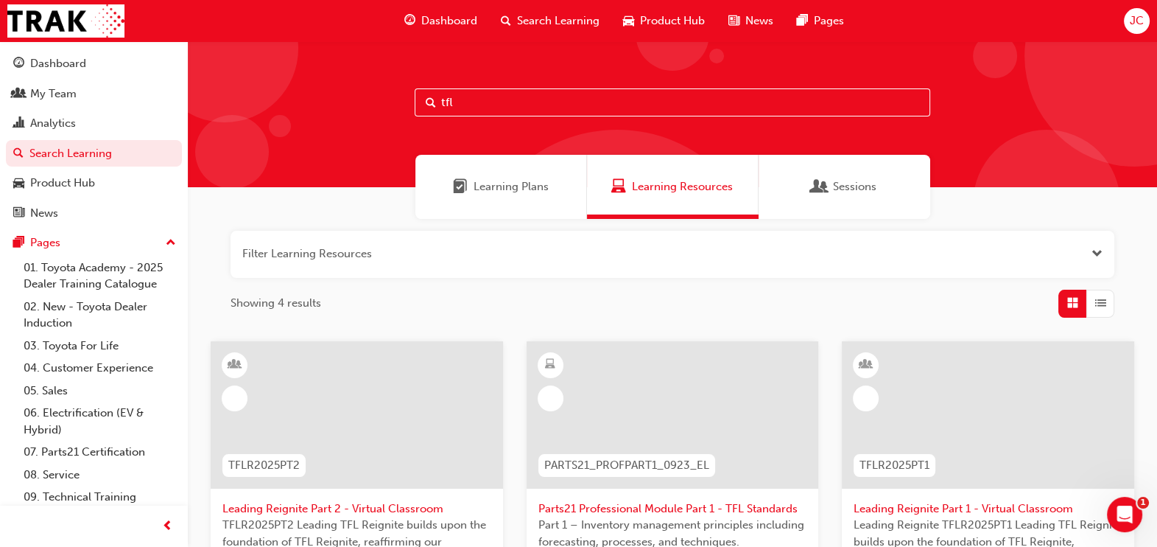
click at [265, 149] on div at bounding box center [232, 152] width 74 height 74
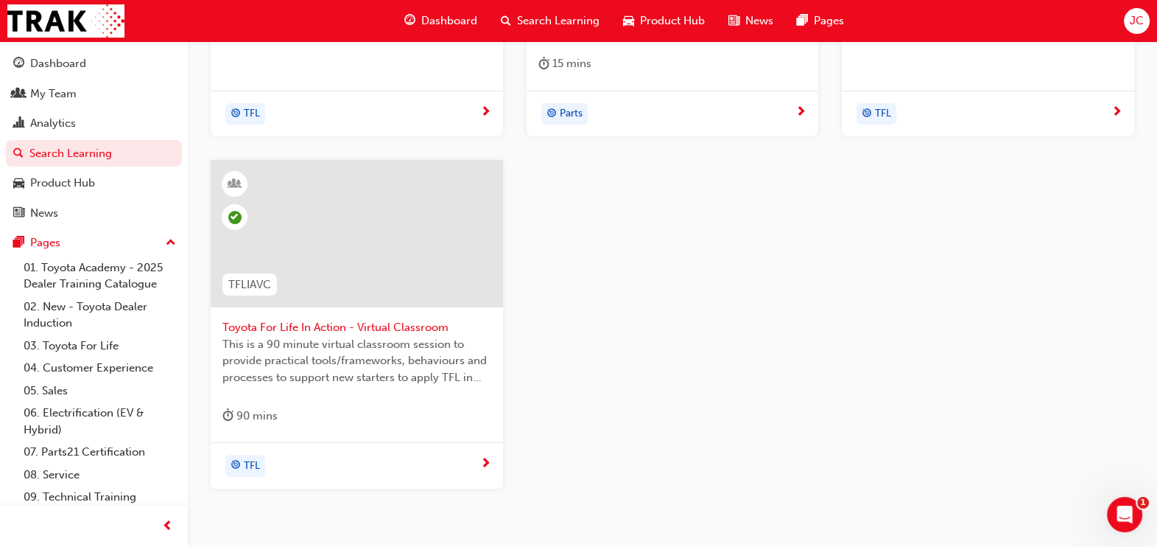
scroll to position [553, 0]
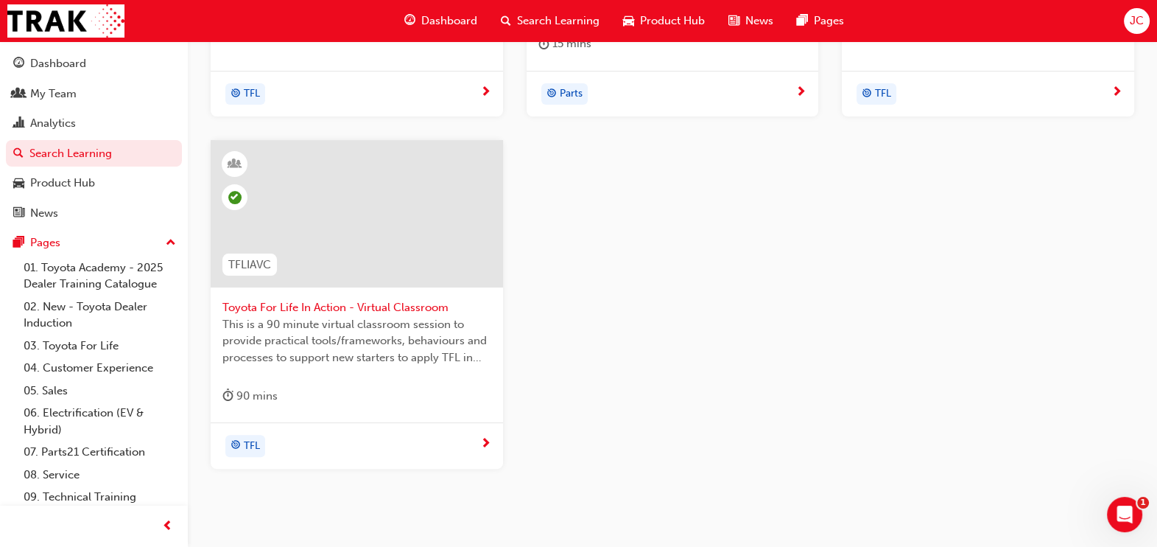
click at [332, 307] on span "Toyota For Life In Action - Virtual Classroom" at bounding box center [357, 307] width 269 height 17
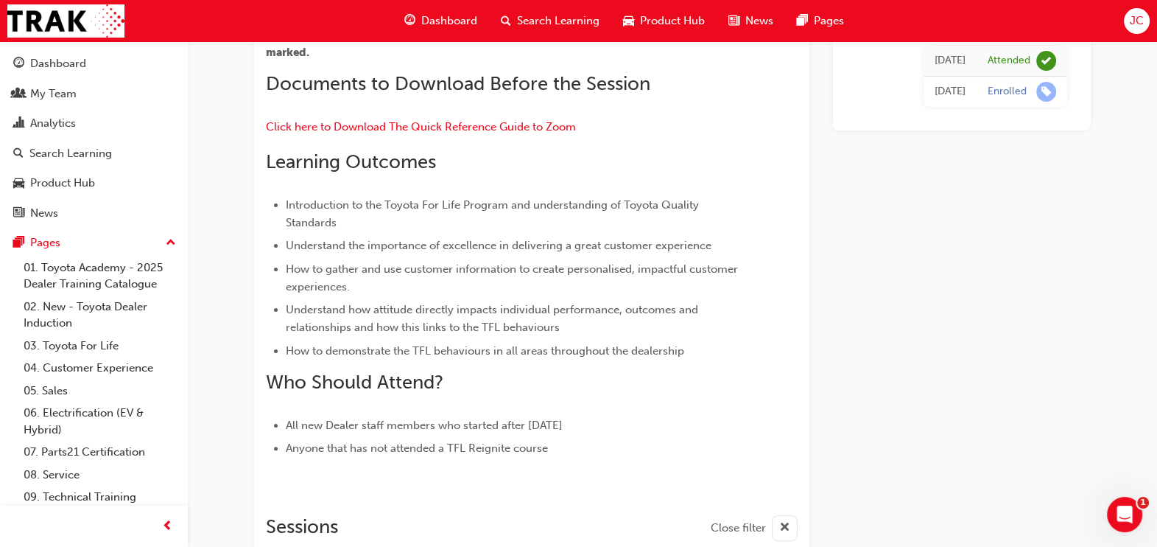
scroll to position [738, 0]
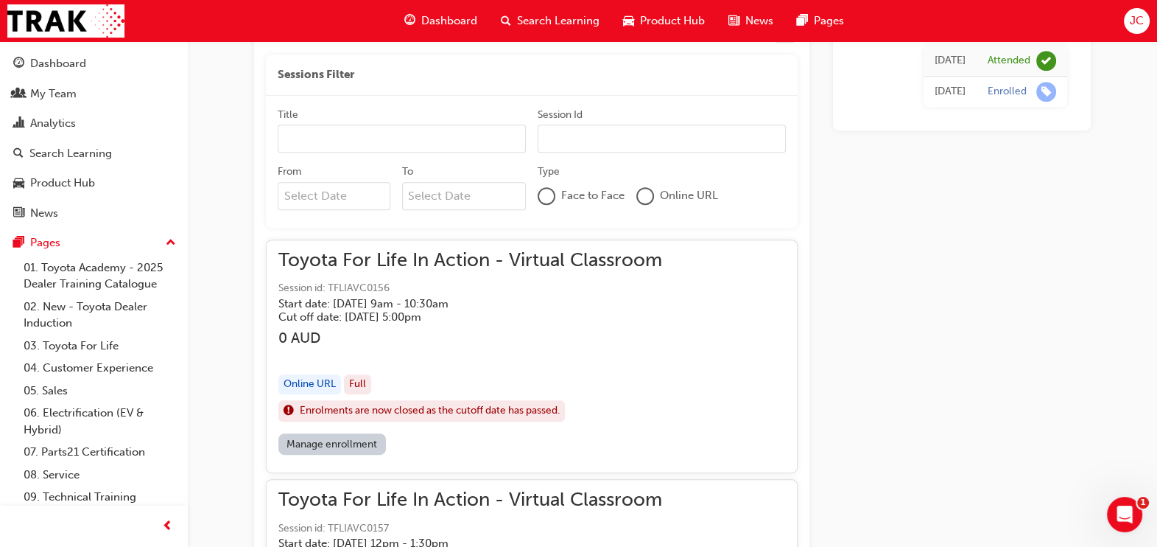
scroll to position [959, 0]
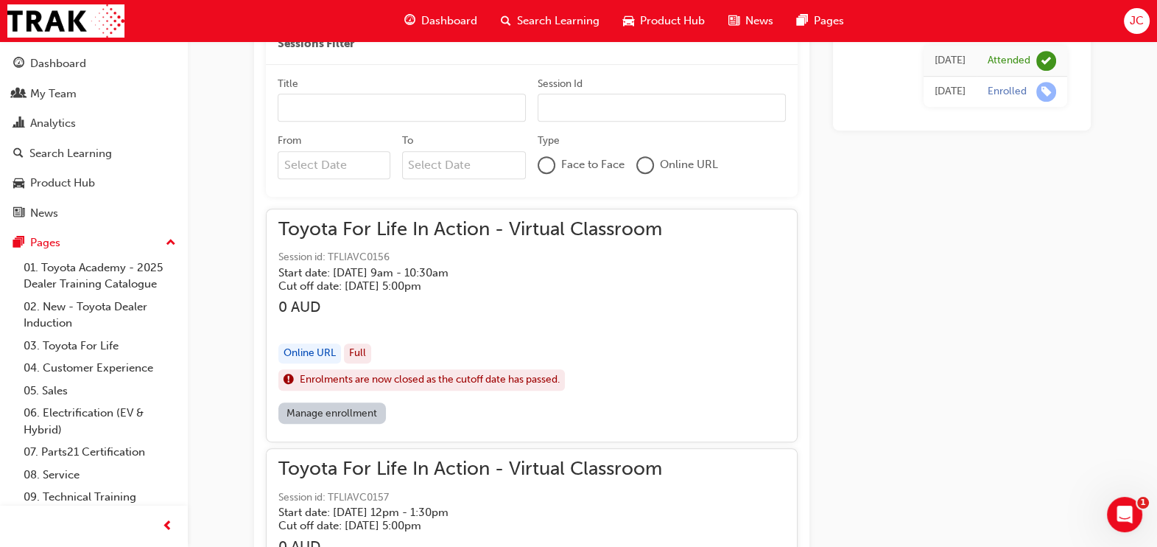
click at [322, 409] on link "Manage enrollment" at bounding box center [332, 412] width 108 height 21
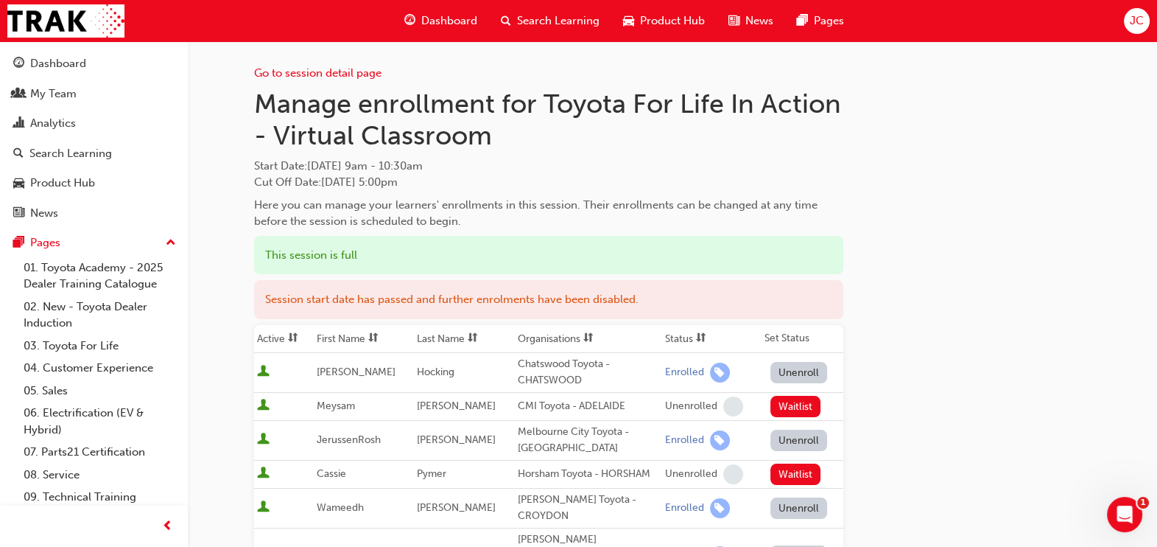
scroll to position [959, 0]
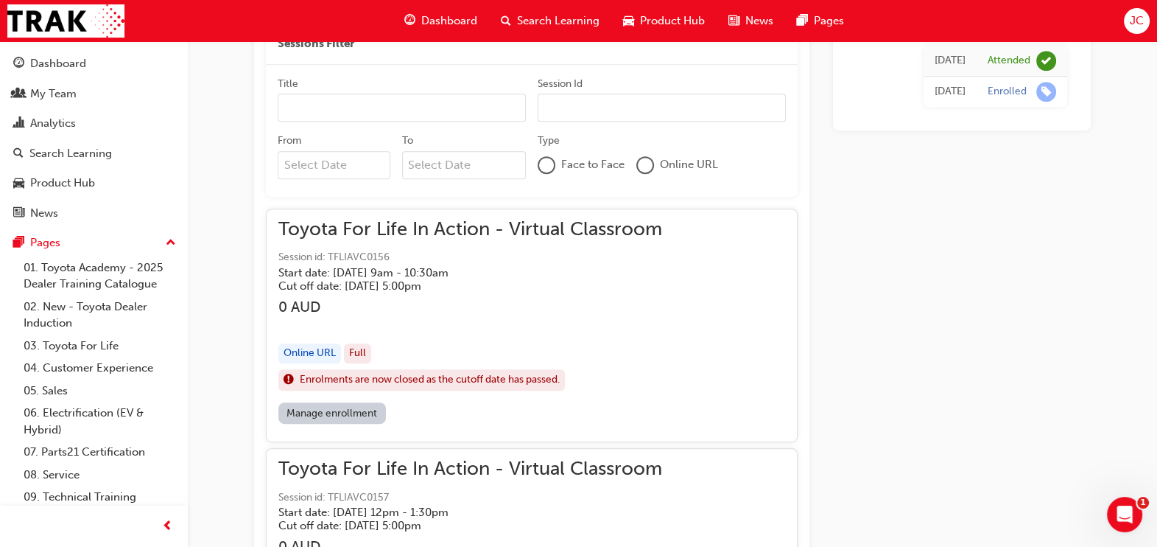
click at [413, 240] on div "Toyota For Life In Action - Virtual Classroom Session id: TFLIAVC0156 Start dat…" at bounding box center [470, 256] width 384 height 71
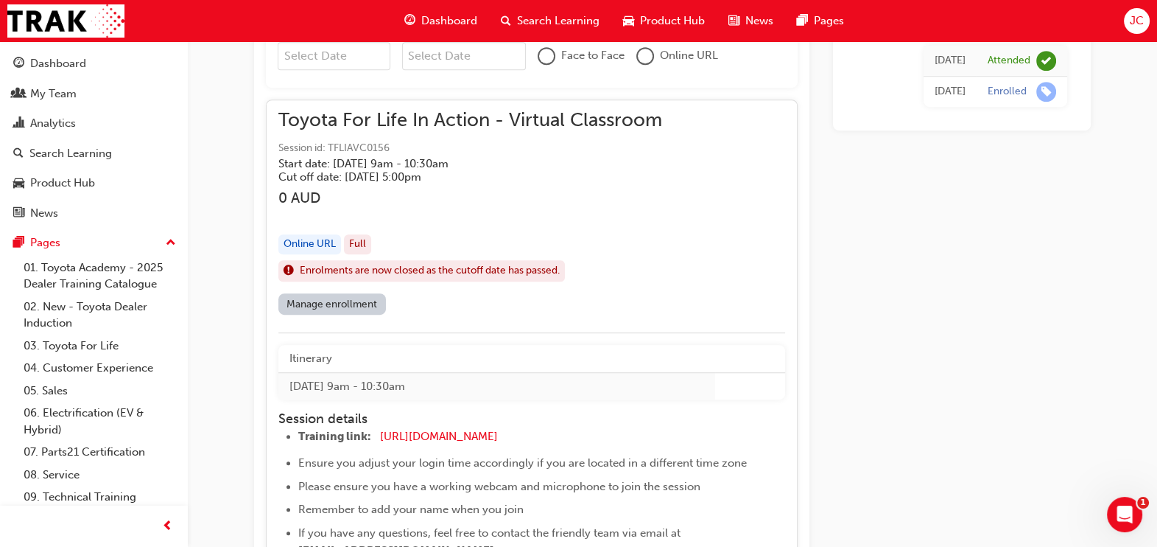
scroll to position [1070, 0]
click at [491, 429] on span "[URL][DOMAIN_NAME]" at bounding box center [439, 434] width 118 height 13
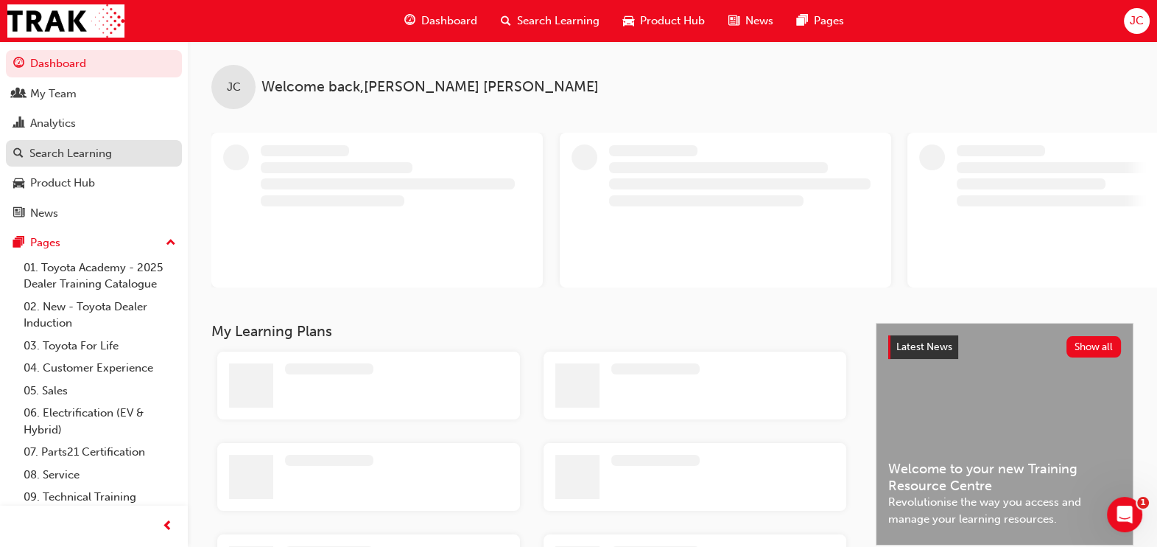
click at [95, 161] on div "Search Learning" at bounding box center [70, 153] width 83 height 17
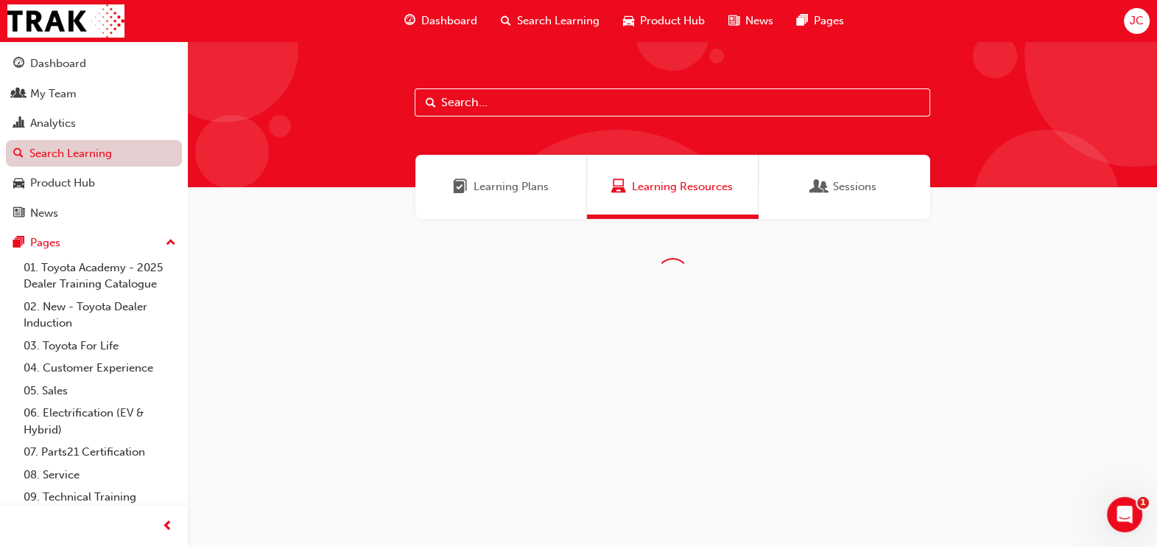
click at [95, 161] on link "Search Learning" at bounding box center [94, 153] width 176 height 27
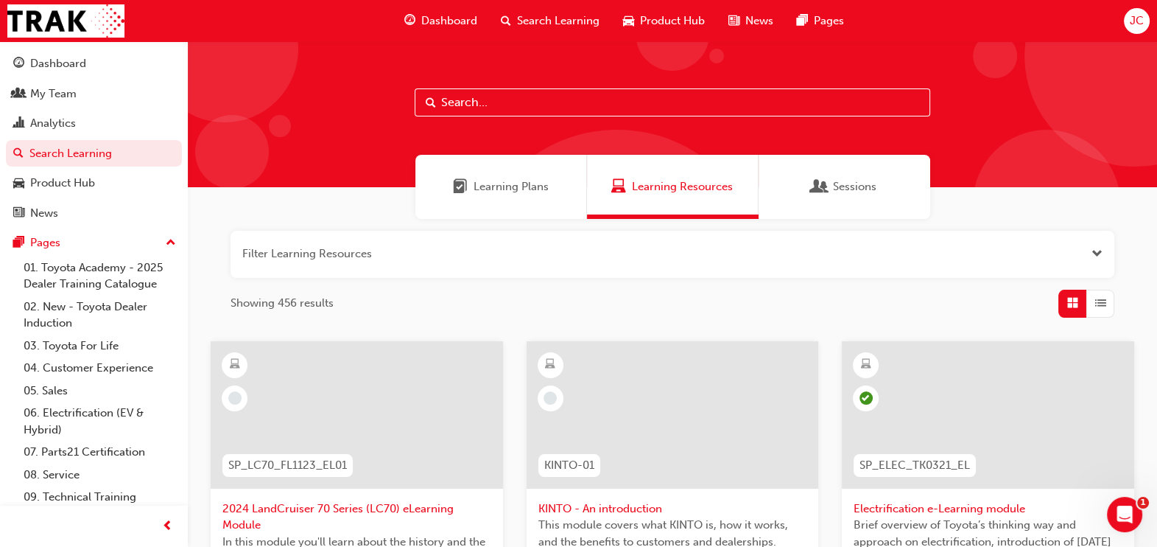
click at [474, 99] on input "text" at bounding box center [673, 102] width 516 height 28
type input "tfl"
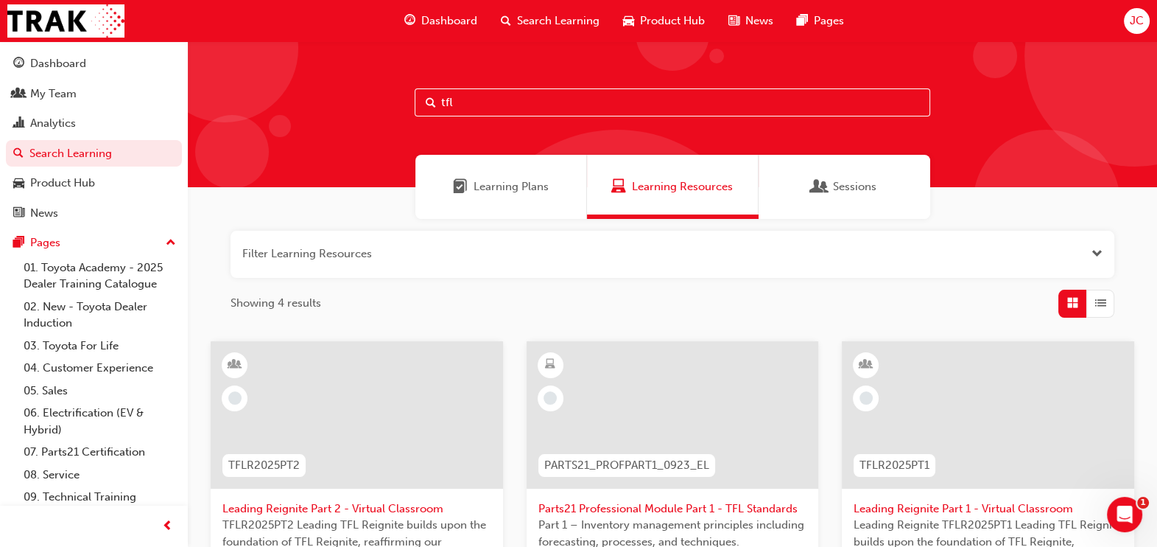
click at [286, 91] on div "tfl" at bounding box center [673, 114] width 970 height 146
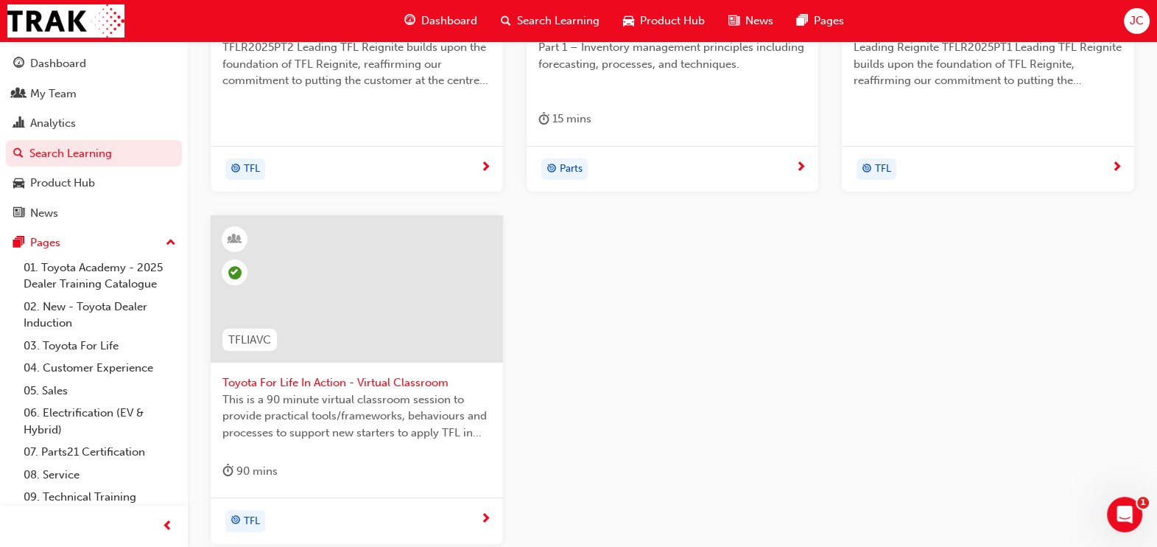
scroll to position [553, 0]
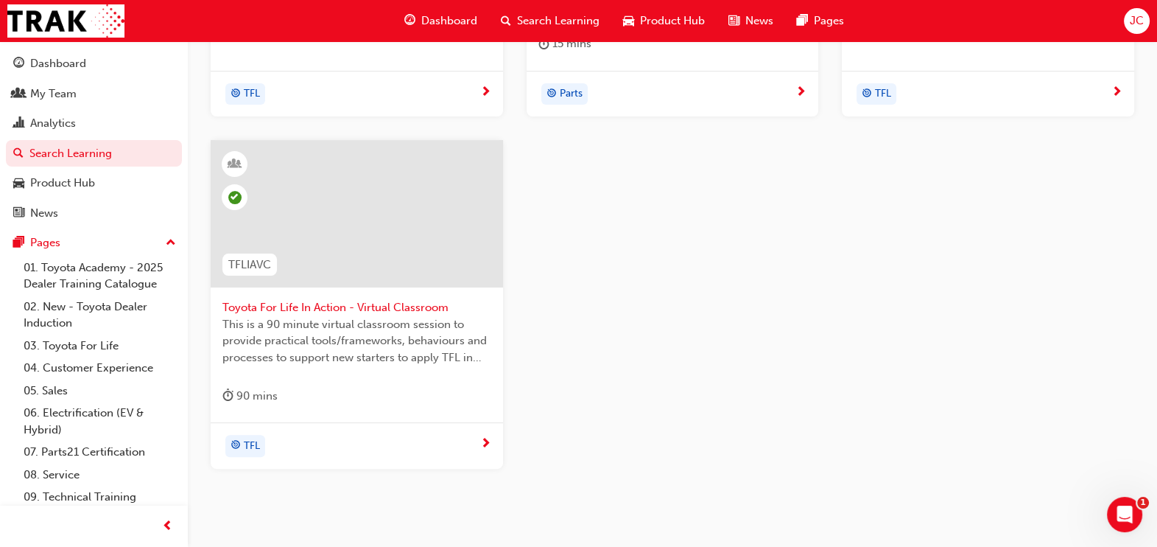
click at [388, 320] on span "This is a 90 minute virtual classroom session to provide practical tools/framew…" at bounding box center [357, 341] width 269 height 50
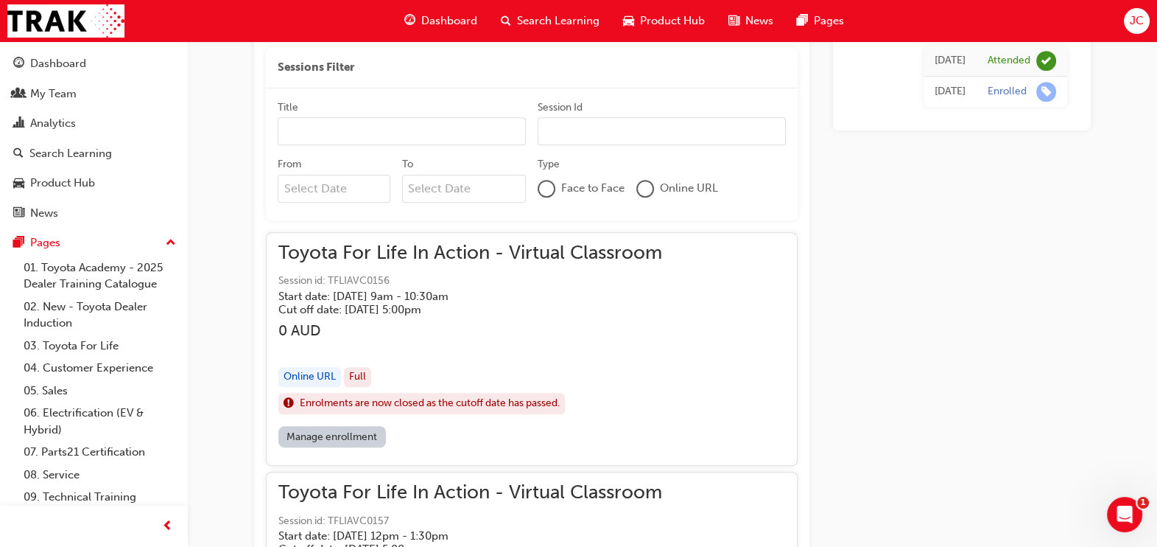
scroll to position [959, 0]
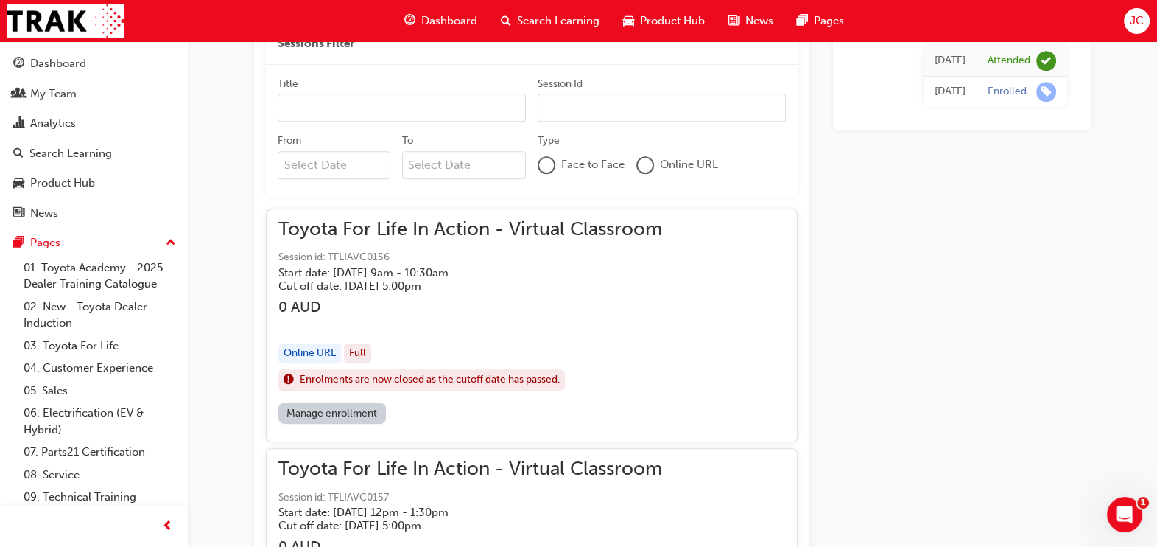
click at [522, 292] on div "Toyota For Life In Action - Virtual Classroom Session id: TFLIAVC0156 Start dat…" at bounding box center [470, 312] width 384 height 182
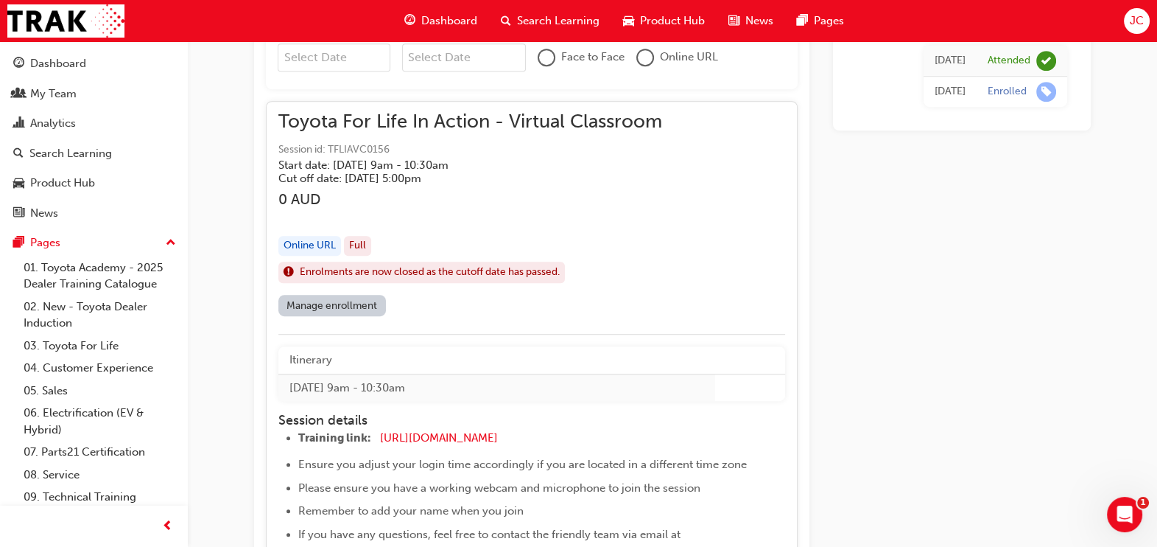
scroll to position [1070, 0]
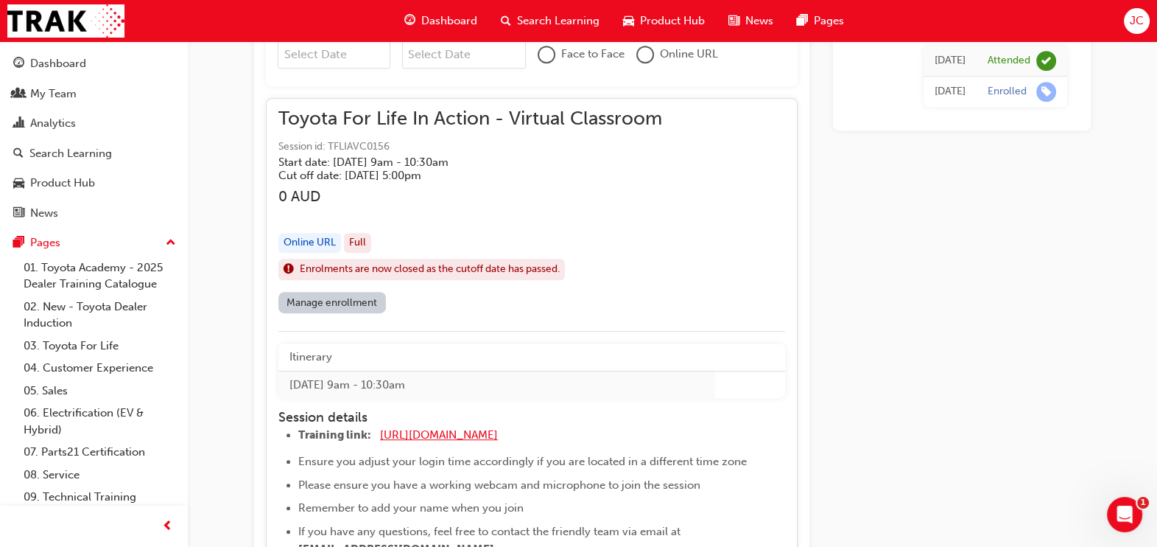
click at [427, 430] on span "[URL][DOMAIN_NAME]" at bounding box center [439, 434] width 118 height 13
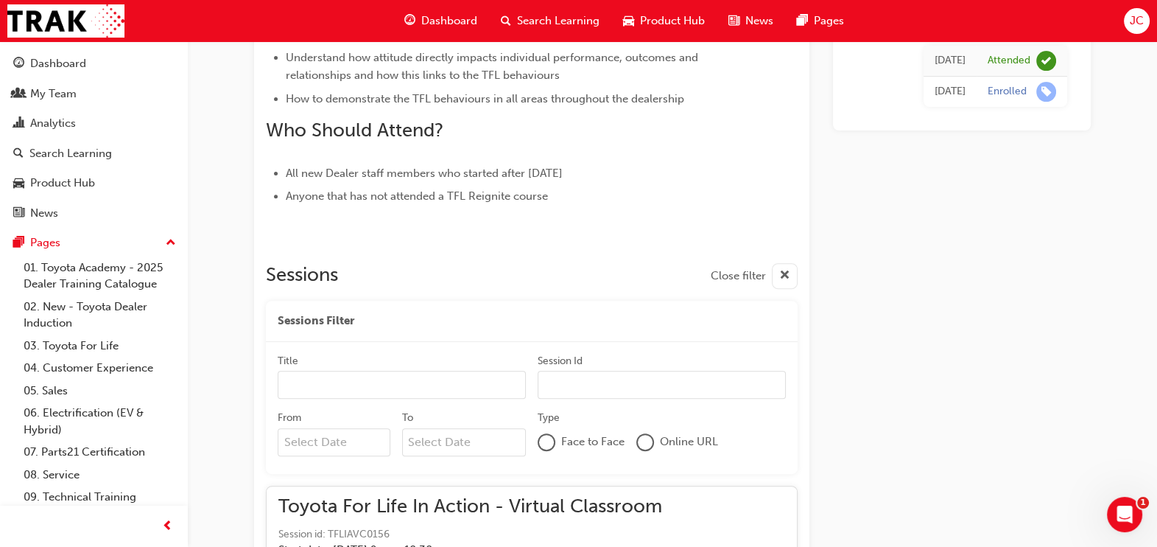
scroll to position [738, 0]
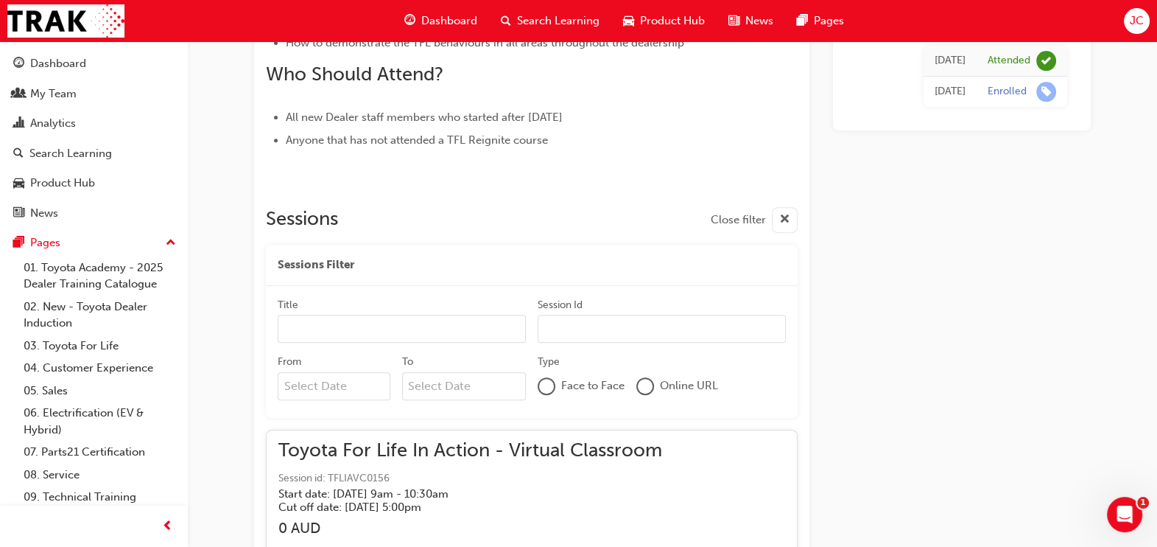
click at [575, 489] on h5 "Start date: [DATE] 9am - 10:30am" at bounding box center [458, 493] width 360 height 13
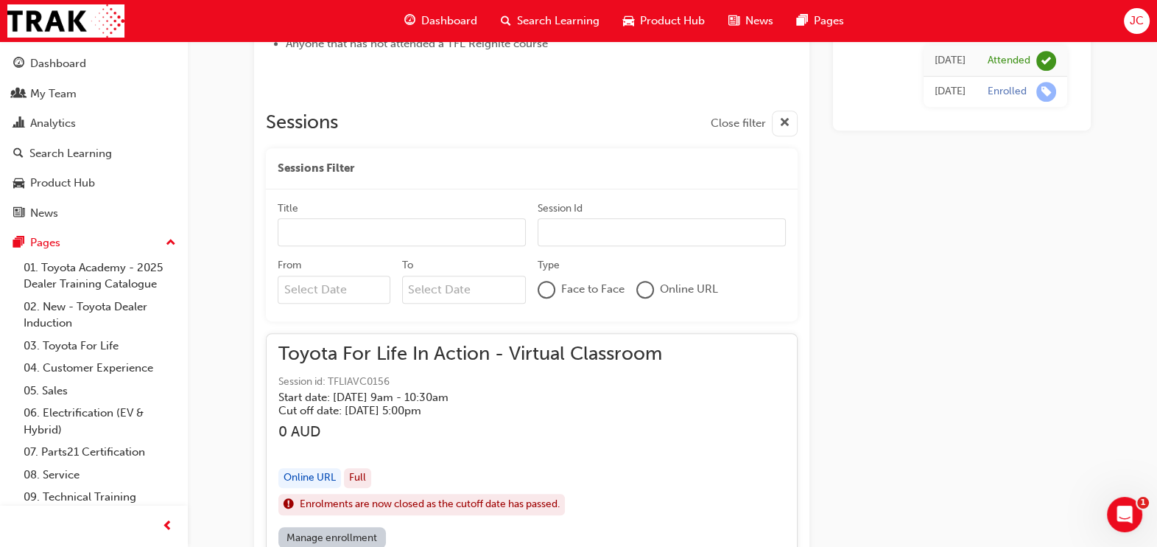
scroll to position [849, 0]
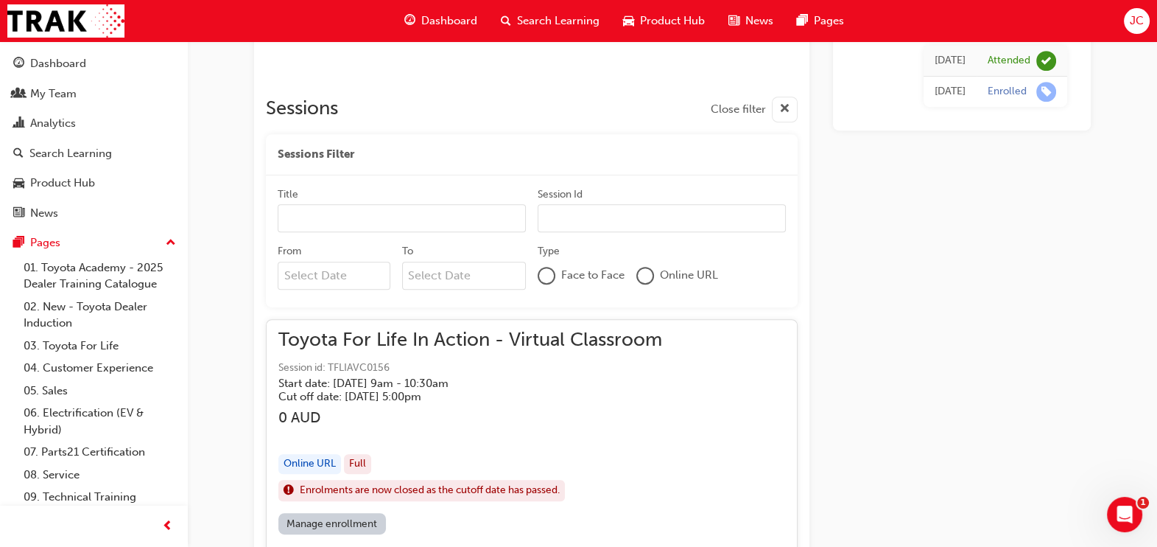
click at [606, 423] on h3 "0 AUD" at bounding box center [470, 417] width 384 height 17
click at [416, 343] on span "Toyota For Life In Action - Virtual Classroom" at bounding box center [470, 340] width 384 height 17
click at [518, 339] on span "Toyota For Life In Action - Virtual Classroom" at bounding box center [470, 340] width 384 height 17
click at [382, 416] on h3 "0 AUD" at bounding box center [470, 417] width 384 height 17
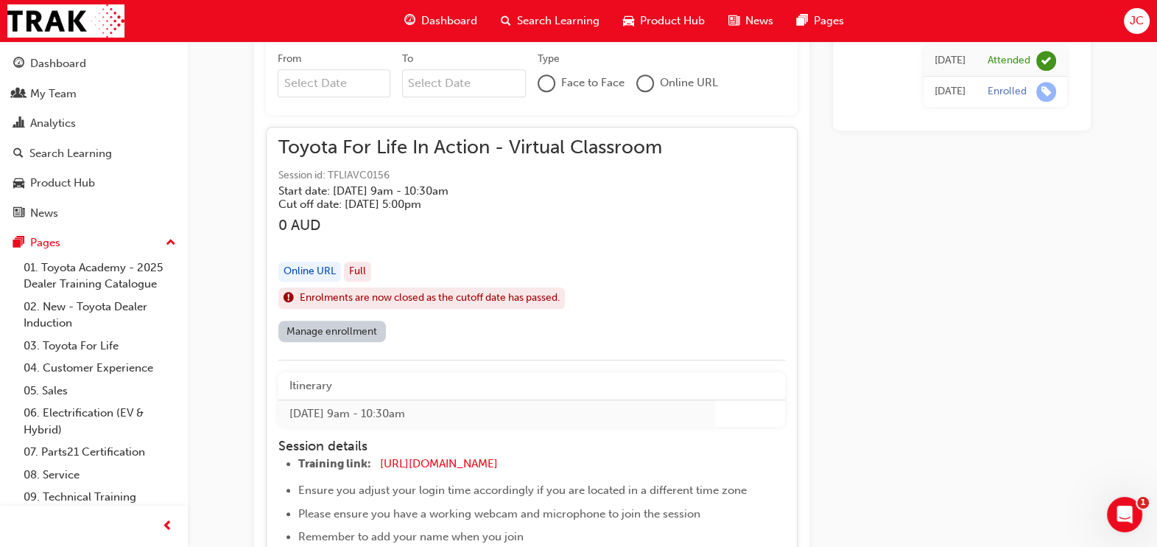
scroll to position [1070, 0]
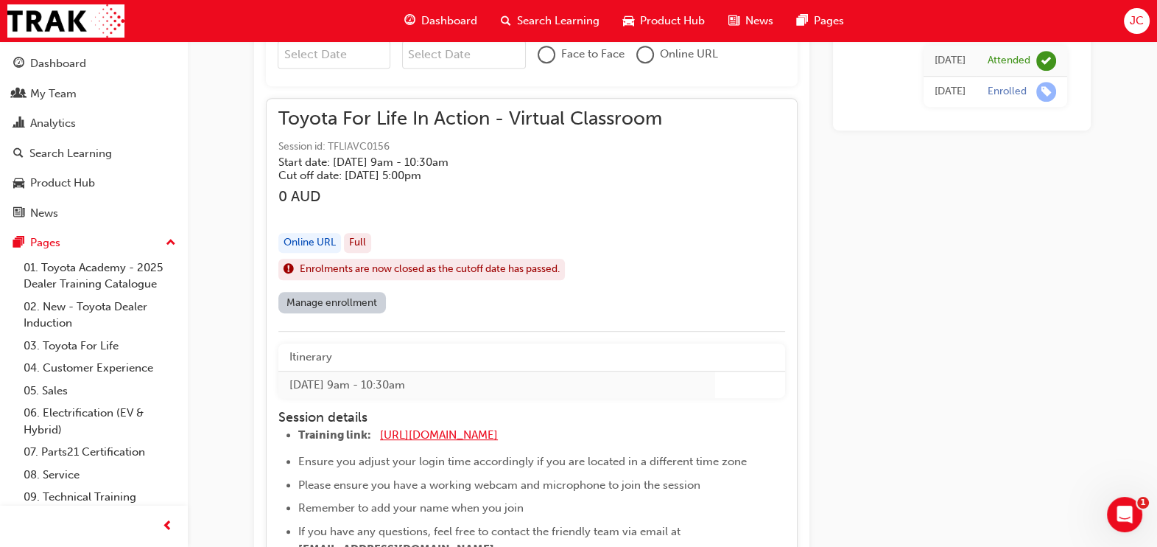
click at [468, 436] on span "https://zoom.us/j/5450758959" at bounding box center [439, 434] width 118 height 13
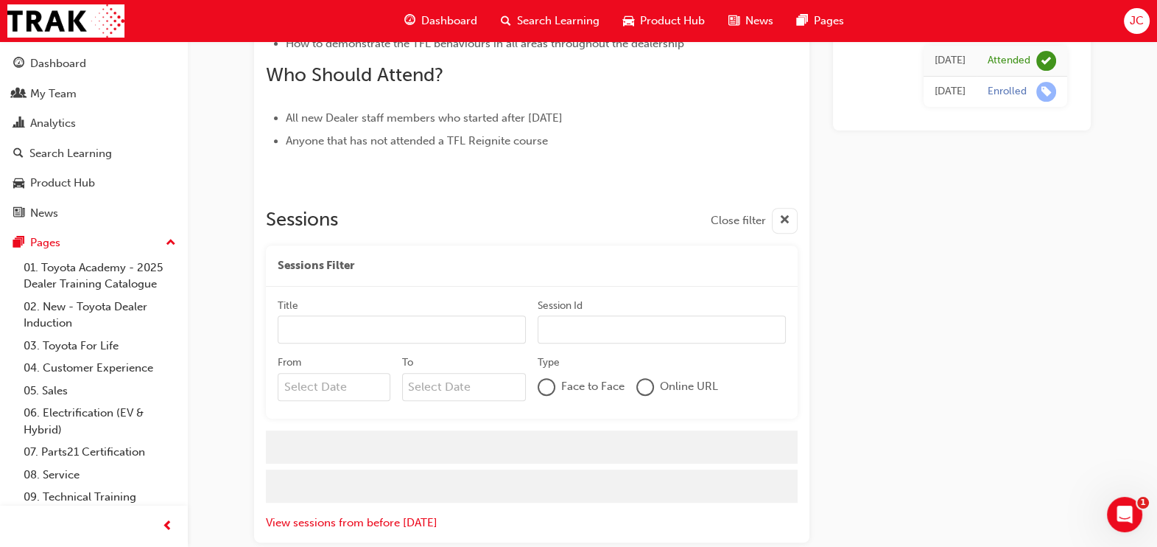
scroll to position [738, 0]
